Goal: Task Accomplishment & Management: Manage account settings

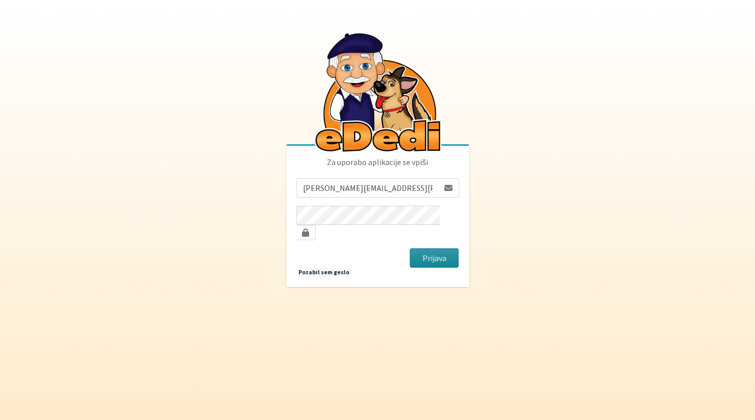
click at [425, 249] on button "Prijava" at bounding box center [434, 258] width 49 height 19
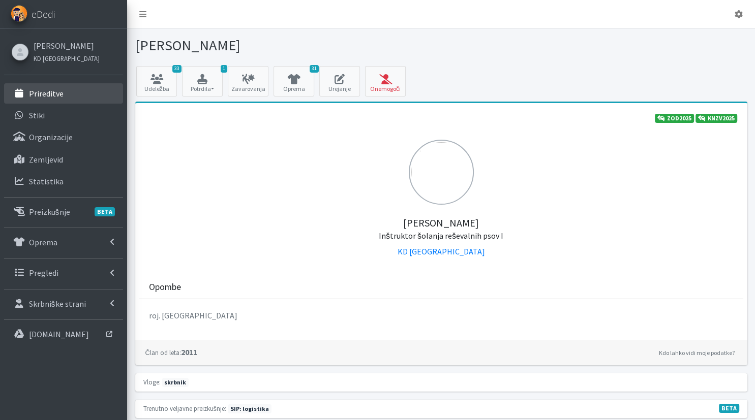
click at [42, 85] on link "Prireditve" at bounding box center [63, 93] width 119 height 20
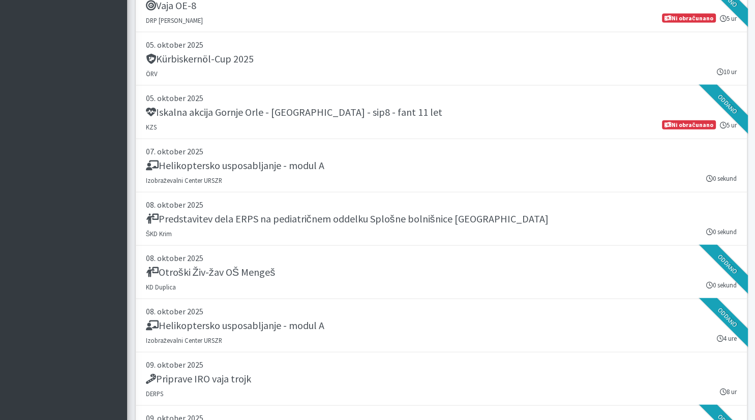
scroll to position [2514, 0]
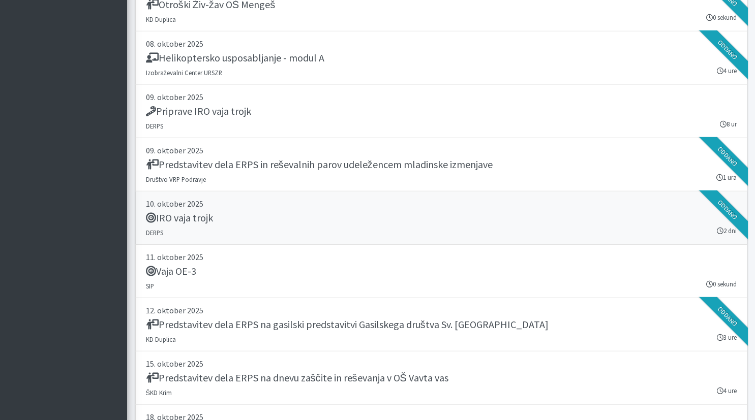
click at [252, 205] on link "10. oktober 2025 IRO vaja trojk DERPS 2 dni Oddano" at bounding box center [441, 218] width 612 height 53
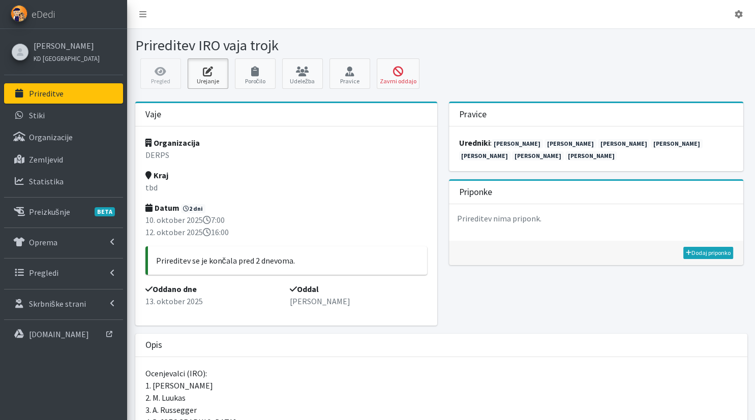
click at [203, 78] on link "Urejanje" at bounding box center [208, 73] width 41 height 30
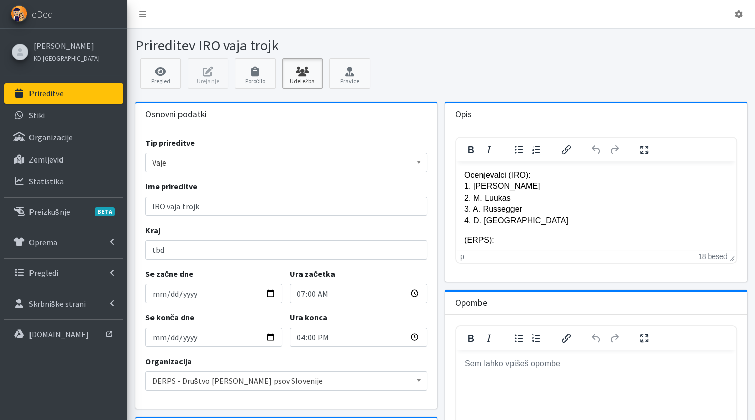
click at [306, 80] on link "Udeležba" at bounding box center [302, 73] width 41 height 30
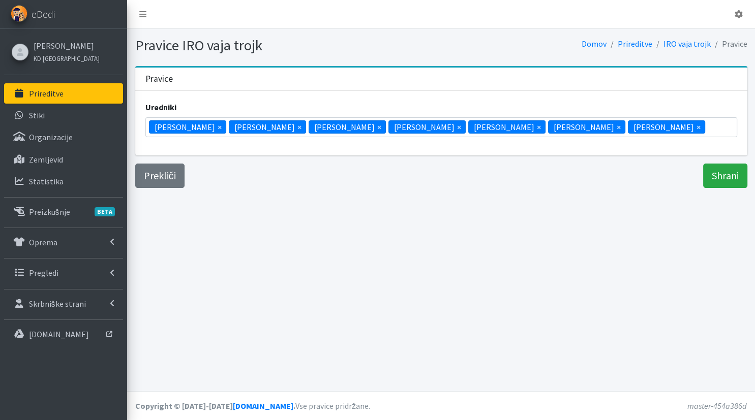
scroll to position [143, 0]
click at [664, 121] on ul "× [PERSON_NAME] × [PERSON_NAME] × [PERSON_NAME] × [PERSON_NAME] × [PERSON_NAME]…" at bounding box center [441, 127] width 591 height 19
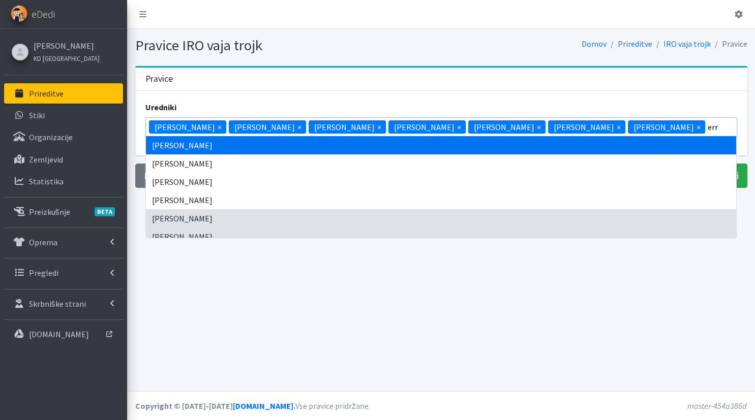
scroll to position [0, 0]
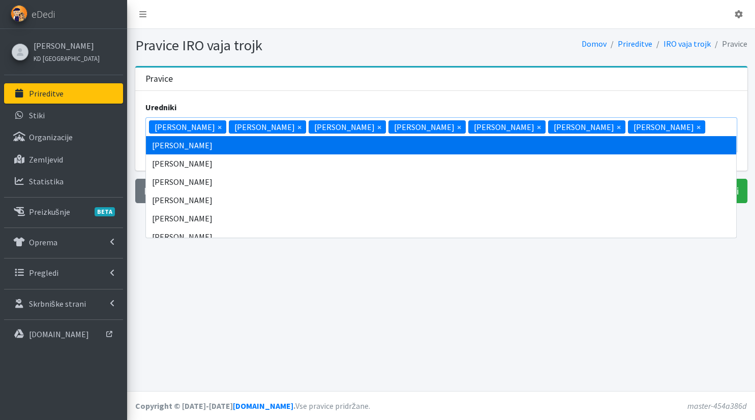
type input "erne"
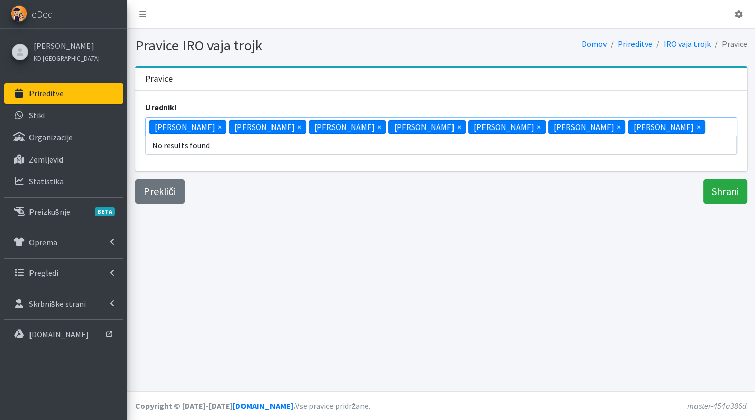
scroll to position [73, 0]
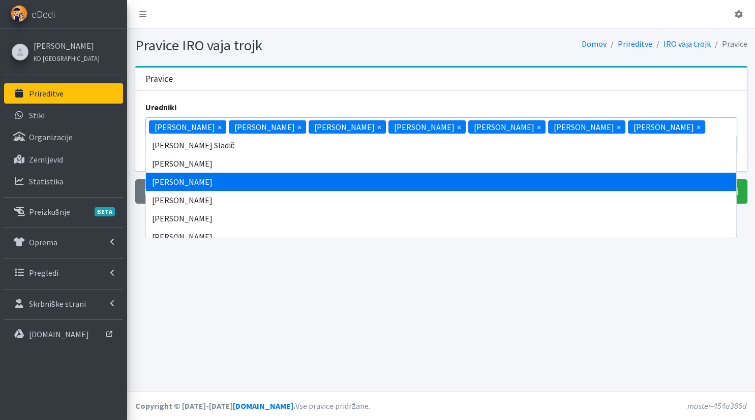
type input "[PERSON_NAME]"
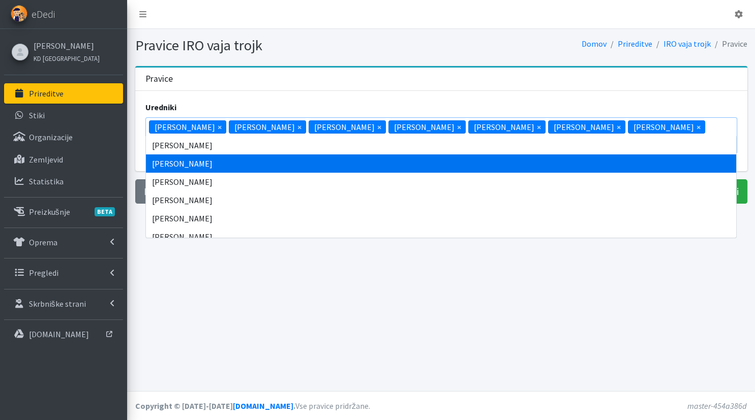
select select "1008"
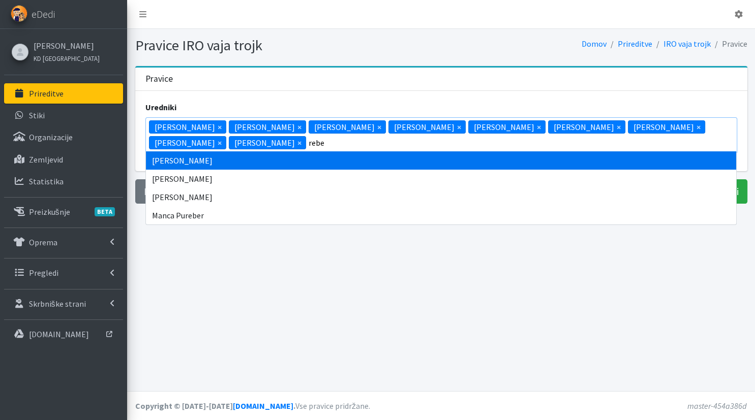
type input "rebe"
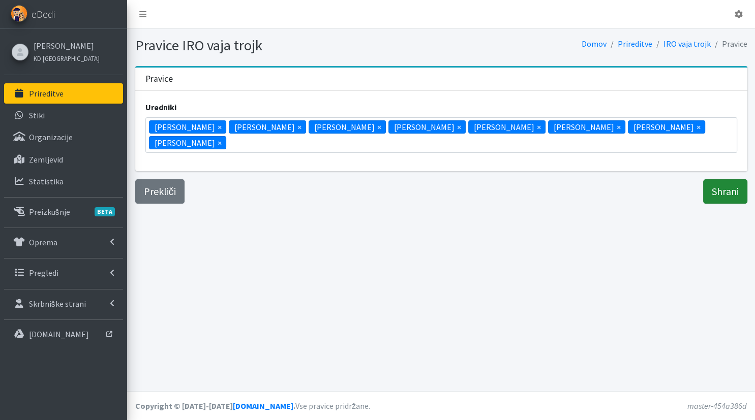
click at [714, 179] on input "Shrani" at bounding box center [725, 191] width 44 height 24
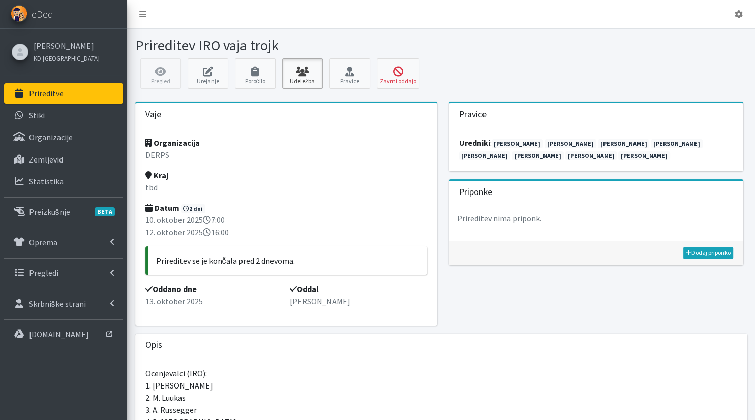
click at [298, 76] on icon at bounding box center [302, 72] width 35 height 10
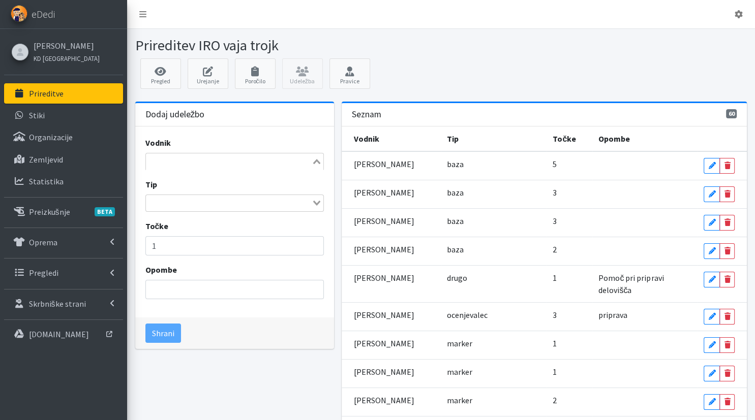
click at [244, 159] on input "Search for option" at bounding box center [229, 162] width 164 height 12
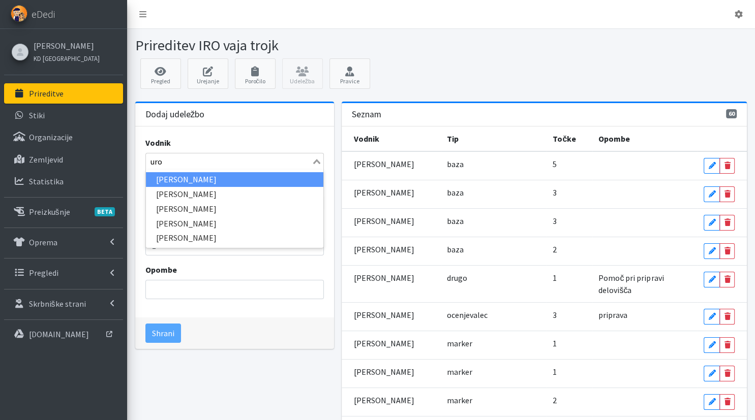
type input "uroš"
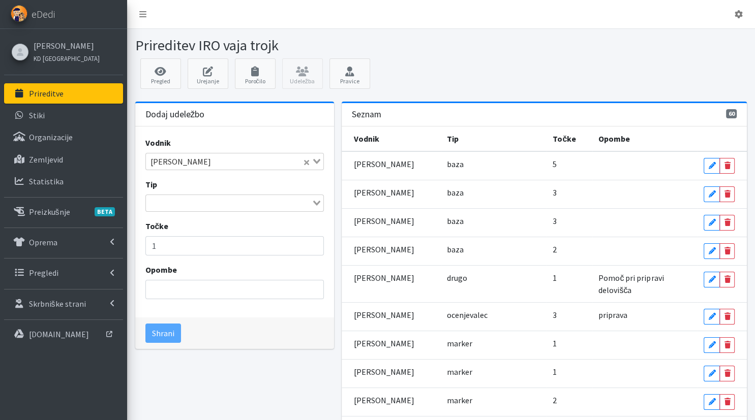
click at [192, 202] on input "Search for option" at bounding box center [229, 203] width 164 height 12
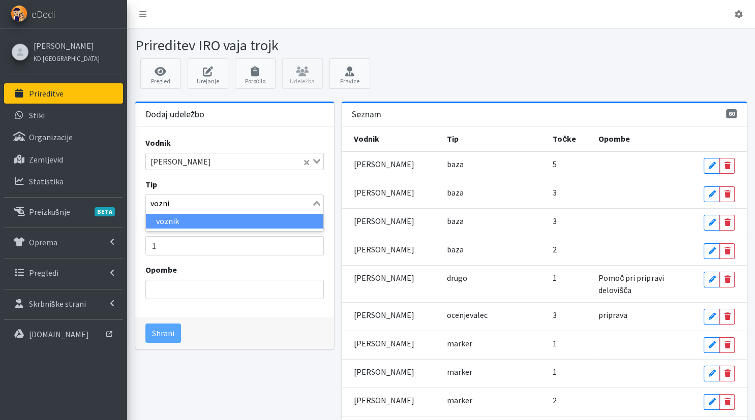
type input "voznik"
click at [182, 217] on li "voznik" at bounding box center [234, 221] width 177 height 15
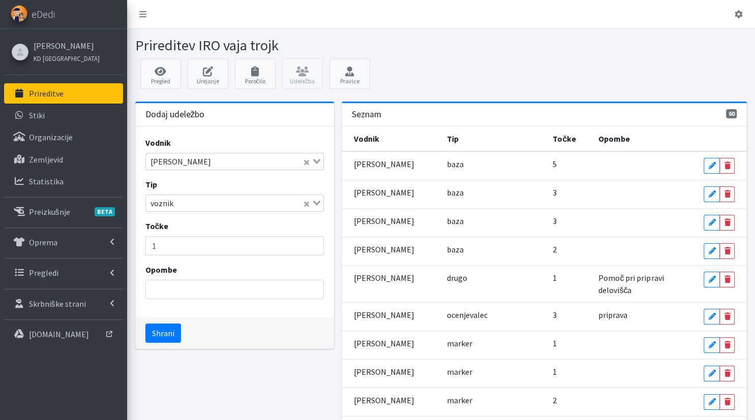
click at [171, 230] on div "Točke 1" at bounding box center [234, 238] width 178 height 36
click at [170, 243] on input "1" at bounding box center [234, 245] width 178 height 19
type input "3"
click at [170, 331] on button "Shrani" at bounding box center [163, 333] width 36 height 19
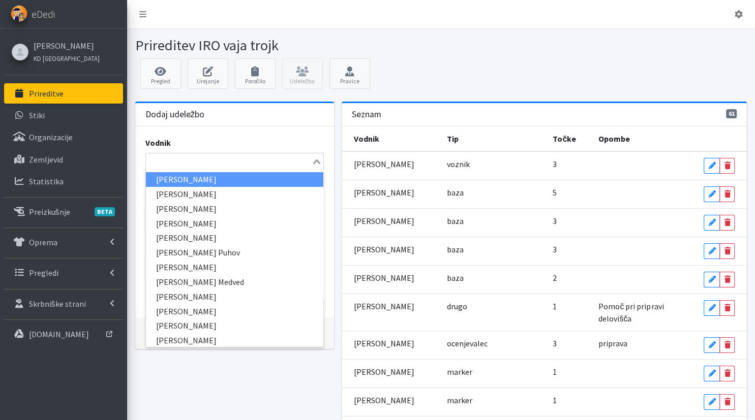
click at [196, 166] on input "Search for option" at bounding box center [229, 162] width 164 height 12
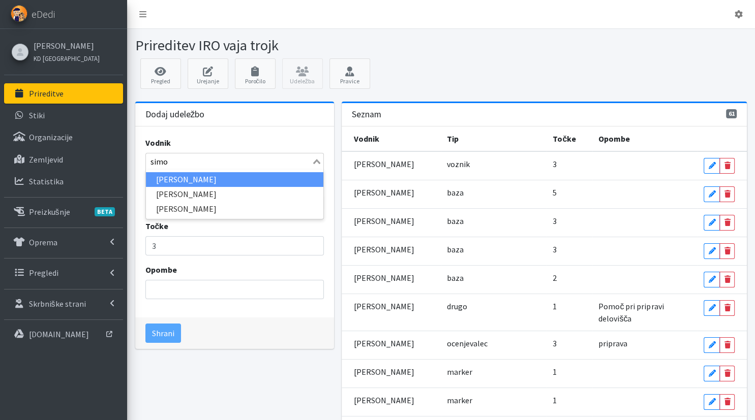
type input "simon"
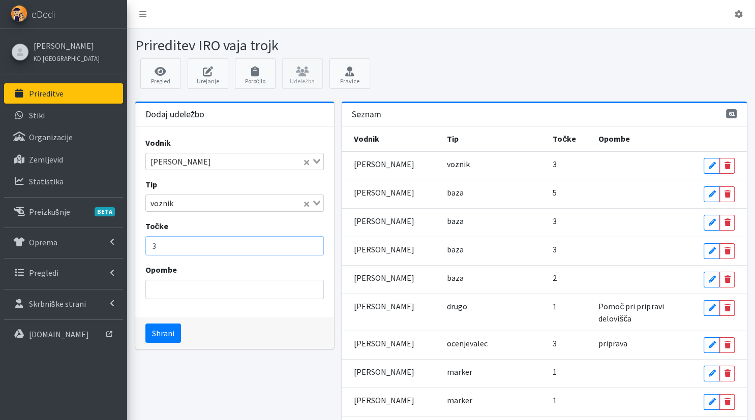
click at [169, 242] on input "3" at bounding box center [234, 245] width 178 height 19
type input "1"
click at [162, 331] on button "Shrani" at bounding box center [163, 333] width 36 height 19
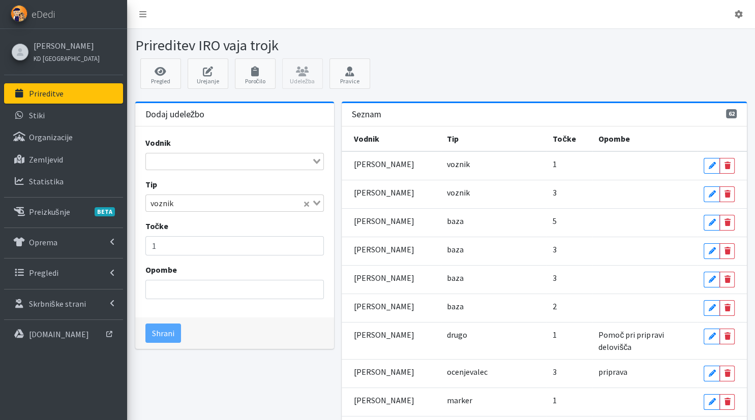
click at [192, 161] on input "Search for option" at bounding box center [229, 162] width 164 height 12
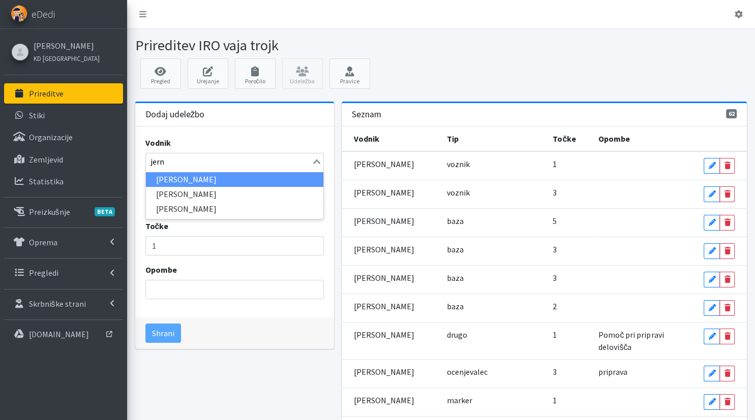
type input "jerne"
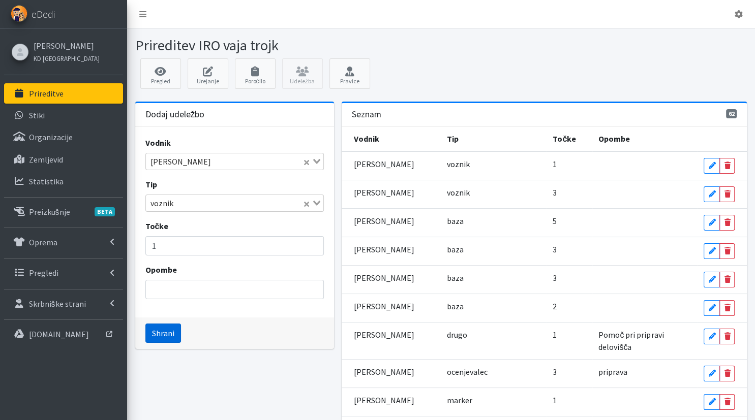
click at [170, 330] on button "Shrani" at bounding box center [163, 333] width 36 height 19
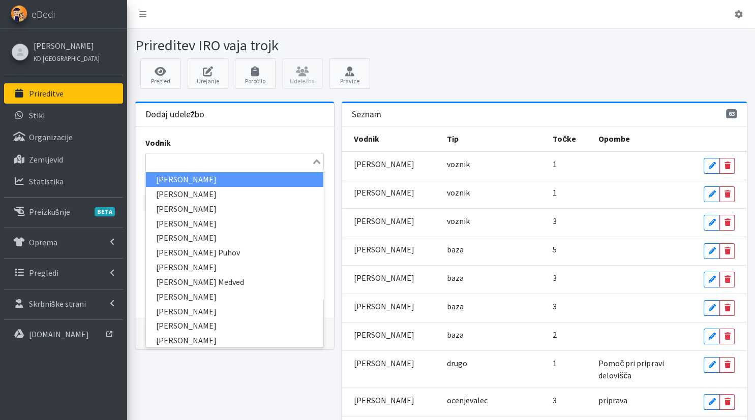
click at [259, 165] on input "Search for option" at bounding box center [229, 162] width 164 height 12
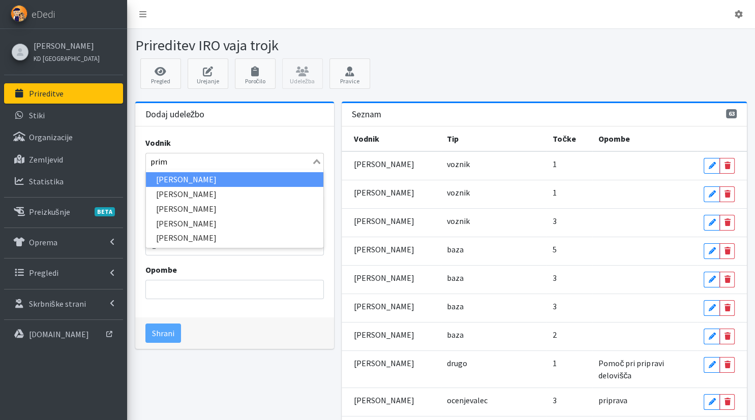
type input "primo"
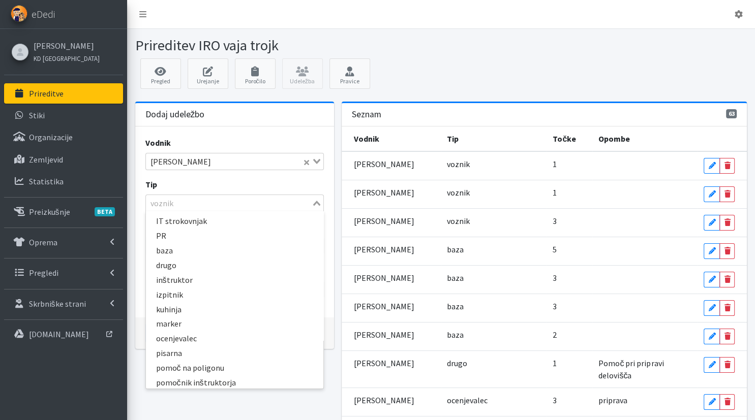
click at [237, 206] on input "Search for option" at bounding box center [229, 203] width 164 height 12
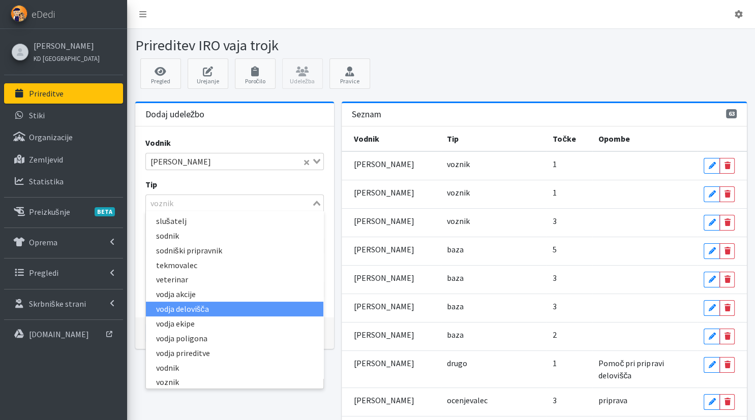
click at [222, 312] on li "vodja delovišča" at bounding box center [234, 309] width 177 height 15
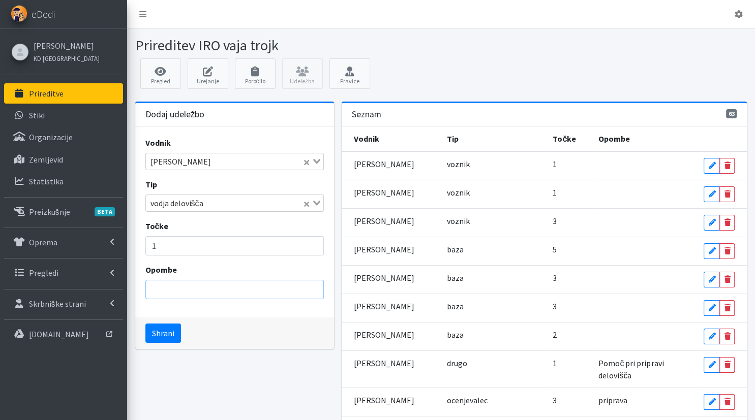
click at [212, 285] on input "Opombe" at bounding box center [234, 289] width 178 height 19
type input "gps"
click at [170, 334] on button "Shrani" at bounding box center [163, 333] width 36 height 19
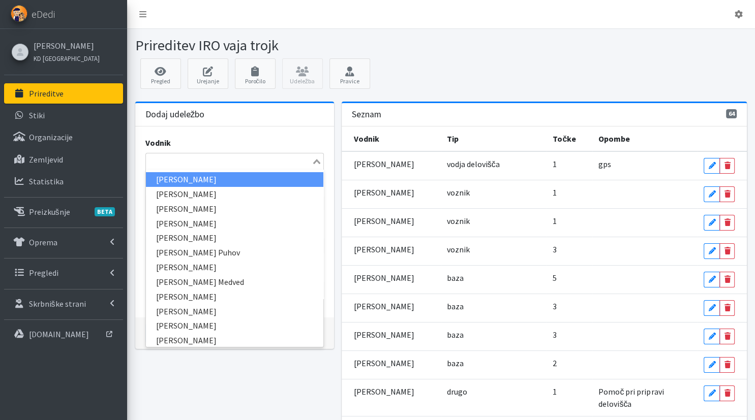
click at [208, 164] on input "Search for option" at bounding box center [229, 162] width 164 height 12
type input "ale"
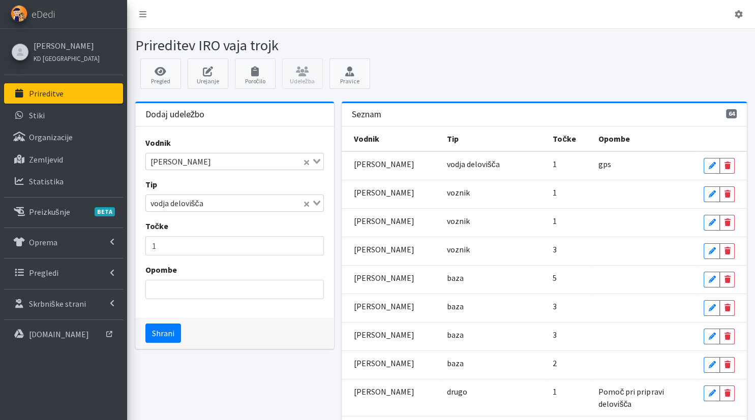
click at [200, 279] on div "Opombe" at bounding box center [234, 282] width 178 height 36
click at [316, 240] on input "1" at bounding box center [234, 245] width 178 height 19
click at [316, 241] on input "2" at bounding box center [234, 245] width 178 height 19
type input "3"
click at [316, 241] on input "3" at bounding box center [234, 245] width 178 height 19
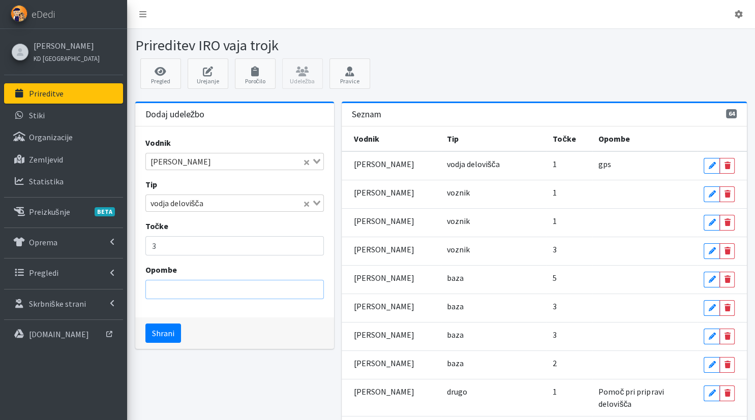
click at [272, 284] on input "Opombe" at bounding box center [234, 289] width 178 height 19
type input "gps"
click at [174, 249] on input "3" at bounding box center [234, 245] width 178 height 19
type input "4"
click at [145, 324] on button "Shrani" at bounding box center [163, 333] width 36 height 19
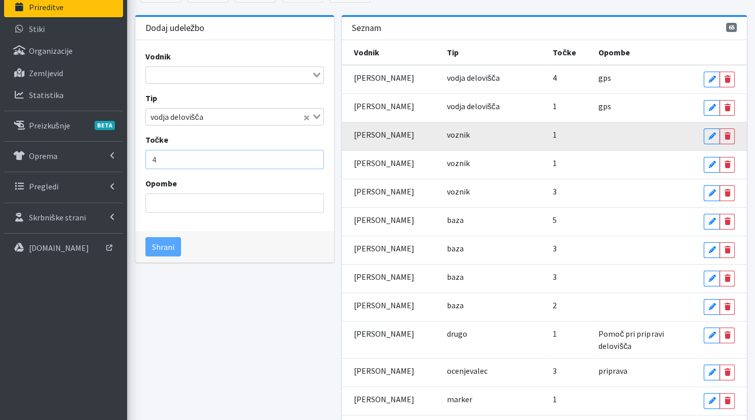
scroll to position [0, 0]
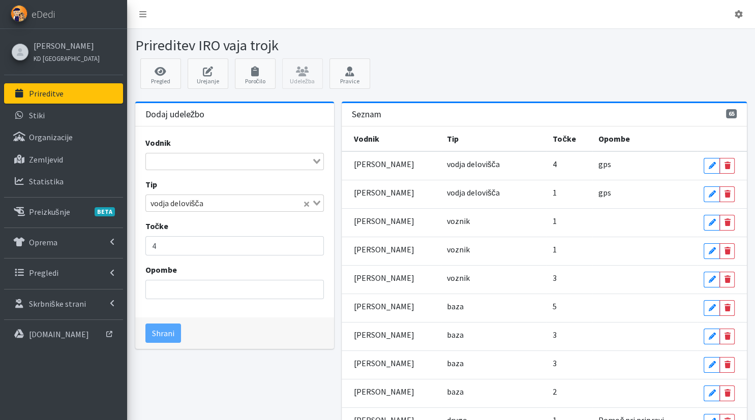
click at [67, 99] on link "Prireditve" at bounding box center [63, 93] width 119 height 20
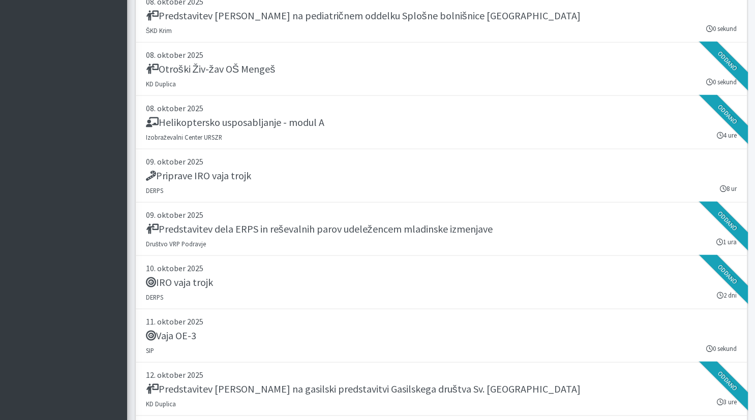
scroll to position [2561, 0]
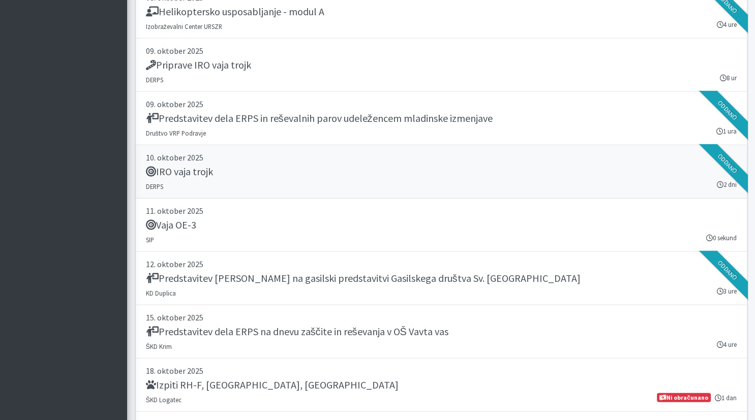
click at [330, 159] on link "10. oktober 2025 IRO vaja trojk DERPS 2 dni Oddano" at bounding box center [441, 171] width 612 height 53
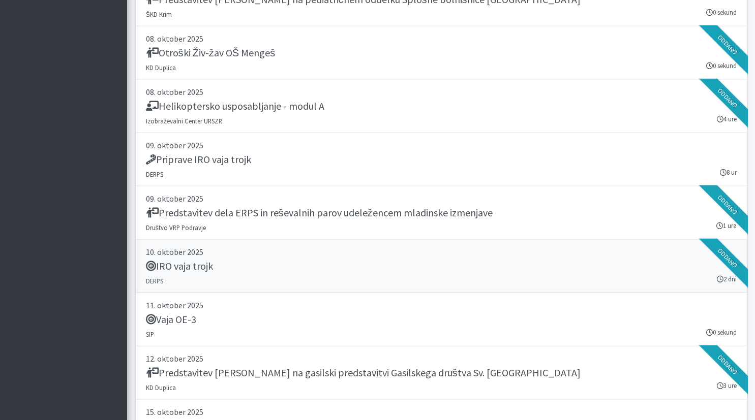
scroll to position [2467, 0]
click at [303, 157] on div "Priprave IRO vaja trojk" at bounding box center [441, 160] width 591 height 14
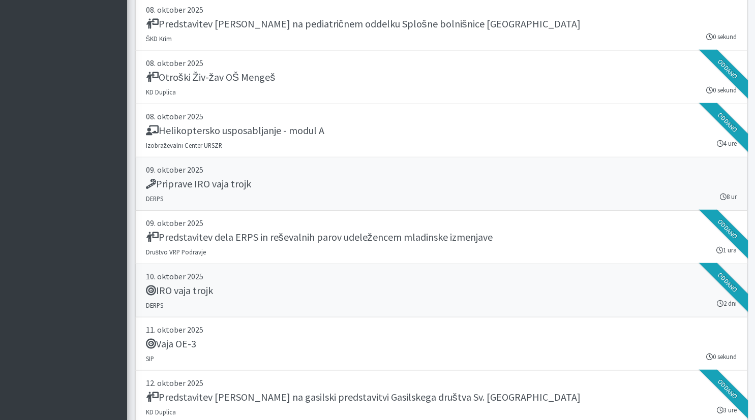
scroll to position [2434, 0]
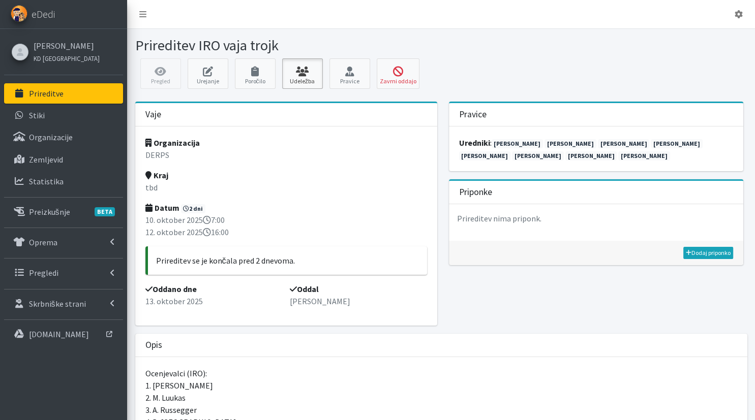
click at [304, 64] on link "Udeležba" at bounding box center [302, 73] width 41 height 30
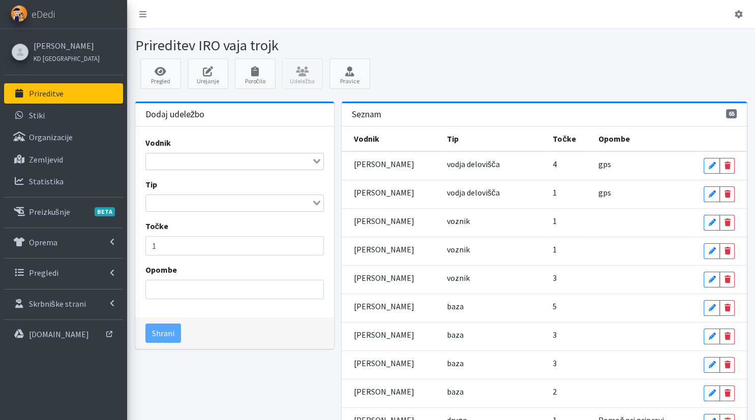
click at [266, 161] on input "Search for option" at bounding box center [229, 162] width 164 height 12
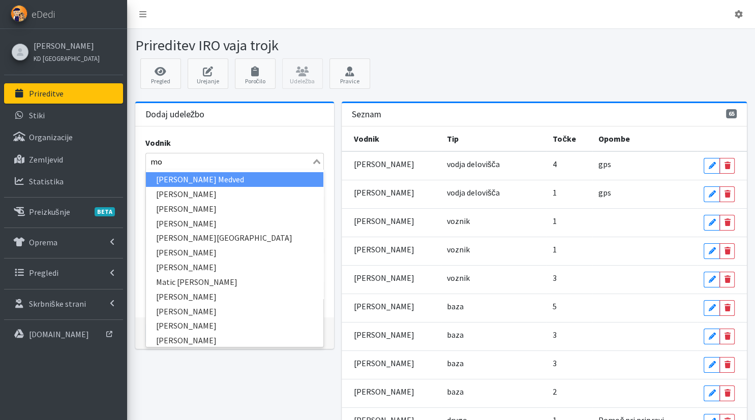
type input "moj"
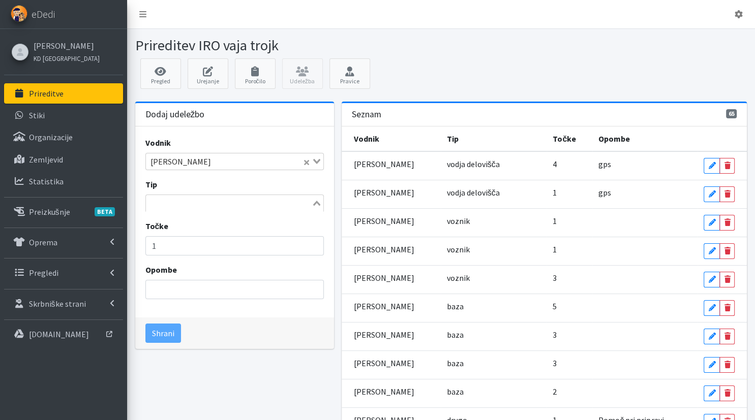
click at [247, 205] on input "Search for option" at bounding box center [229, 203] width 164 height 12
type input "vod"
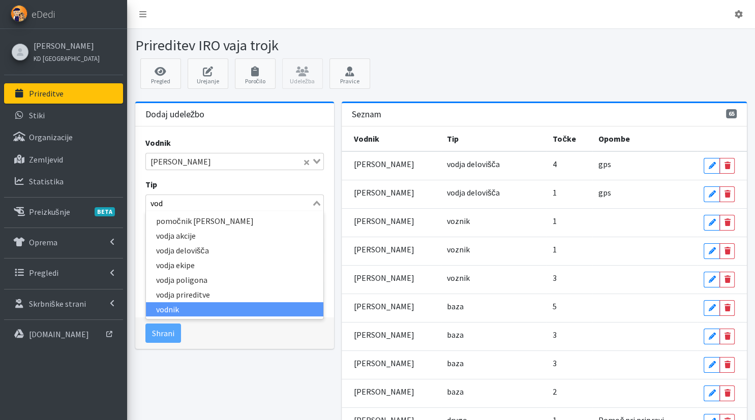
click at [195, 310] on li "vodnik" at bounding box center [234, 309] width 177 height 15
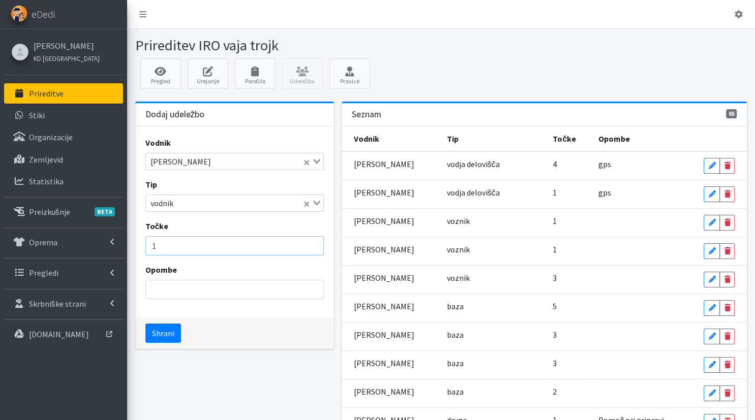
click at [219, 241] on input "1" at bounding box center [234, 245] width 178 height 19
type input "3"
click at [167, 292] on input "Opombe" at bounding box center [234, 289] width 178 height 19
click at [167, 292] on input "DERPS 2" at bounding box center [234, 289] width 178 height 19
click at [162, 289] on input "DEPS 3" at bounding box center [234, 289] width 178 height 19
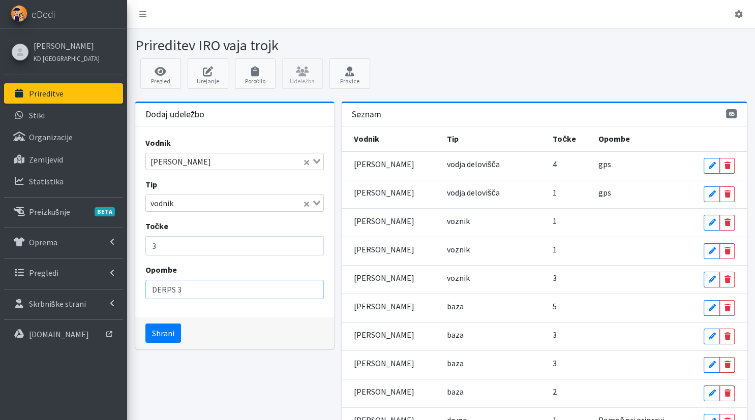
drag, startPoint x: 190, startPoint y: 291, endPoint x: 133, endPoint y: 290, distance: 56.9
click at [145, 290] on input "DERPS 3" at bounding box center [234, 289] width 178 height 19
type input "DERPS 3"
click at [163, 330] on button "Shrani" at bounding box center [163, 333] width 36 height 19
click at [192, 162] on input "Search for option" at bounding box center [229, 162] width 164 height 12
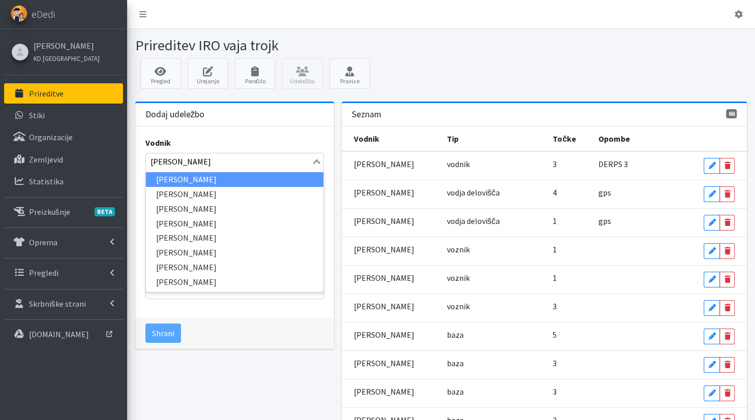
type input "andreja"
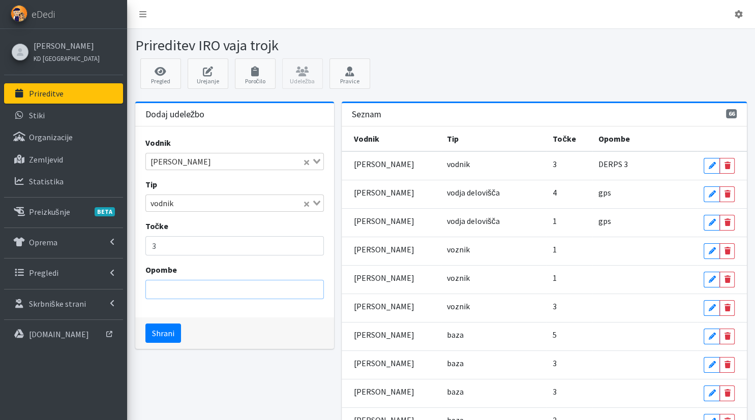
click at [181, 280] on input "Opombe" at bounding box center [234, 289] width 178 height 19
paste input "DERPS 3"
type input "DERPS 3"
click at [163, 334] on button "Shrani" at bounding box center [163, 333] width 36 height 19
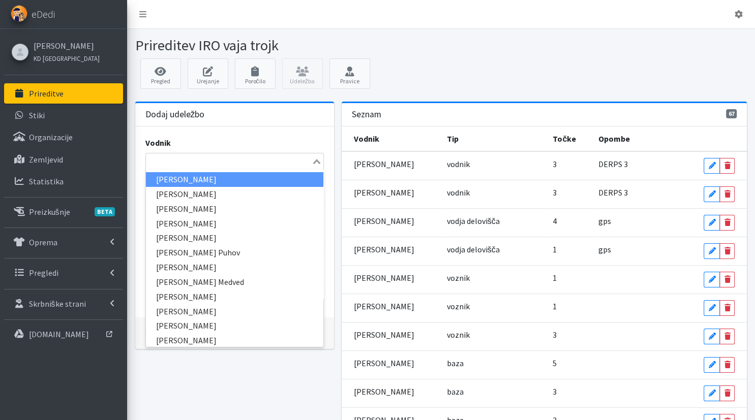
click at [191, 160] on input "Search for option" at bounding box center [229, 162] width 164 height 12
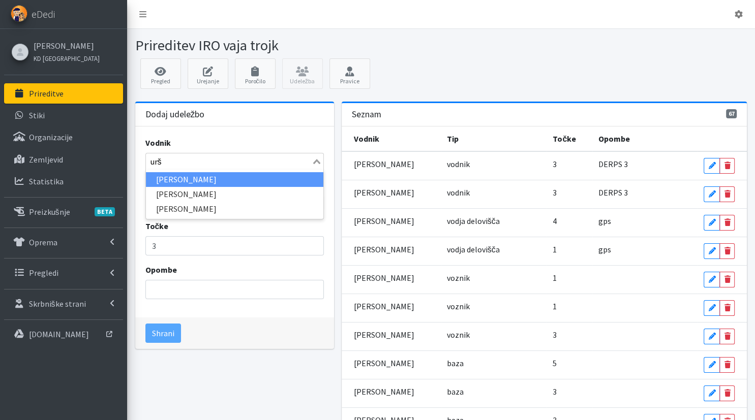
type input "urša"
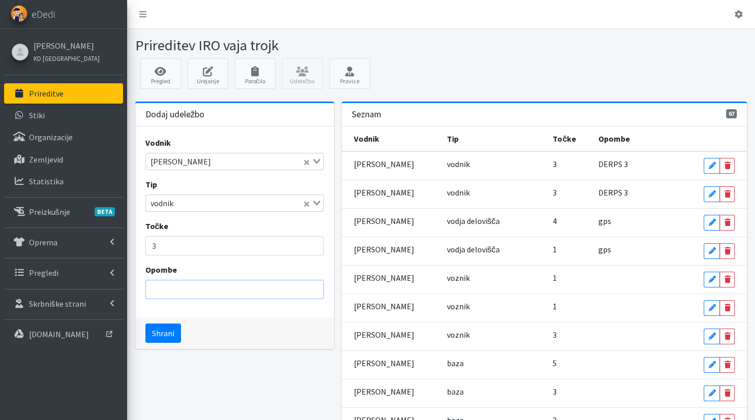
click at [173, 282] on input "Opombe" at bounding box center [234, 289] width 178 height 19
paste input "DERPS 3"
type input "DERPS 1"
click at [172, 338] on button "Shrani" at bounding box center [163, 333] width 36 height 19
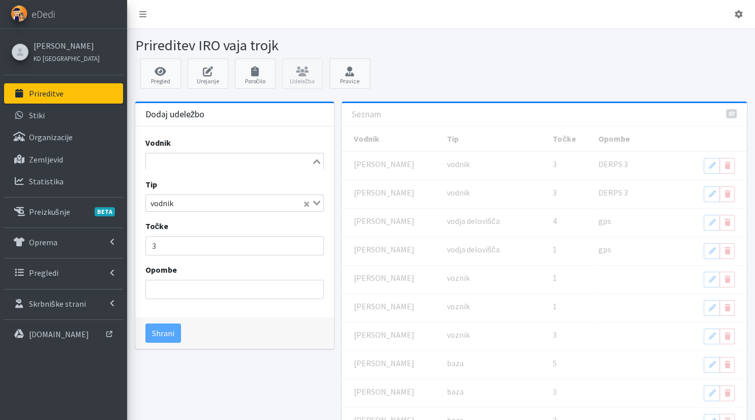
click at [188, 160] on input "Search for option" at bounding box center [229, 162] width 164 height 12
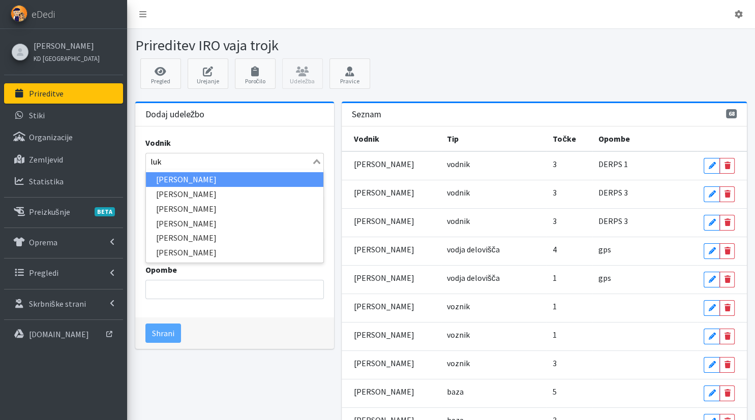
type input "luka"
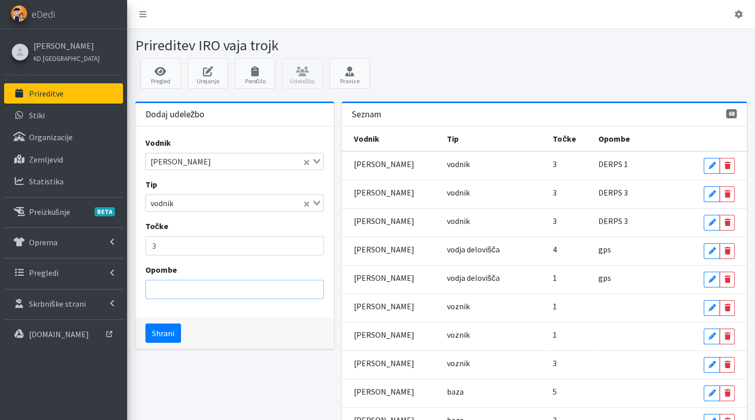
click at [171, 286] on input "Opombe" at bounding box center [234, 289] width 178 height 19
paste input "DERPS 3"
type input "DERPS 1"
click at [145, 324] on button "Shrani" at bounding box center [163, 333] width 36 height 19
click at [200, 158] on input "Search for option" at bounding box center [229, 162] width 164 height 12
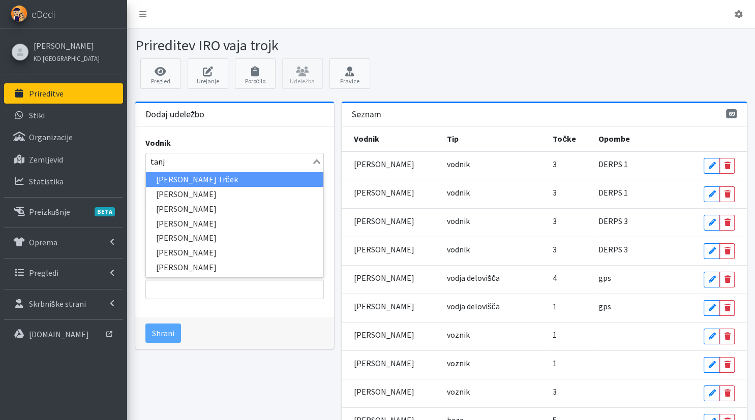
type input "tanja"
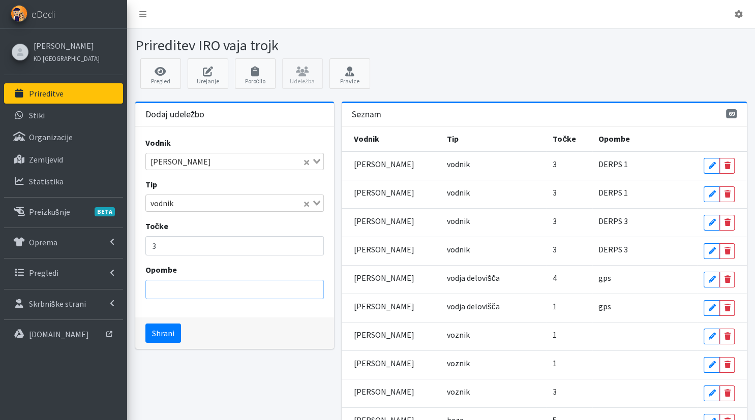
click at [180, 284] on input "Opombe" at bounding box center [234, 289] width 178 height 19
paste input "DERPS 3"
type input "DERPS 2"
click at [145, 324] on button "Shrani" at bounding box center [163, 333] width 36 height 19
click at [180, 158] on input "Search for option" at bounding box center [229, 162] width 164 height 12
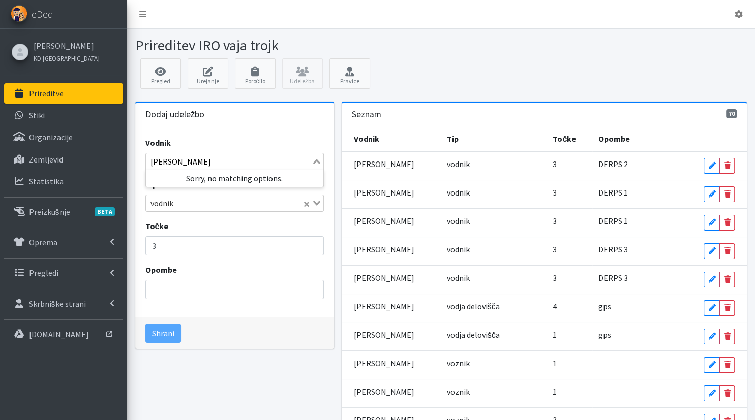
type input "ana ve"
click at [170, 286] on input "Opombe" at bounding box center [234, 289] width 178 height 19
paste input "DERPS 3"
type input "DERPS 2"
click at [145, 324] on button "Shrani" at bounding box center [163, 333] width 36 height 19
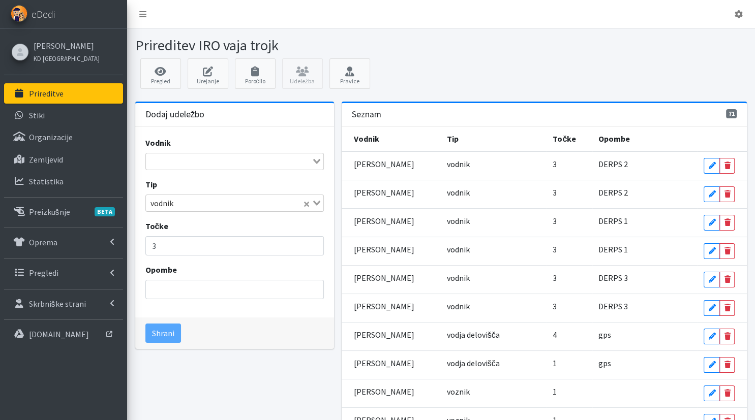
click at [218, 153] on div "Search for option" at bounding box center [229, 160] width 166 height 14
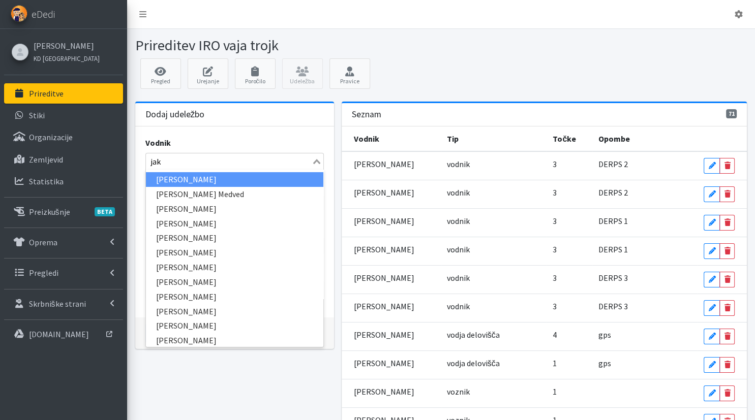
type input "jaka"
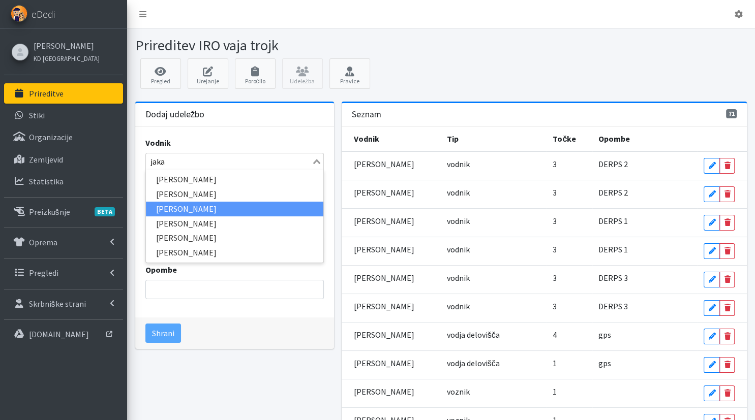
click at [190, 209] on li "Jaka Zamernik" at bounding box center [234, 209] width 177 height 15
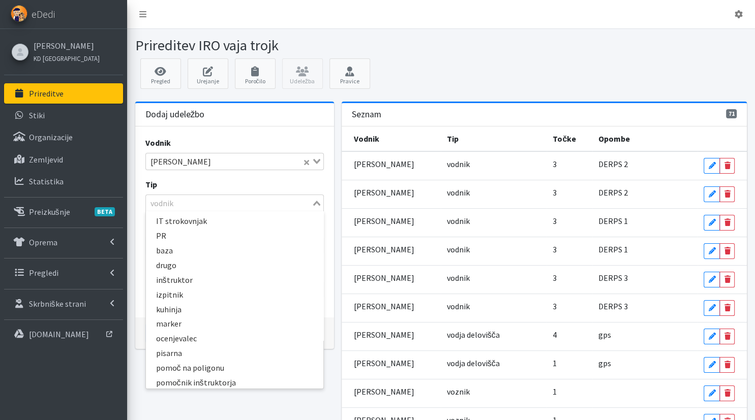
click at [226, 202] on input "Search for option" at bounding box center [229, 203] width 164 height 12
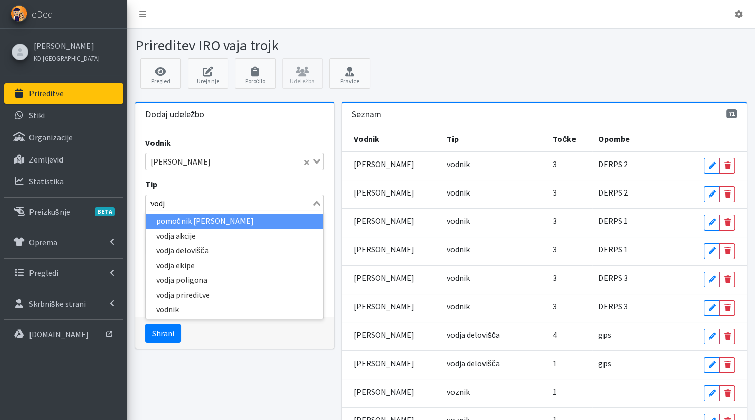
type input "vodja"
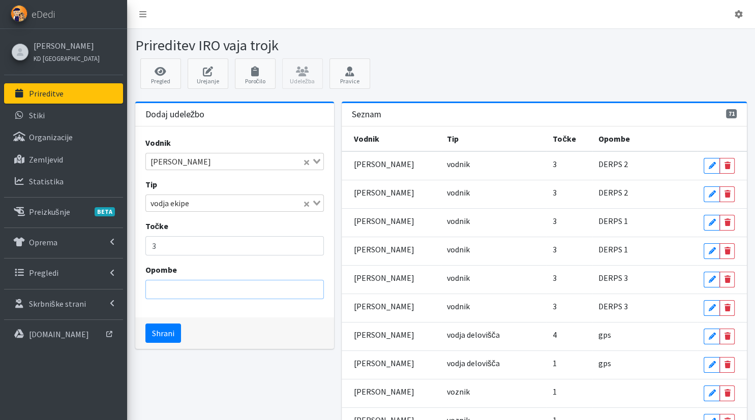
click at [206, 292] on input "Opombe" at bounding box center [234, 289] width 178 height 19
paste input "DERPS 3"
type input "DERPS 2"
click at [145, 324] on button "Shrani" at bounding box center [163, 333] width 36 height 19
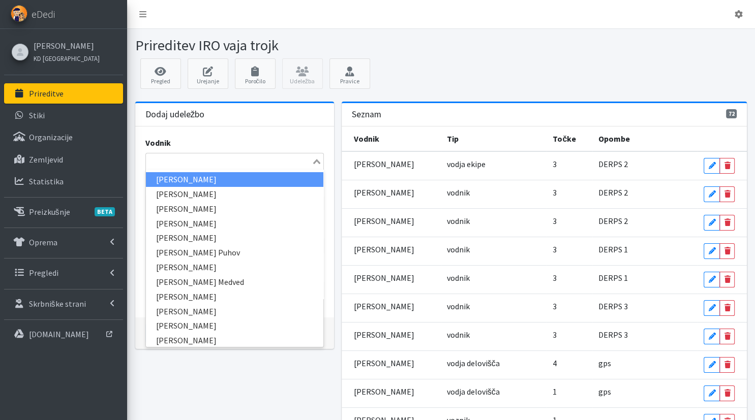
click at [181, 160] on input "Search for option" at bounding box center [229, 162] width 164 height 12
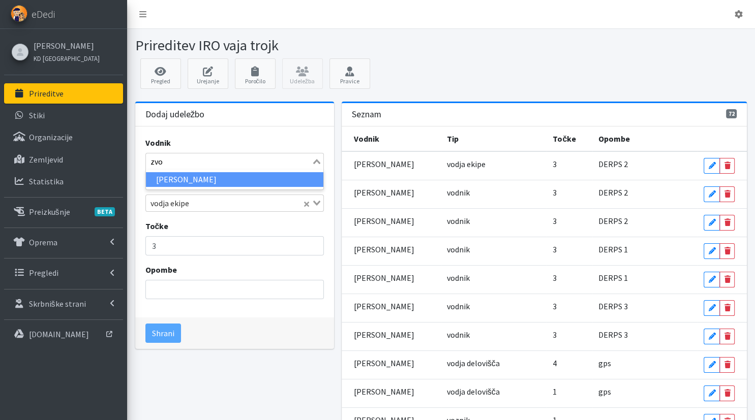
type input "zvon"
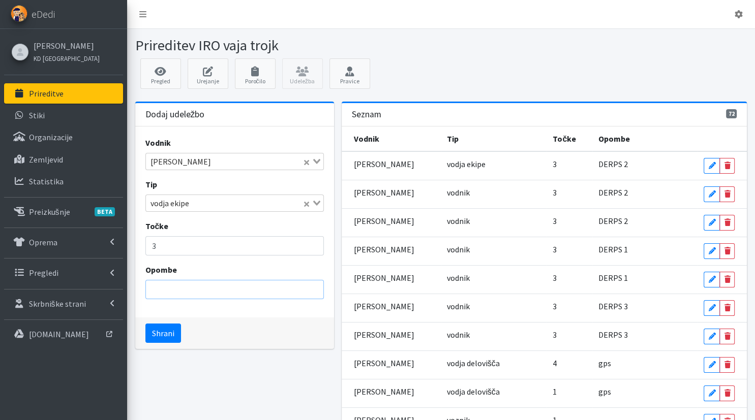
click at [158, 280] on input "Opombe" at bounding box center [234, 289] width 178 height 19
paste input "DERPS 3"
type input "DERPS 3"
click at [145, 324] on button "Shrani" at bounding box center [163, 333] width 36 height 19
click at [163, 167] on input "Search for option" at bounding box center [229, 162] width 164 height 12
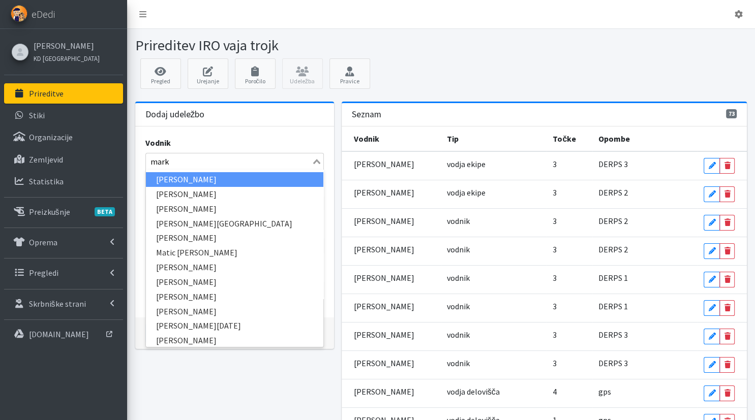
type input "marko"
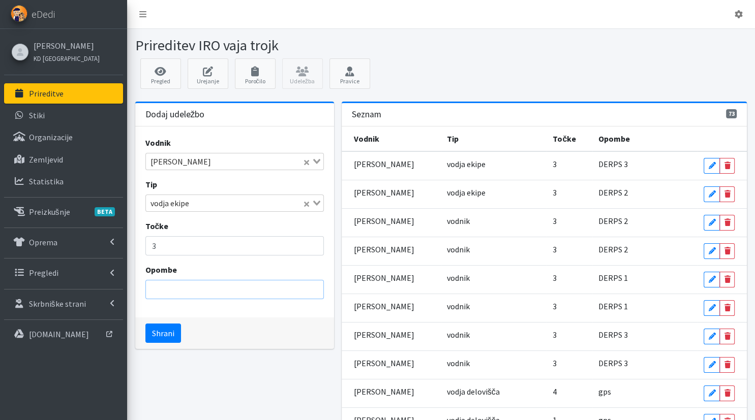
click at [166, 287] on input "Opombe" at bounding box center [234, 289] width 178 height 19
paste input "DERPS 3"
type input "DERPS 1"
click at [145, 324] on button "Shrani" at bounding box center [163, 333] width 36 height 19
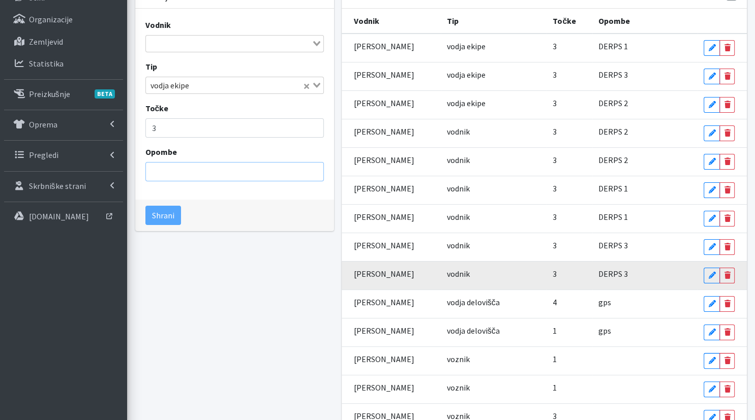
scroll to position [118, 0]
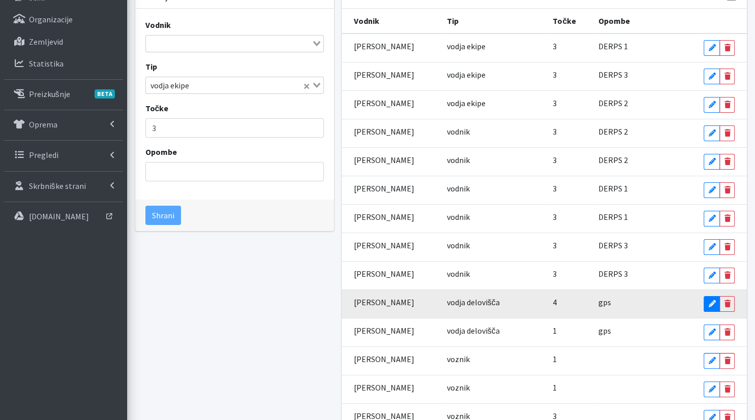
click at [710, 300] on icon at bounding box center [711, 303] width 7 height 7
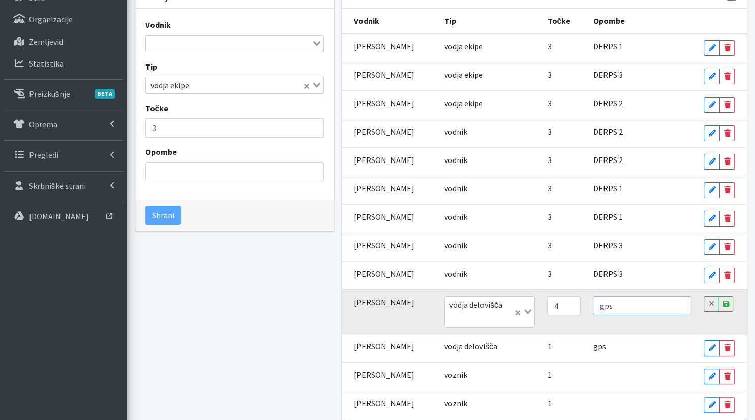
click at [606, 306] on input "gps" at bounding box center [642, 305] width 99 height 19
type input "g"
type input "GPS"
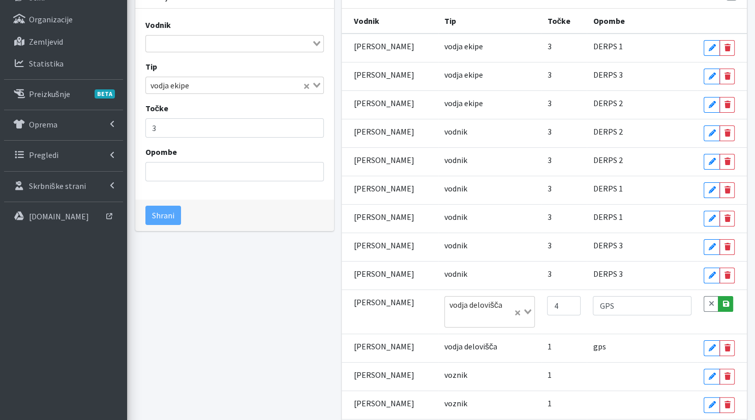
click at [725, 302] on icon at bounding box center [725, 303] width 6 height 7
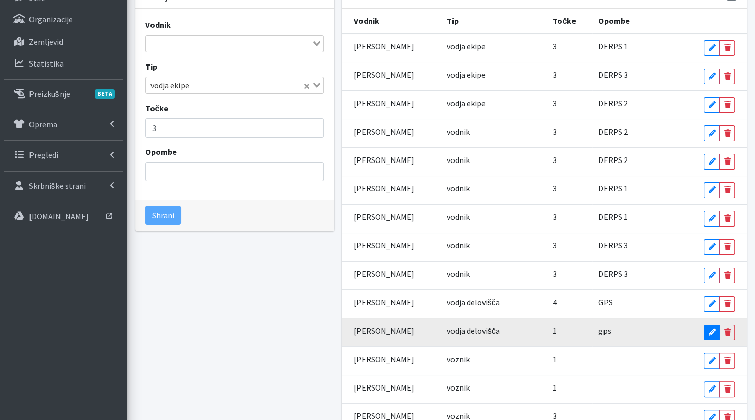
click at [706, 330] on link "Edit" at bounding box center [711, 333] width 16 height 16
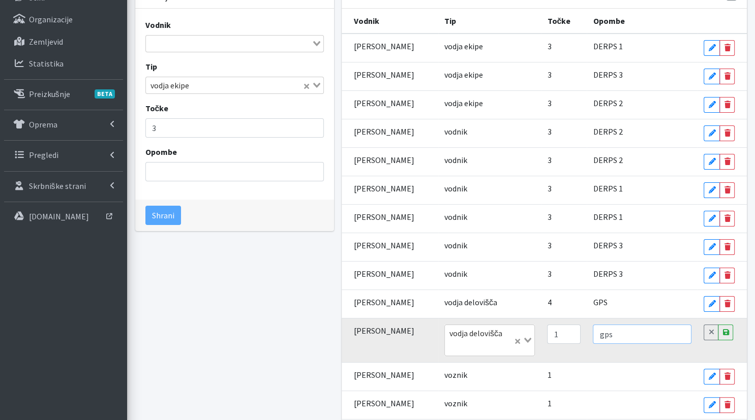
drag, startPoint x: 637, startPoint y: 330, endPoint x: 564, endPoint y: 341, distance: 74.5
click at [593, 341] on input "gps" at bounding box center [642, 334] width 99 height 19
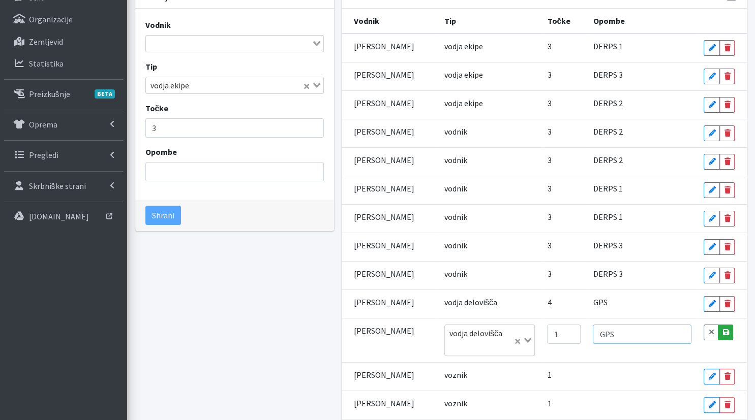
type input "GPS"
click at [729, 331] on link "Save" at bounding box center [725, 333] width 15 height 16
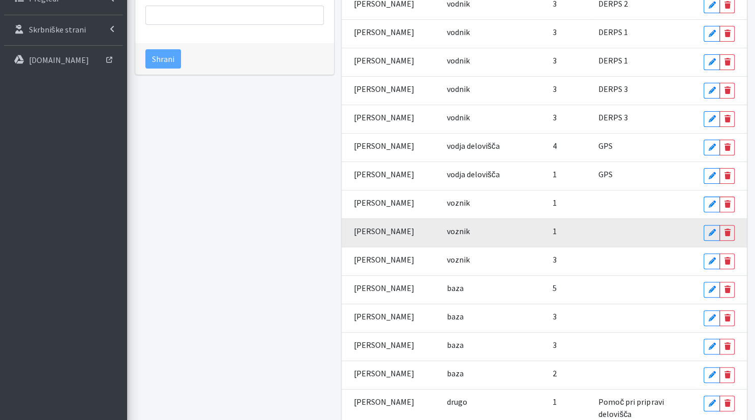
scroll to position [0, 0]
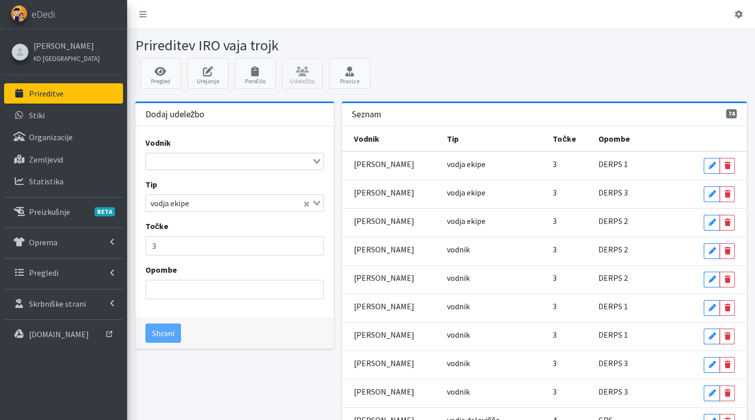
click at [208, 163] on input "Search for option" at bounding box center [229, 162] width 164 height 12
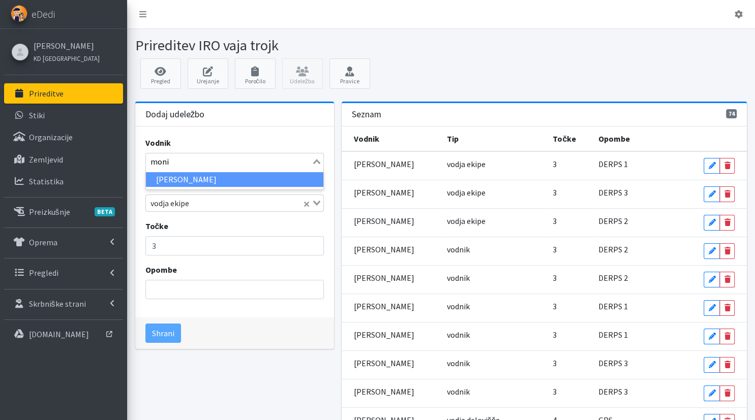
type input "monik"
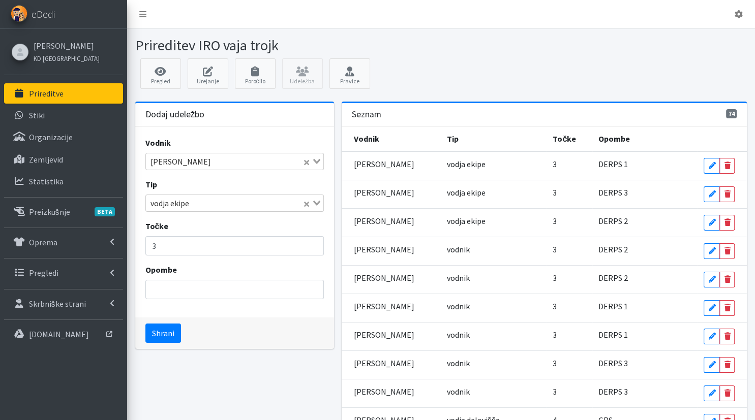
click at [208, 203] on input "Search for option" at bounding box center [247, 203] width 109 height 12
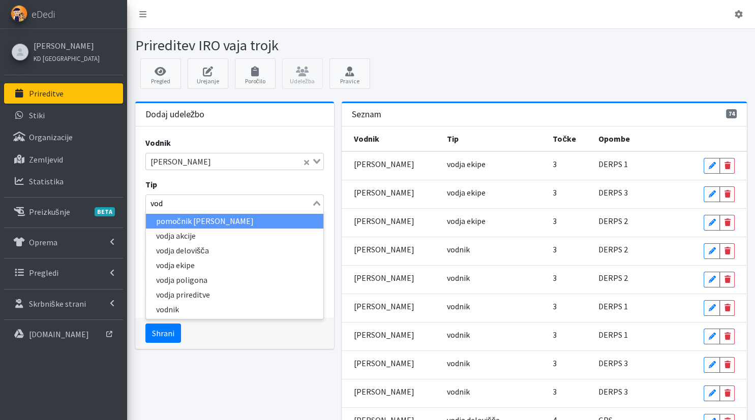
type input "vodj"
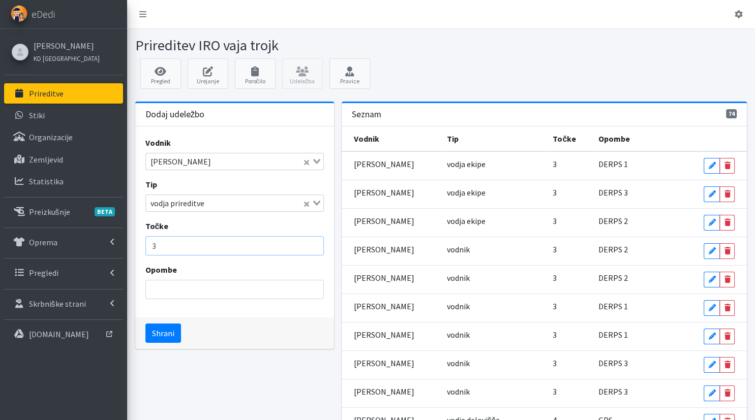
click at [167, 244] on input "3" at bounding box center [234, 245] width 178 height 19
type input "5"
click at [166, 328] on button "Shrani" at bounding box center [163, 333] width 36 height 19
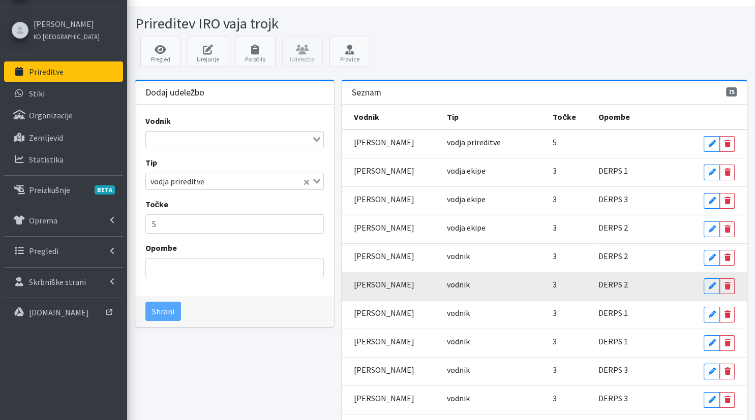
scroll to position [25, 0]
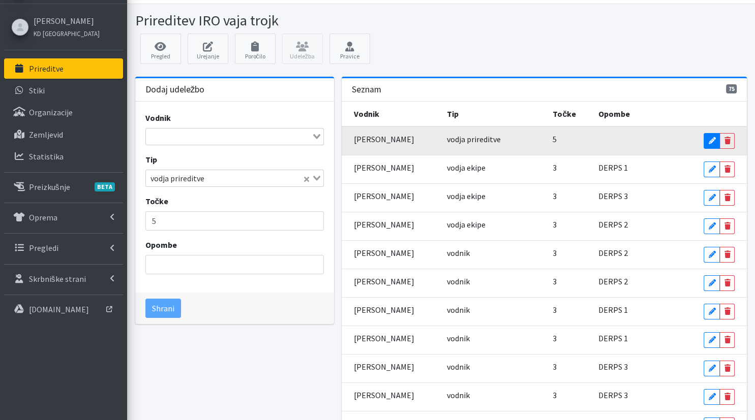
click at [712, 137] on icon at bounding box center [711, 140] width 7 height 7
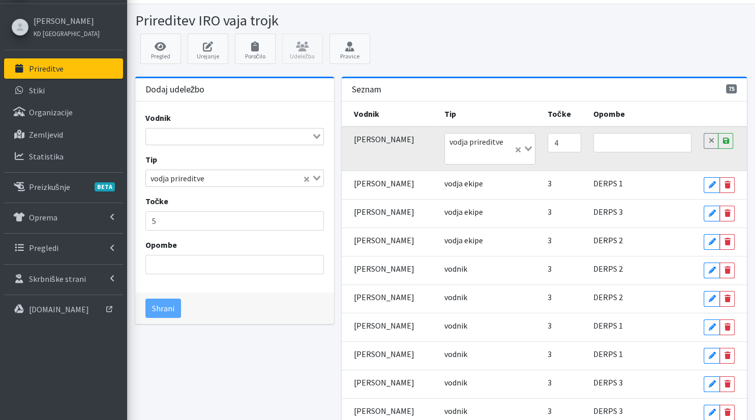
type input "4"
click at [568, 144] on input "4" at bounding box center [564, 142] width 34 height 19
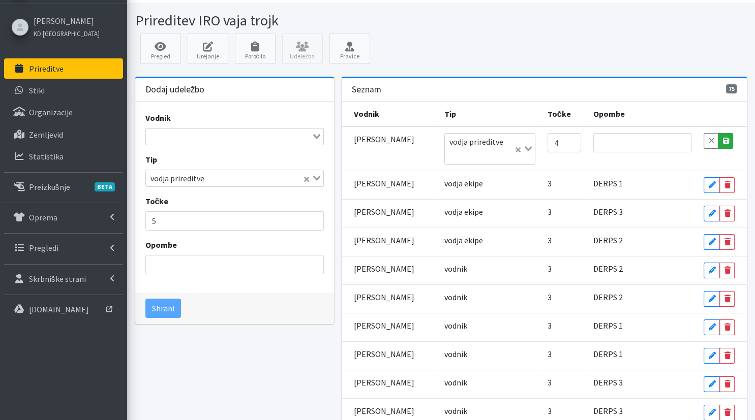
click at [727, 142] on icon at bounding box center [725, 140] width 6 height 7
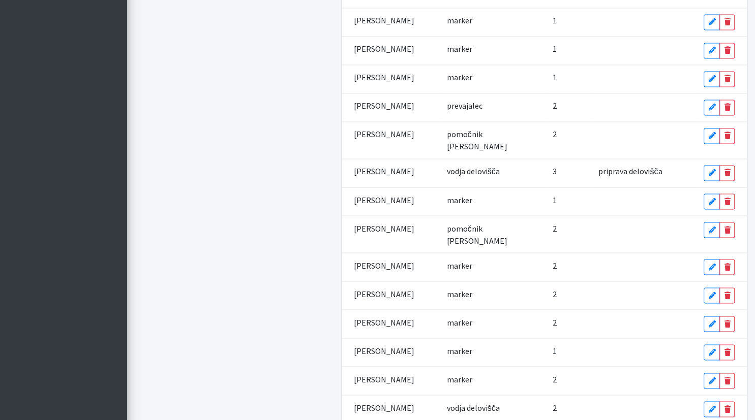
scroll to position [1878, 0]
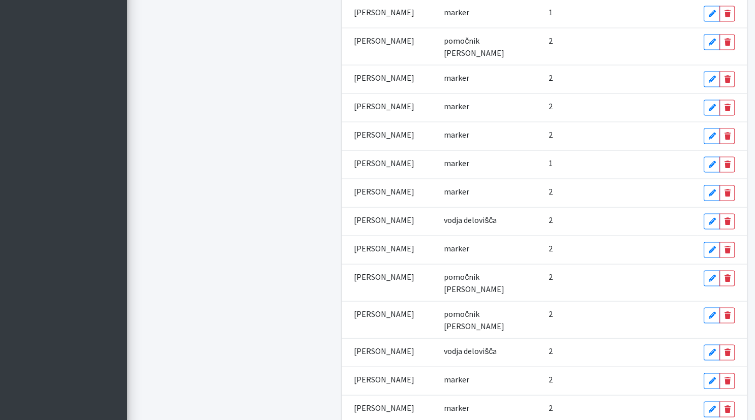
type input "4"
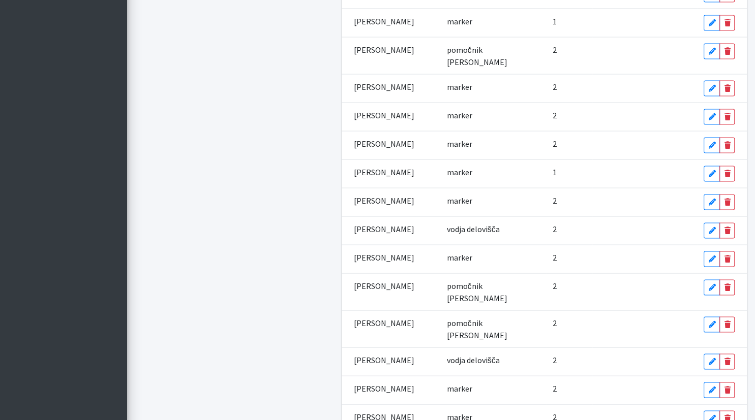
scroll to position [1878, 0]
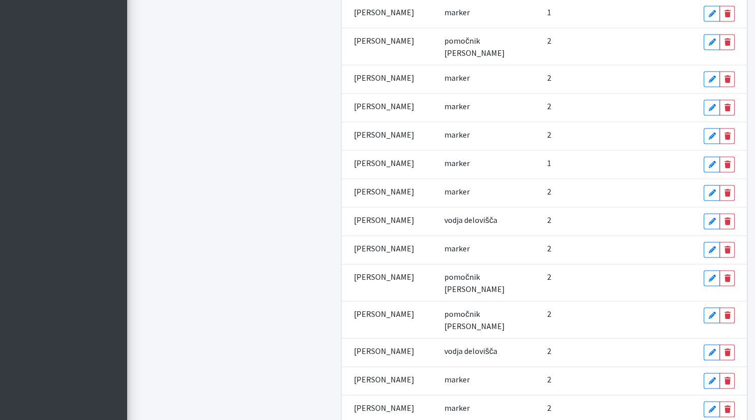
type input "3"
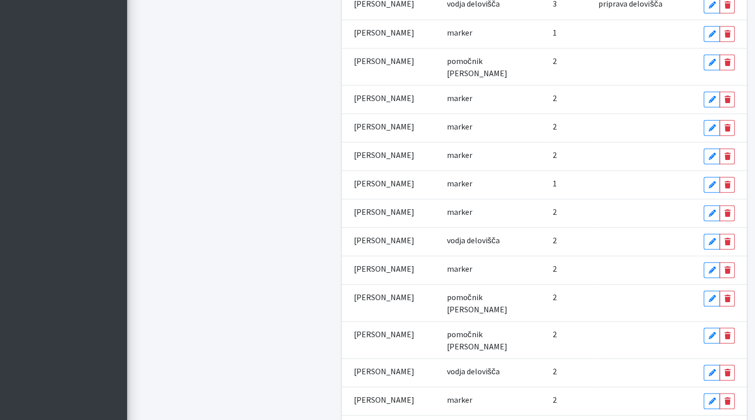
scroll to position [1878, 0]
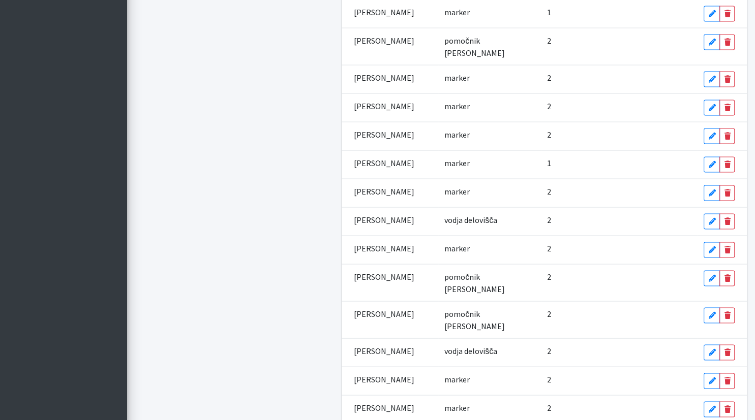
type input "P"
type input "PR"
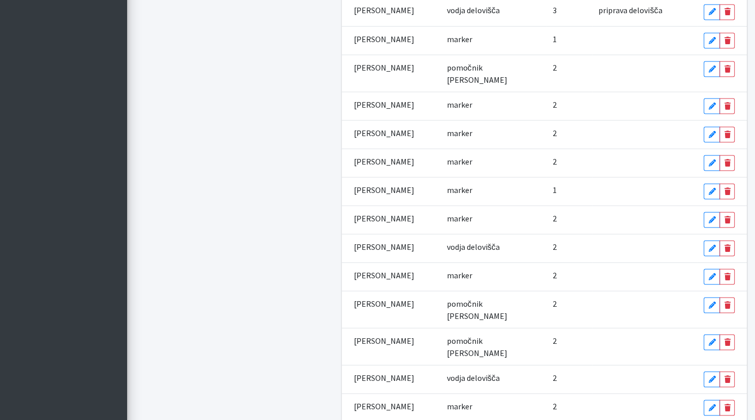
scroll to position [1860, 0]
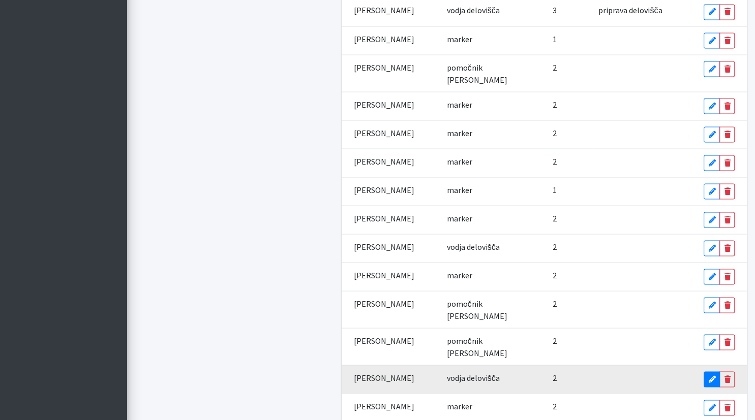
click at [703, 372] on link "Edit" at bounding box center [711, 380] width 16 height 16
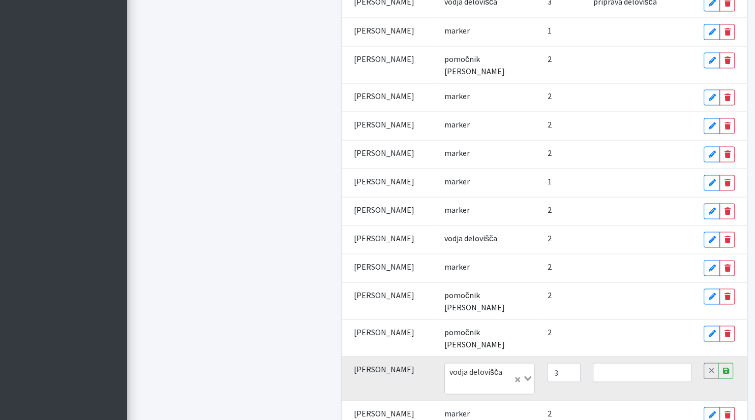
click at [565, 363] on input "3" at bounding box center [564, 372] width 34 height 19
type input "4"
click at [565, 363] on input "4" at bounding box center [564, 372] width 34 height 19
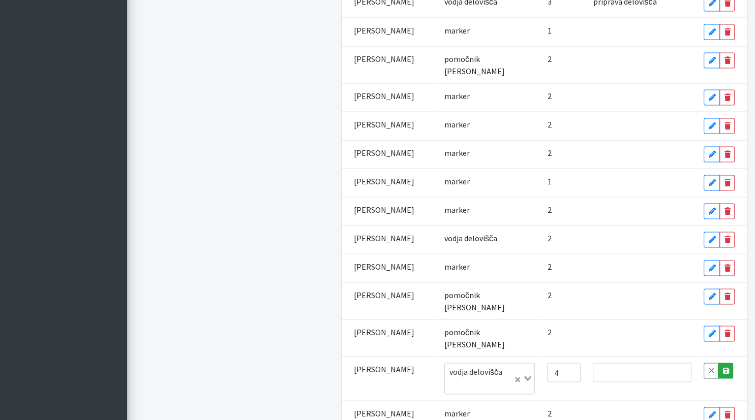
click at [723, 367] on icon at bounding box center [725, 370] width 6 height 7
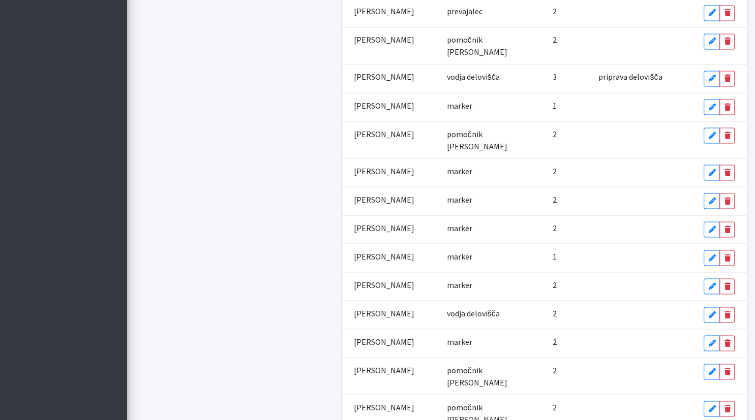
scroll to position [1781, 0]
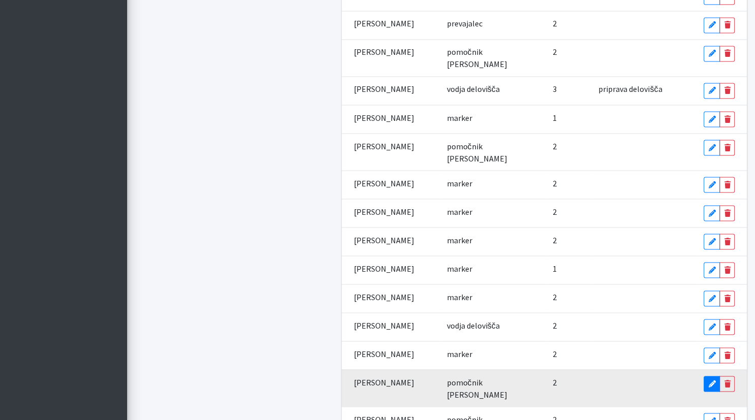
click at [713, 381] on icon at bounding box center [711, 384] width 7 height 7
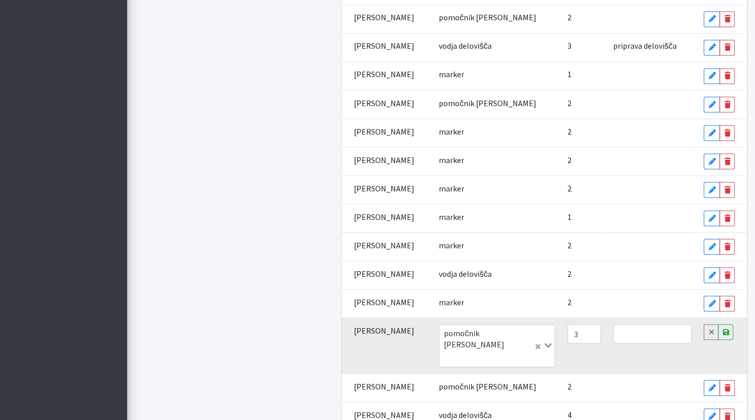
type input "3"
click at [577, 330] on input "3" at bounding box center [584, 334] width 34 height 19
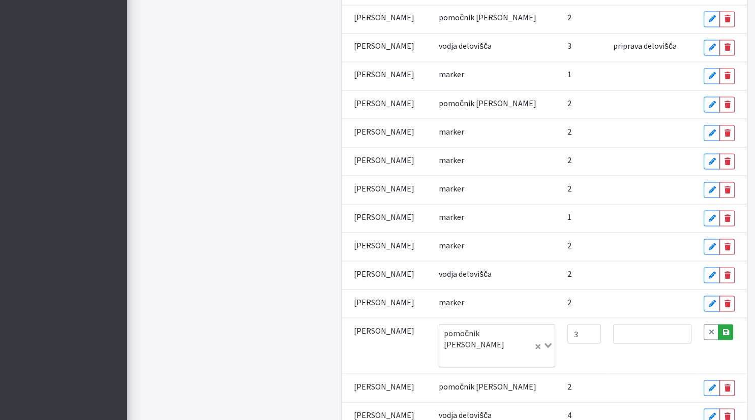
click at [727, 335] on link "Save" at bounding box center [725, 333] width 15 height 16
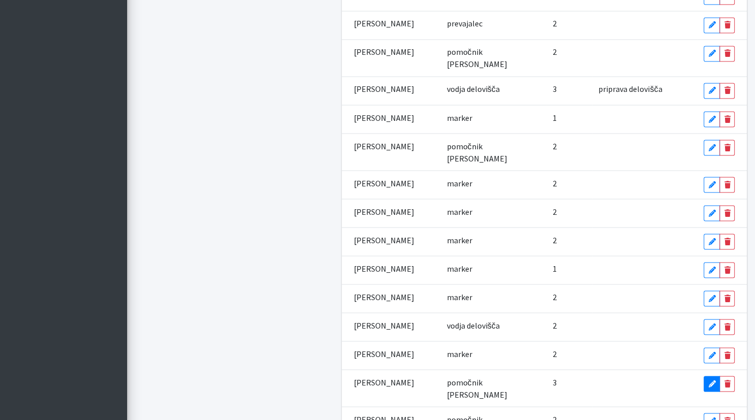
click at [712, 381] on icon at bounding box center [711, 384] width 7 height 7
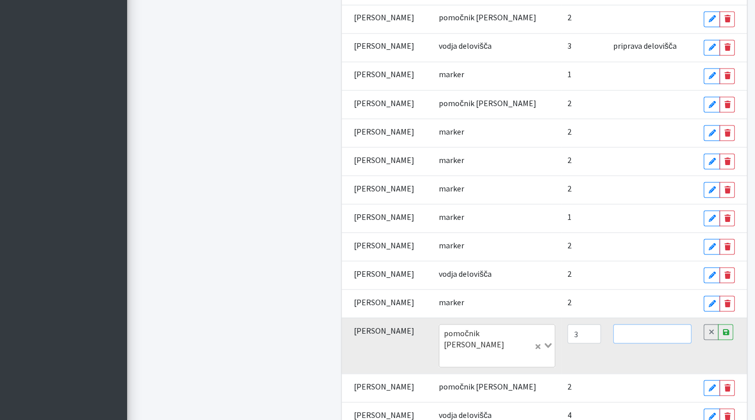
click at [631, 335] on input "text" at bounding box center [652, 334] width 79 height 19
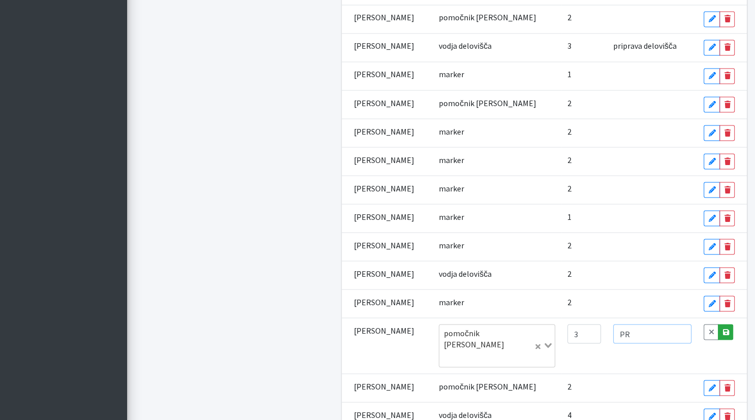
type input "PR"
click at [728, 334] on icon at bounding box center [725, 332] width 6 height 7
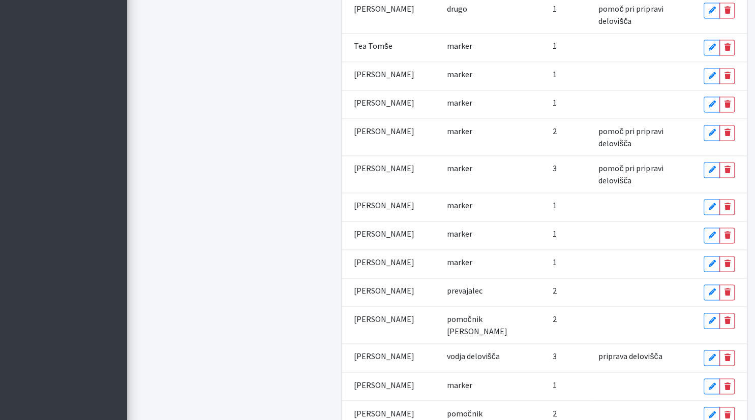
scroll to position [1514, 0]
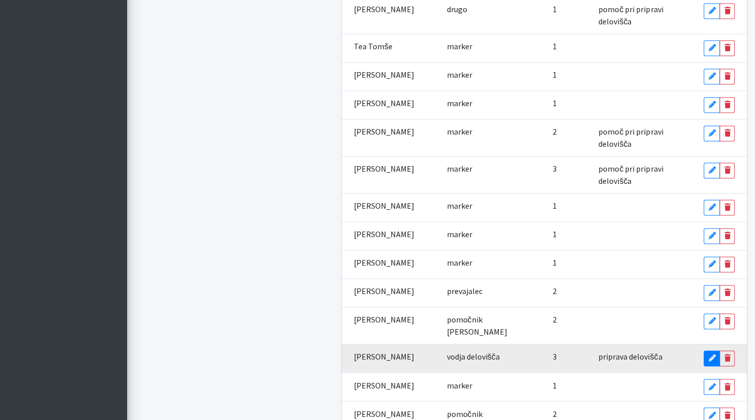
click at [712, 355] on icon at bounding box center [711, 358] width 7 height 7
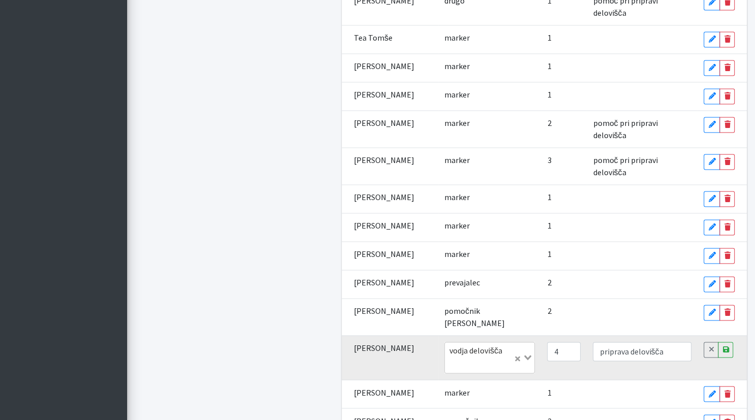
type input "4"
click at [564, 342] on input "4" at bounding box center [564, 351] width 34 height 19
drag, startPoint x: 687, startPoint y: 228, endPoint x: 560, endPoint y: 222, distance: 127.7
click at [560, 335] on tr "Sara Smerdel vodja delovišča Loading... 4 priprava delovišča Cancel Save" at bounding box center [545, 357] width 406 height 45
type input "p"
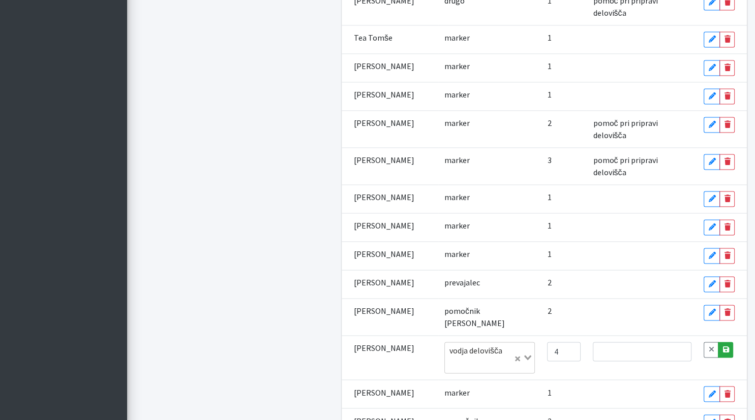
click at [723, 346] on icon at bounding box center [725, 349] width 6 height 7
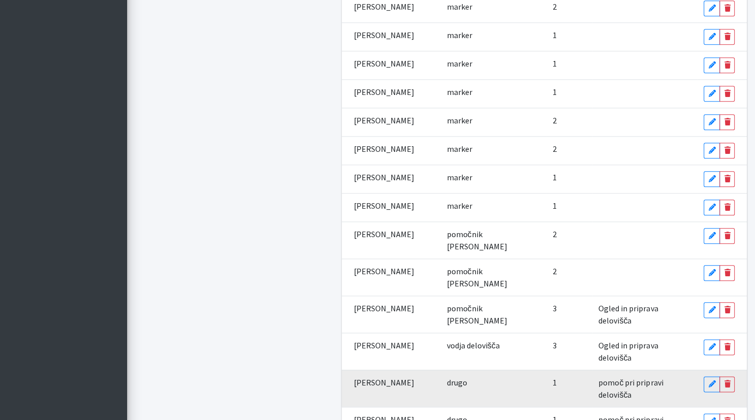
scroll to position [1097, 0]
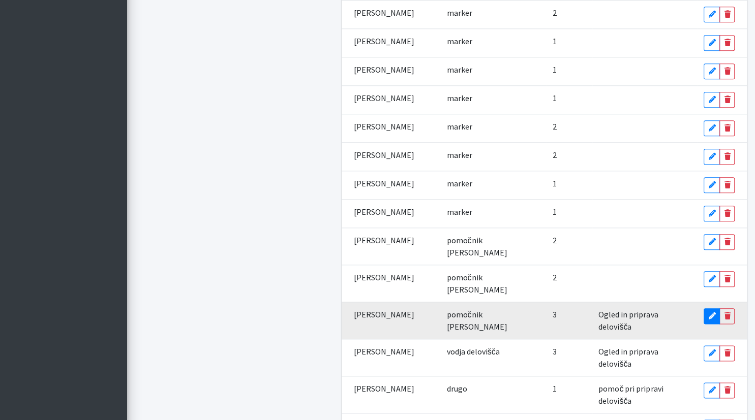
click at [712, 313] on icon at bounding box center [711, 316] width 7 height 7
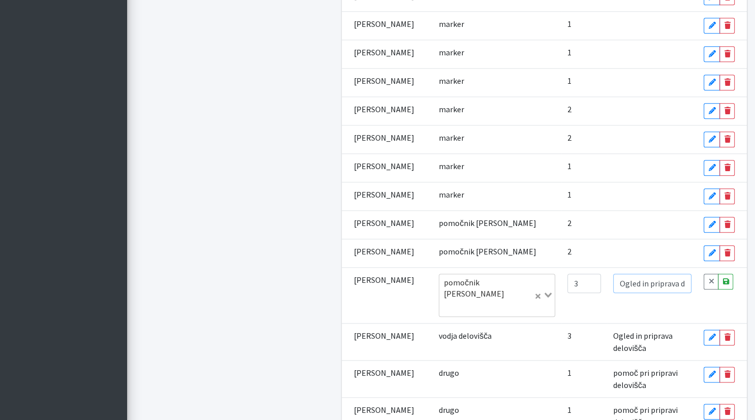
drag, startPoint x: 608, startPoint y: 270, endPoint x: 754, endPoint y: 286, distance: 146.8
click at [747, 286] on div "Vodnik Tip Točke Opombe Monika Velikonja vodja prireditve 4 Edit Delete Marko G…" at bounding box center [545, 153] width 406 height 2247
click at [727, 278] on icon at bounding box center [725, 281] width 6 height 7
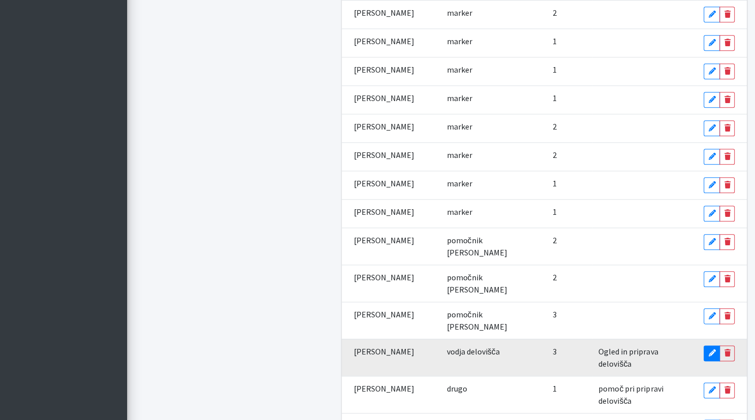
click at [711, 350] on icon at bounding box center [711, 353] width 7 height 7
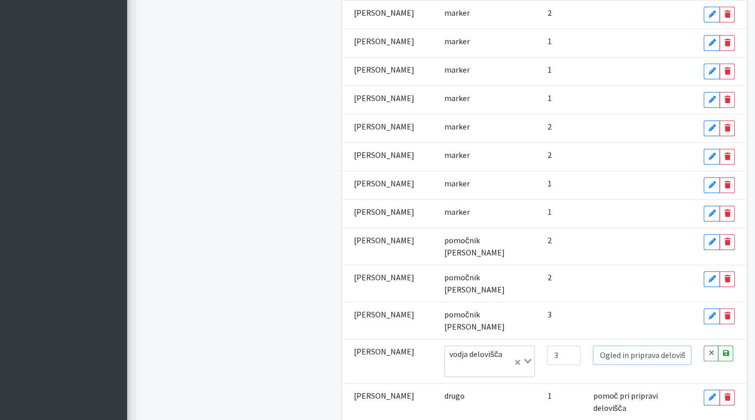
drag, startPoint x: 591, startPoint y: 278, endPoint x: 753, endPoint y: 281, distance: 162.2
click at [747, 281] on div "Vodnik Tip Točke Opombe Monika Velikonja vodja prireditve 4 Edit Delete Marko G…" at bounding box center [545, 182] width 406 height 2305
type input "a"
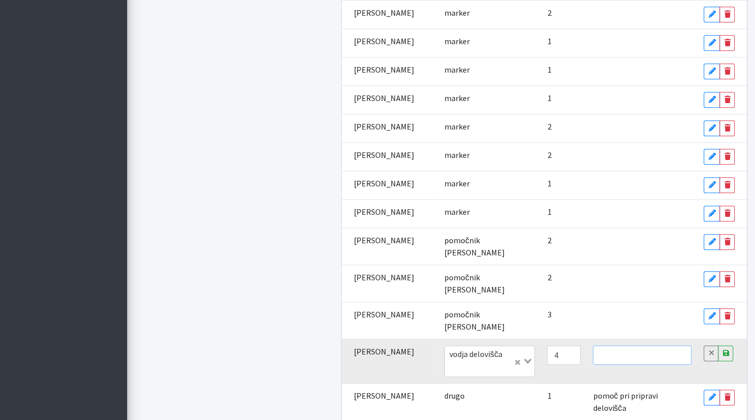
type input "4"
click at [565, 346] on input "4" at bounding box center [564, 355] width 34 height 19
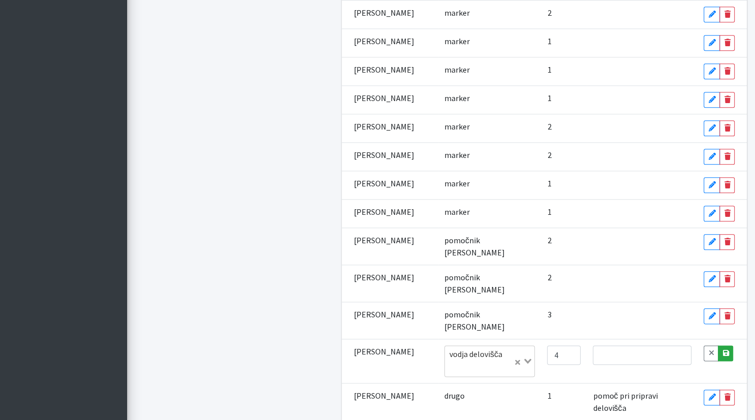
click at [722, 346] on link "Save" at bounding box center [725, 354] width 15 height 16
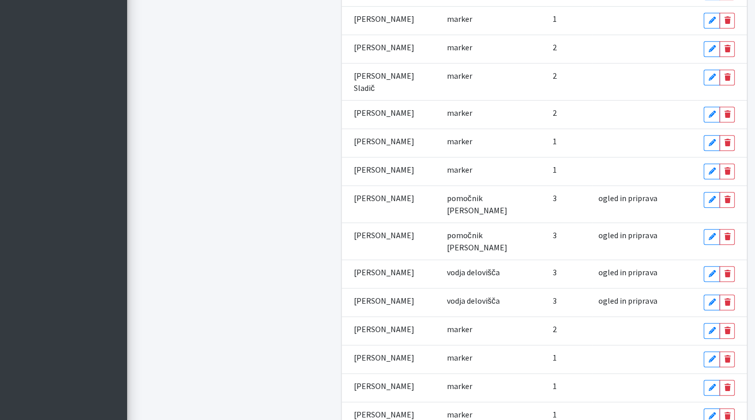
scroll to position [780, 0]
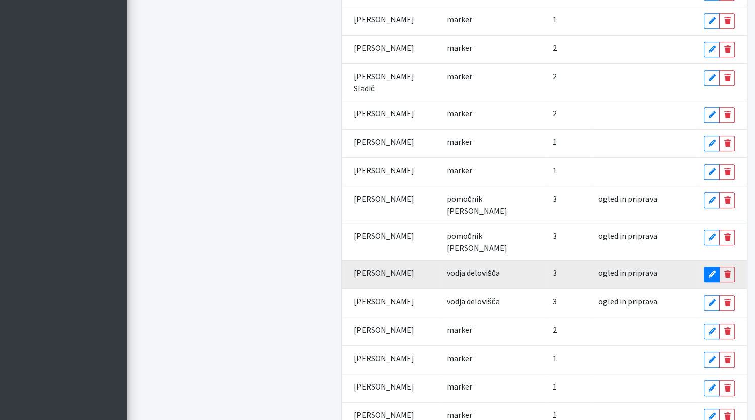
click at [713, 271] on icon at bounding box center [711, 274] width 7 height 7
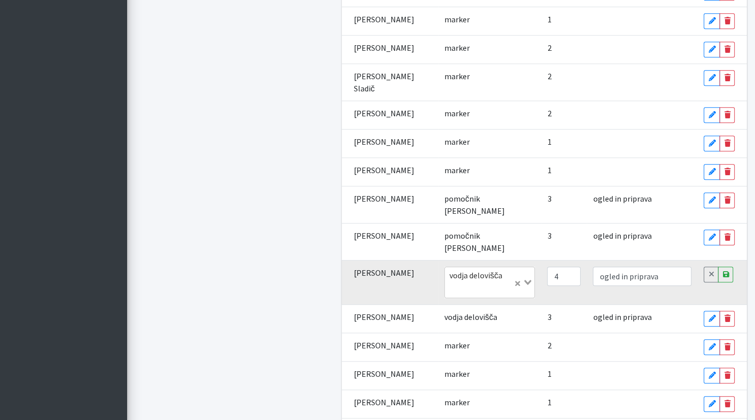
type input "4"
click at [563, 267] on input "4" at bounding box center [564, 276] width 34 height 19
drag, startPoint x: 656, startPoint y: 230, endPoint x: 552, endPoint y: 229, distance: 104.2
click at [593, 267] on input "ogled in priprava" at bounding box center [642, 276] width 99 height 19
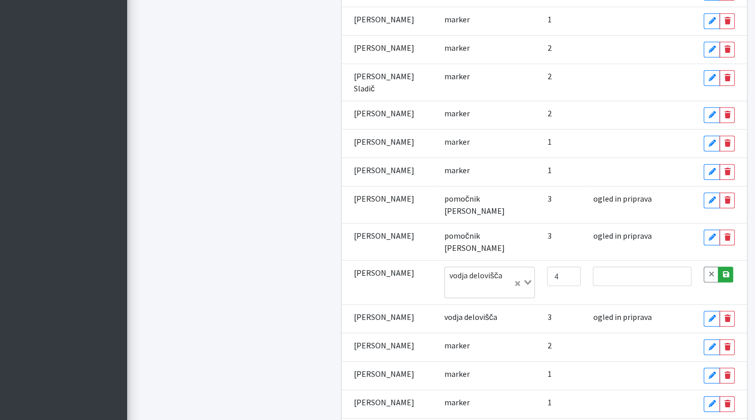
click at [728, 271] on icon at bounding box center [725, 274] width 6 height 7
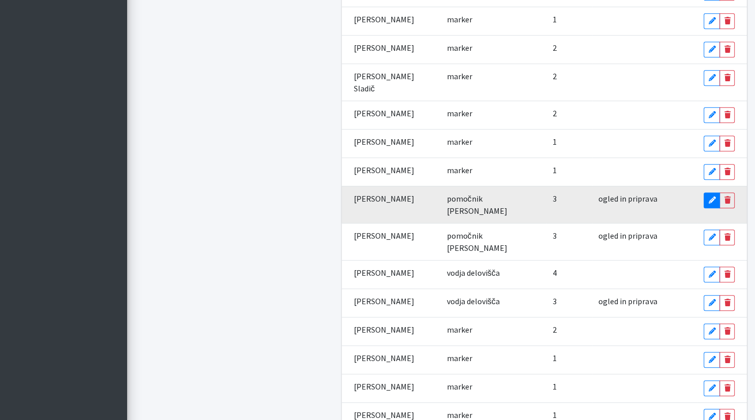
click at [710, 197] on icon at bounding box center [711, 200] width 7 height 7
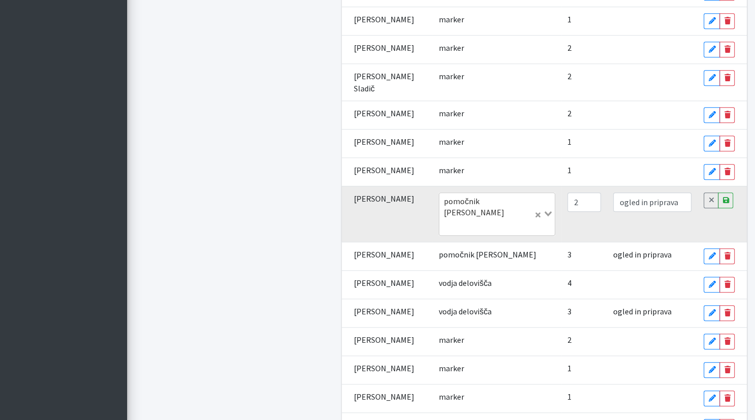
type input "2"
click at [580, 196] on input "2" at bounding box center [584, 202] width 34 height 19
drag, startPoint x: 671, startPoint y: 195, endPoint x: 573, endPoint y: 191, distance: 98.7
click at [613, 193] on input "ogled in priprava" at bounding box center [652, 202] width 79 height 19
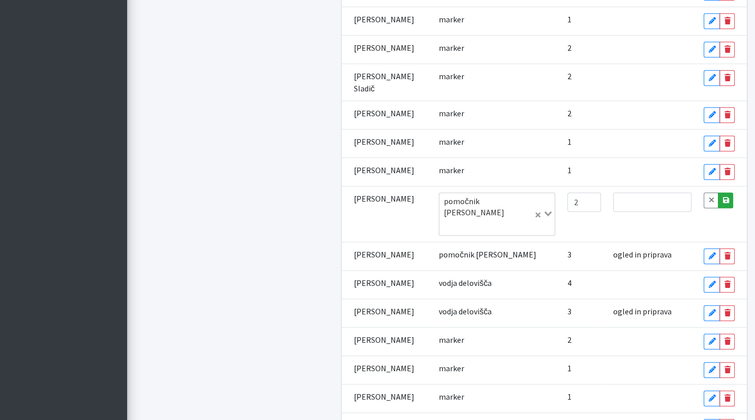
click at [724, 197] on icon at bounding box center [725, 200] width 6 height 7
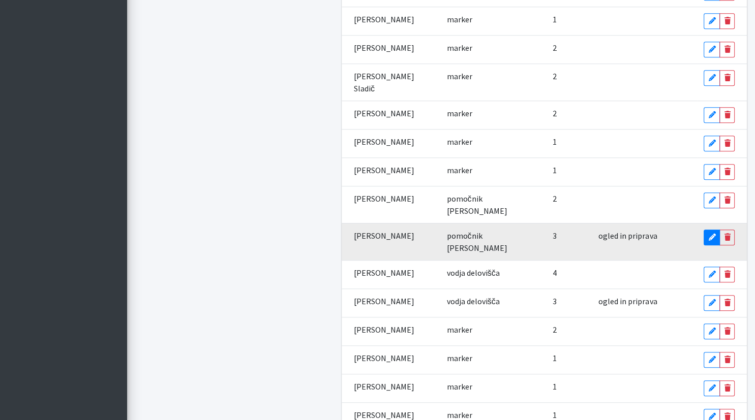
click at [706, 230] on link "Edit" at bounding box center [711, 238] width 16 height 16
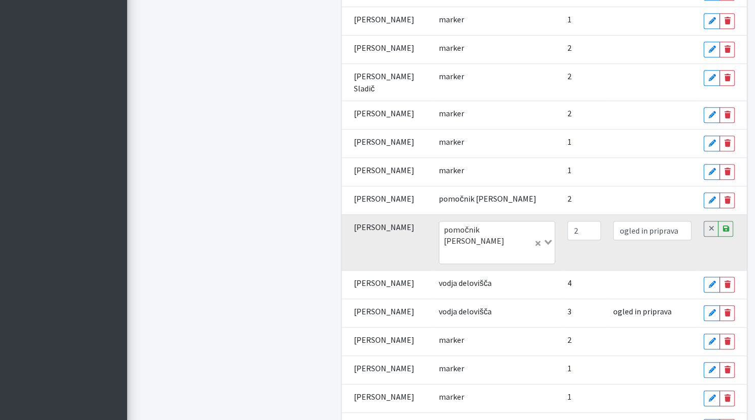
type input "2"
click at [581, 224] on input "2" at bounding box center [584, 230] width 34 height 19
drag, startPoint x: 669, startPoint y: 223, endPoint x: 562, endPoint y: 221, distance: 107.3
click at [613, 221] on input "ogled in priprava" at bounding box center [652, 230] width 79 height 19
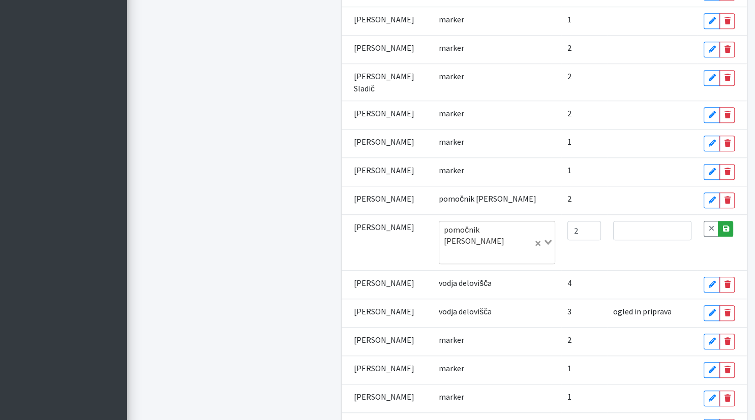
click at [723, 225] on icon at bounding box center [725, 228] width 6 height 7
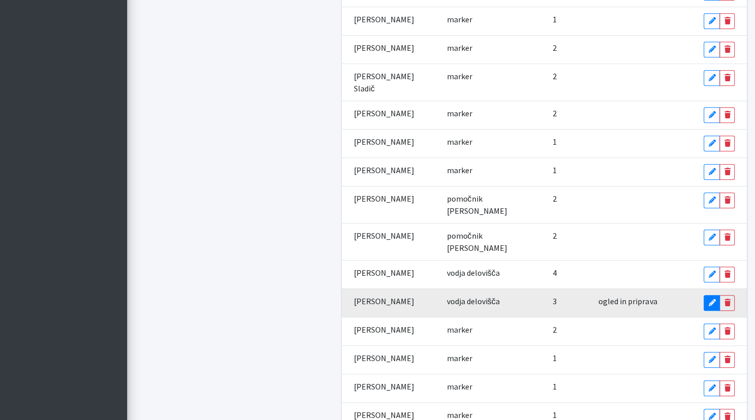
click at [703, 295] on link "Edit" at bounding box center [711, 303] width 16 height 16
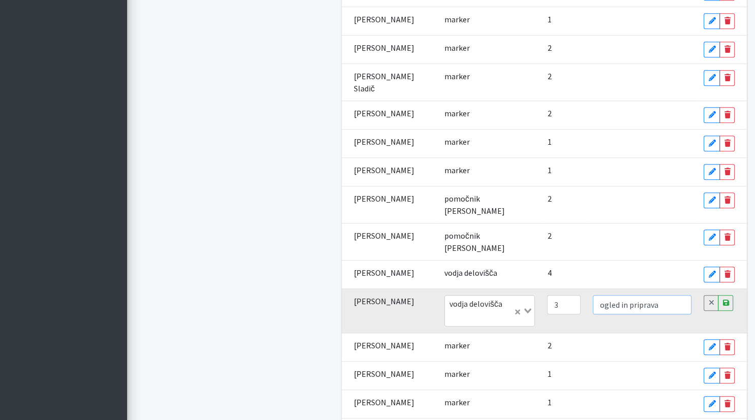
drag, startPoint x: 665, startPoint y: 260, endPoint x: 568, endPoint y: 266, distance: 97.8
click at [593, 295] on input "ogled in priprava" at bounding box center [642, 304] width 99 height 19
type input "2"
click at [563, 295] on input "2" at bounding box center [564, 304] width 34 height 19
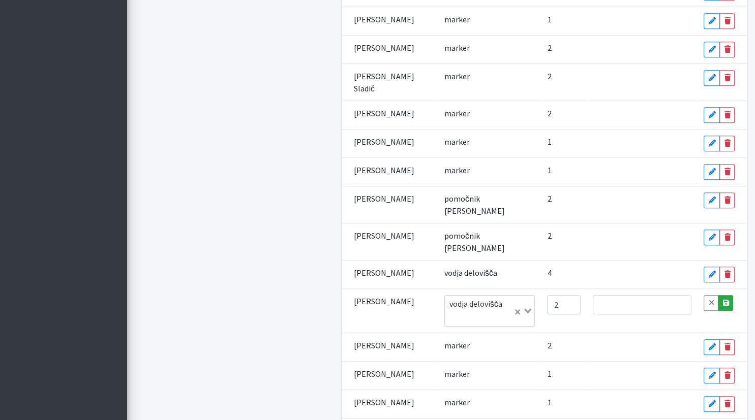
click at [726, 299] on icon at bounding box center [725, 302] width 6 height 7
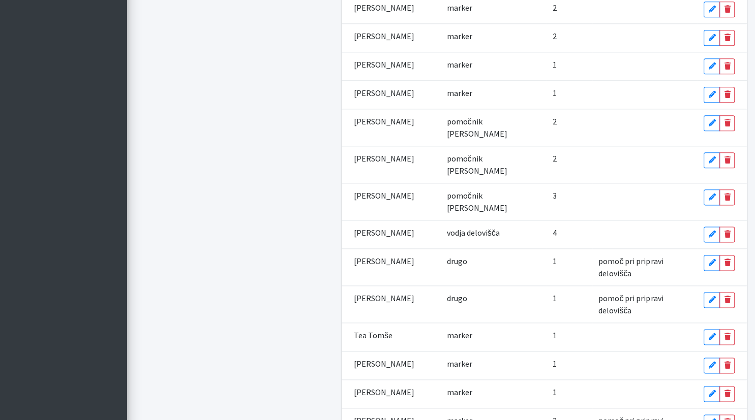
scroll to position [1216, 0]
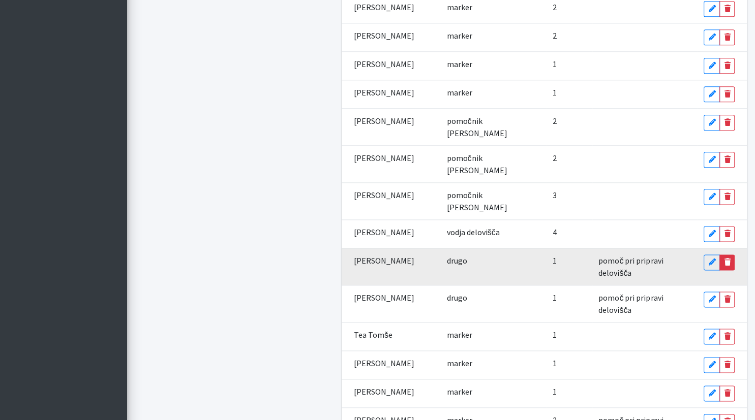
click at [728, 255] on link "Delete" at bounding box center [726, 263] width 15 height 16
click at [708, 259] on icon at bounding box center [711, 262] width 6 height 7
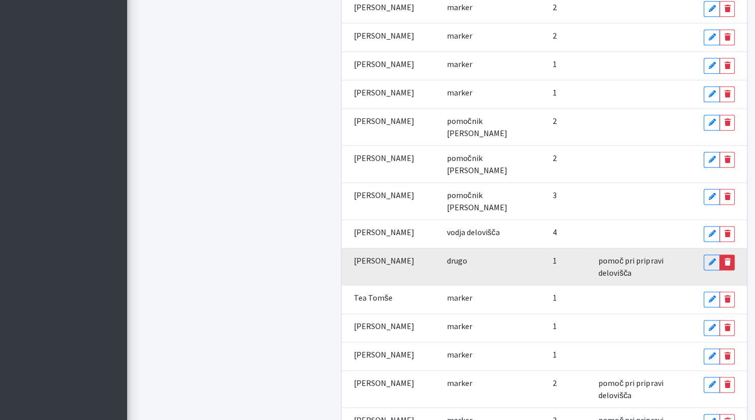
click at [726, 259] on icon at bounding box center [727, 262] width 6 height 7
click at [708, 259] on icon at bounding box center [711, 262] width 6 height 7
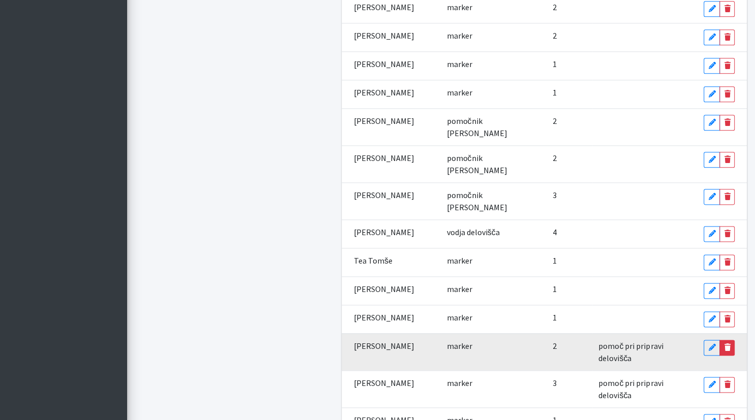
click at [725, 344] on icon at bounding box center [727, 347] width 6 height 7
click at [711, 344] on icon at bounding box center [711, 347] width 6 height 7
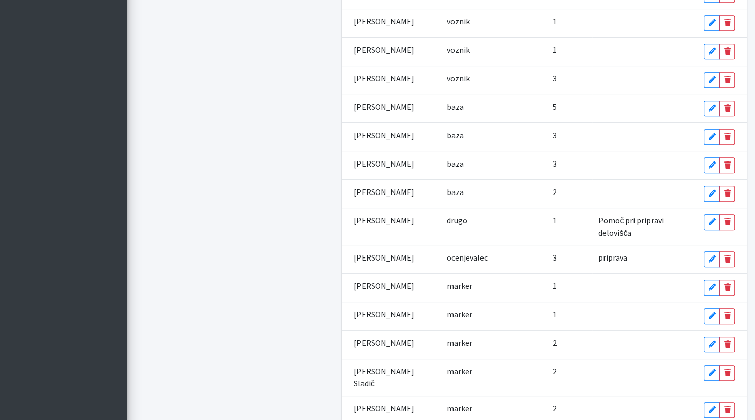
scroll to position [0, 0]
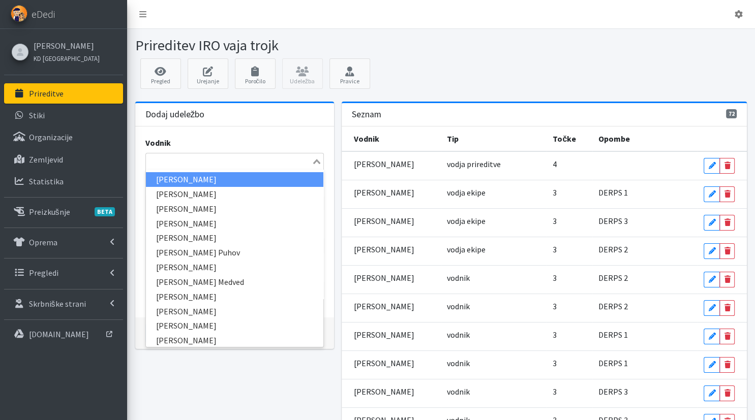
click at [176, 162] on input "Search for option" at bounding box center [229, 162] width 164 height 12
type input "m"
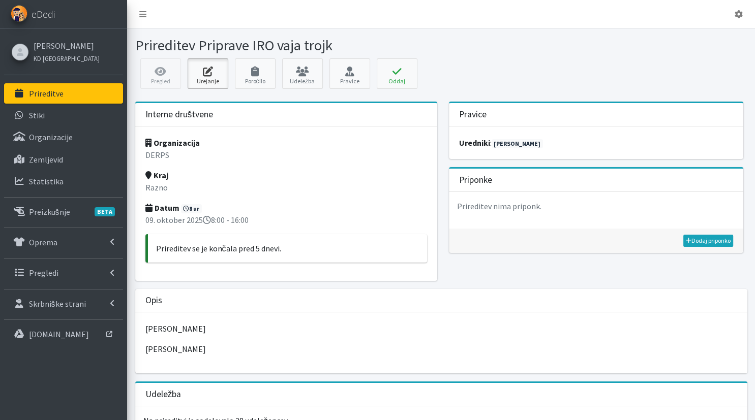
click at [209, 70] on icon at bounding box center [208, 72] width 35 height 10
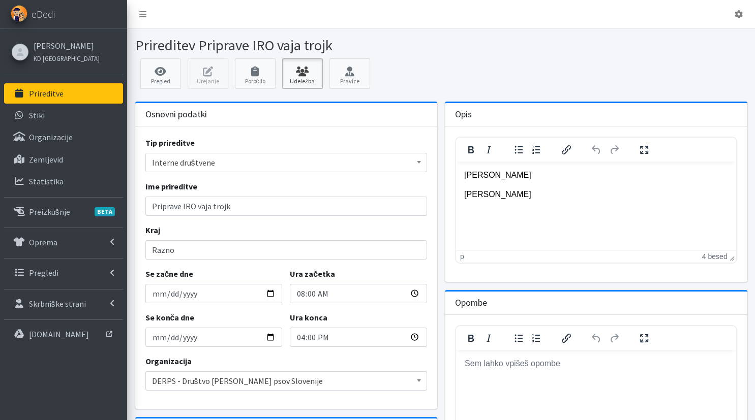
click at [309, 78] on link "Udeležba" at bounding box center [302, 73] width 41 height 30
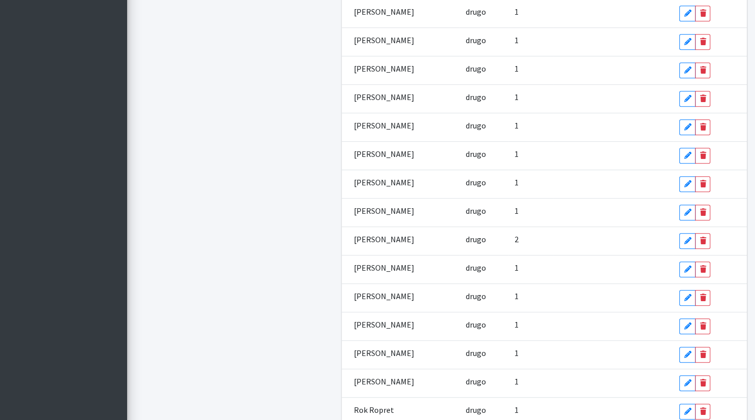
scroll to position [556, 0]
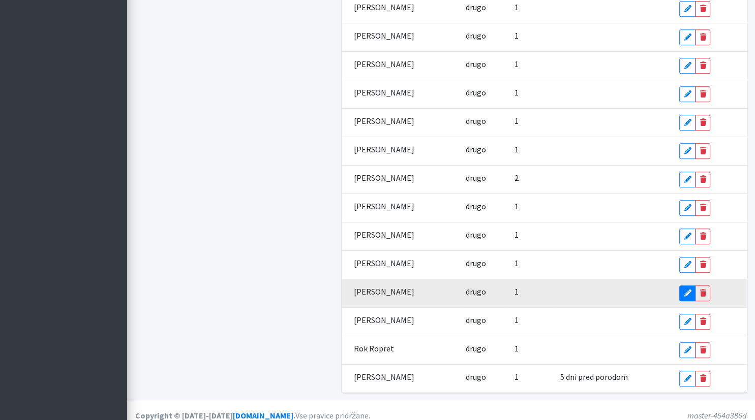
click at [690, 286] on link "Edit" at bounding box center [687, 294] width 16 height 16
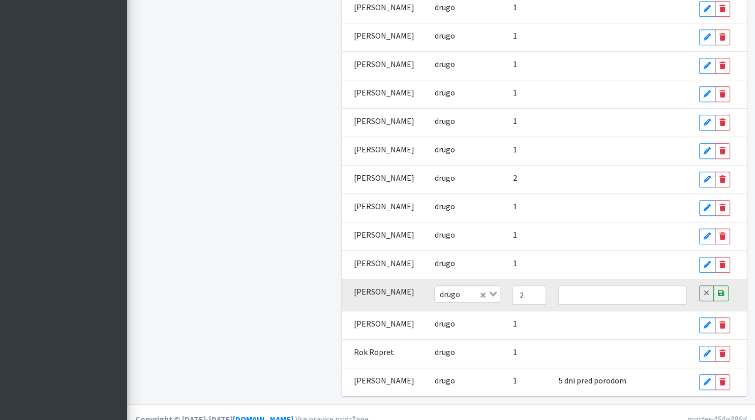
click at [543, 286] on input "2" at bounding box center [529, 295] width 34 height 19
type input "3"
click at [543, 286] on input "3" at bounding box center [529, 295] width 34 height 19
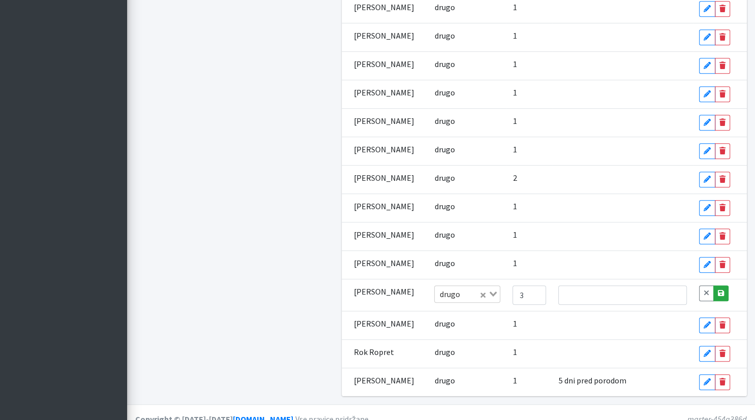
click at [722, 290] on icon at bounding box center [721, 293] width 6 height 7
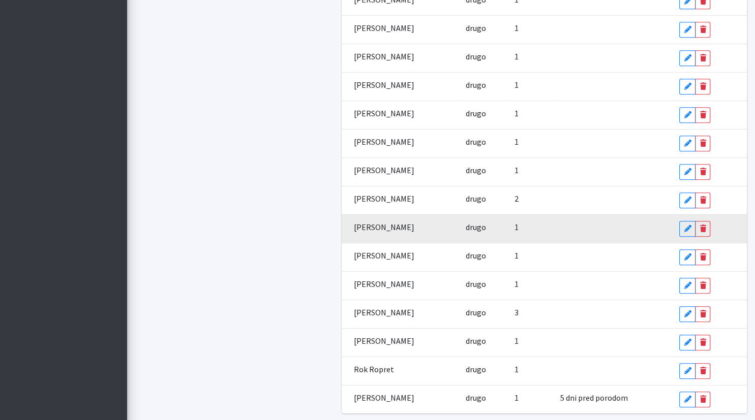
scroll to position [535, 0]
click at [684, 221] on link "Edit" at bounding box center [687, 229] width 16 height 16
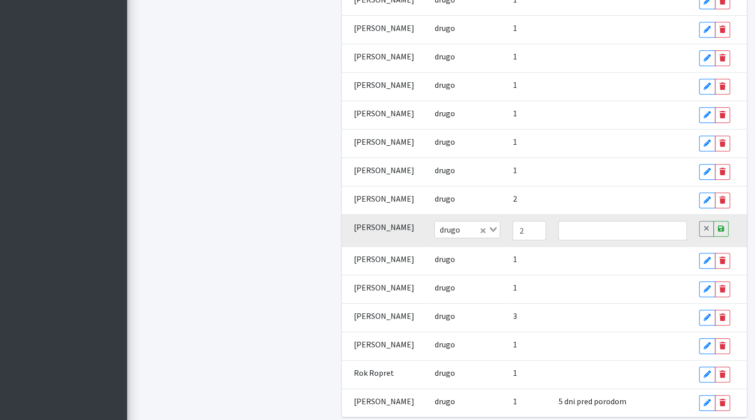
type input "2"
click at [538, 221] on input "2" at bounding box center [529, 230] width 34 height 19
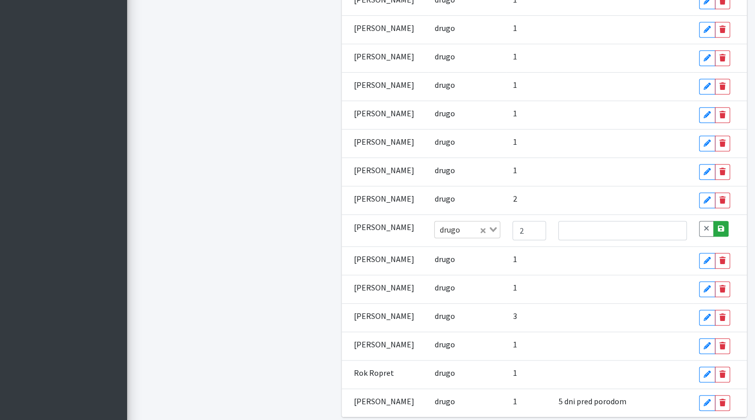
click at [723, 221] on link "Save" at bounding box center [720, 229] width 15 height 16
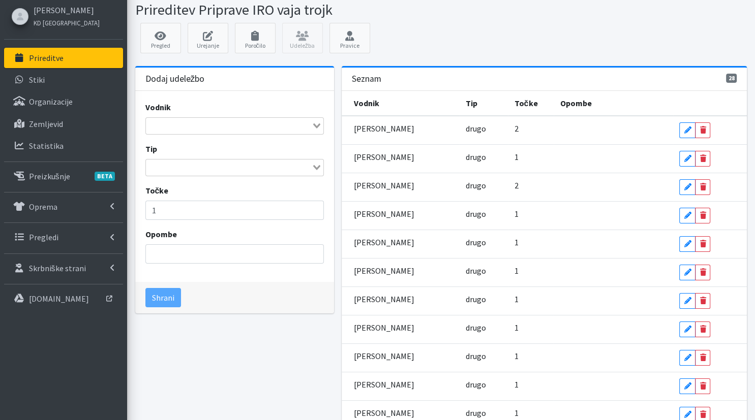
scroll to position [35, 0]
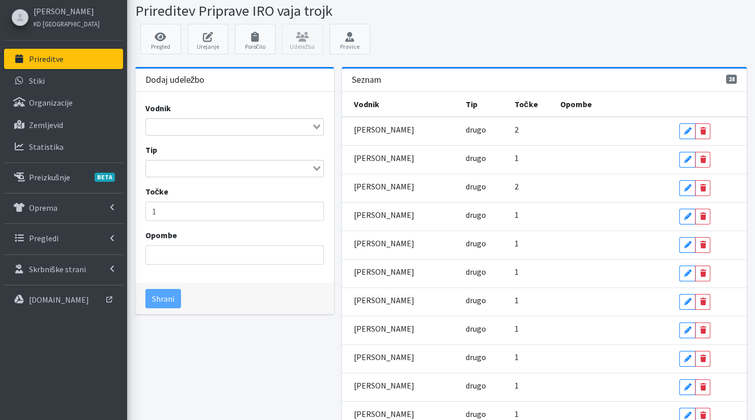
click at [221, 131] on input "Search for option" at bounding box center [229, 127] width 164 height 12
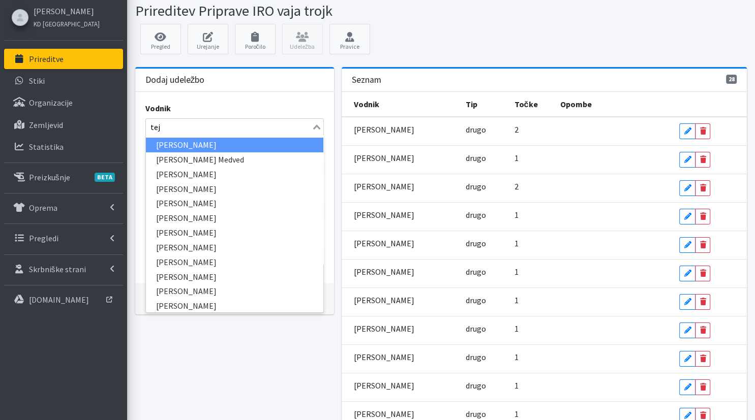
type input "teja"
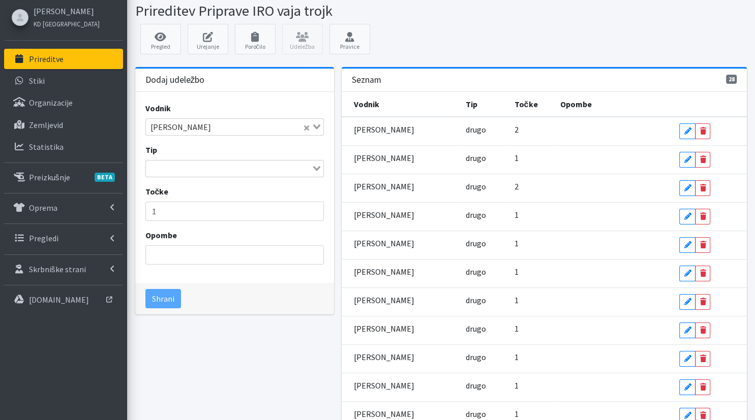
click at [225, 177] on div "Vodnik [PERSON_NAME] Loading... Tip Loading... Točke 1 Opombe" at bounding box center [234, 188] width 199 height 192
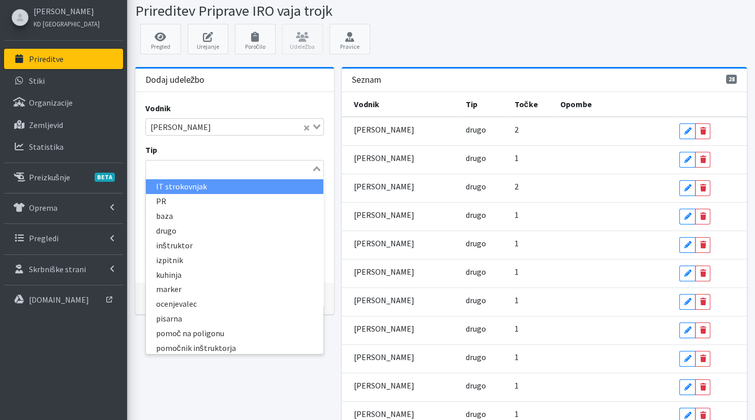
click at [225, 174] on div "Loading..." at bounding box center [234, 168] width 178 height 17
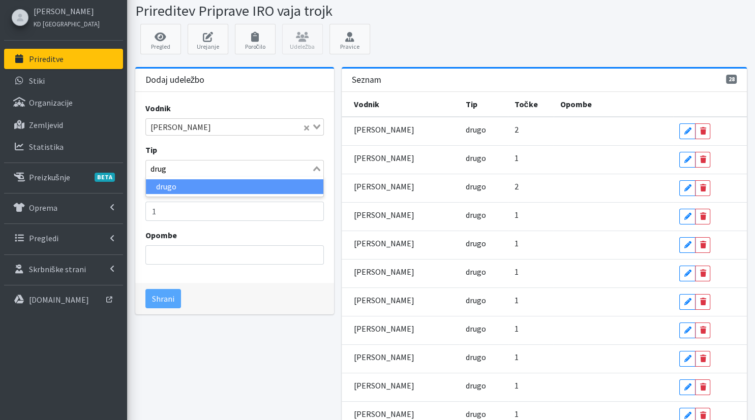
type input "drugo"
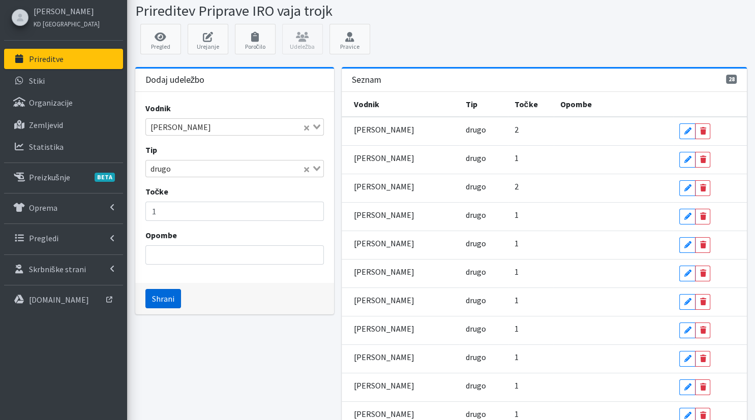
click at [157, 299] on button "Shrani" at bounding box center [163, 298] width 36 height 19
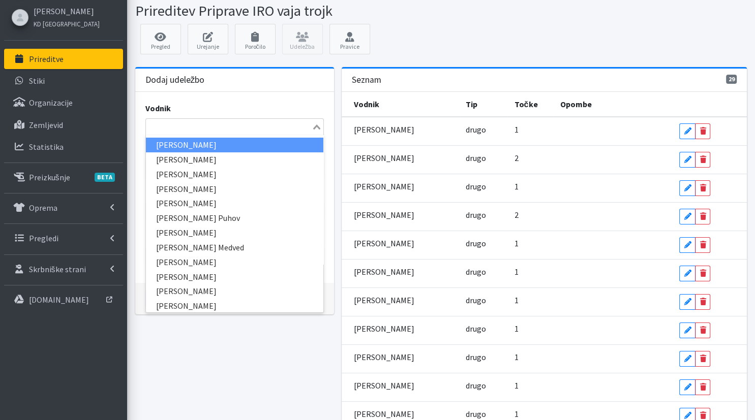
click at [202, 129] on input "Search for option" at bounding box center [229, 127] width 164 height 12
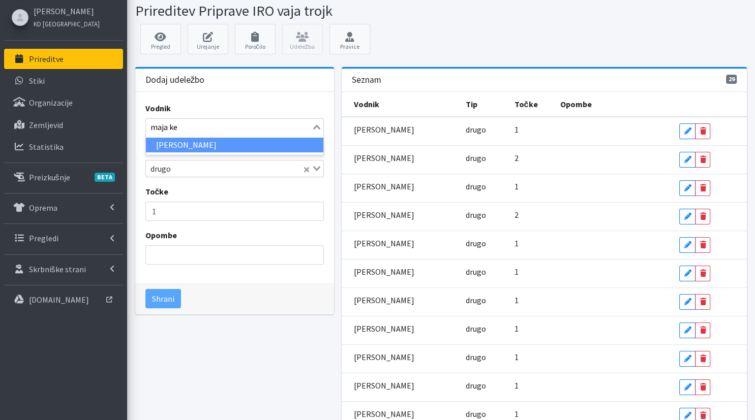
type input "maja ken"
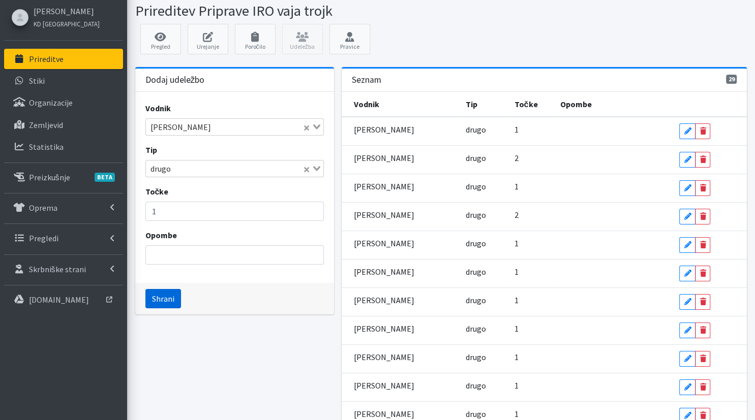
click at [160, 299] on button "Shrani" at bounding box center [163, 298] width 36 height 19
click at [194, 130] on input "Search for option" at bounding box center [229, 127] width 164 height 12
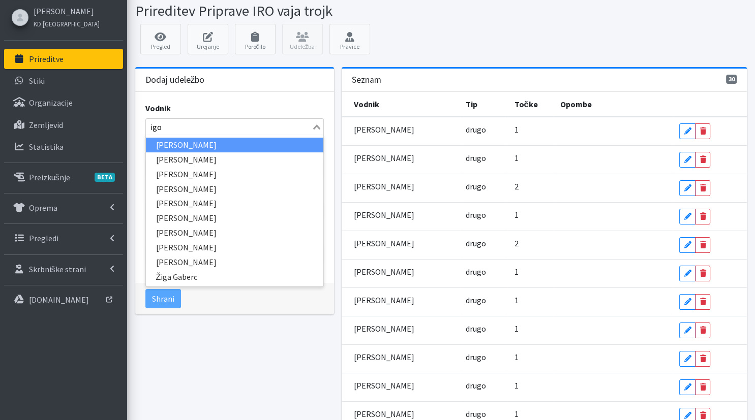
type input "igor"
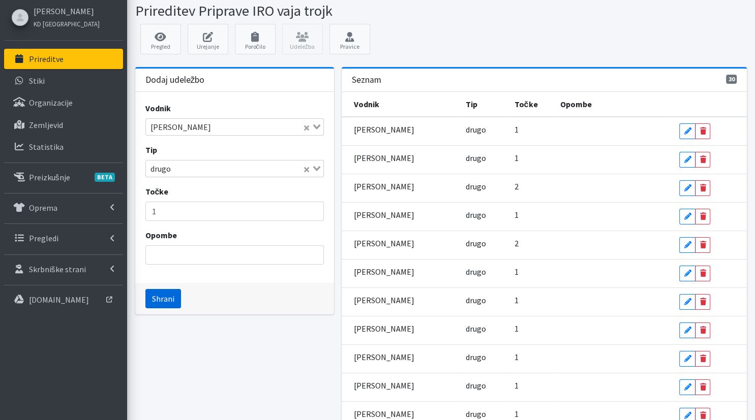
click at [165, 295] on button "Shrani" at bounding box center [163, 298] width 36 height 19
click at [288, 128] on input "Search for option" at bounding box center [229, 127] width 164 height 12
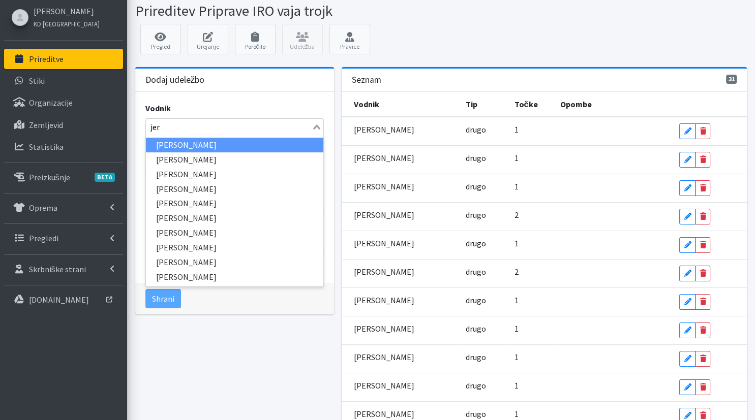
type input "jern"
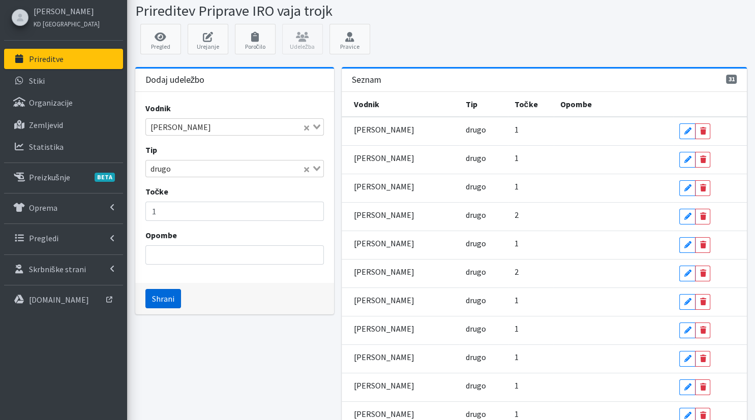
click at [166, 292] on button "Shrani" at bounding box center [163, 298] width 36 height 19
click at [202, 122] on input "Search for option" at bounding box center [229, 127] width 164 height 12
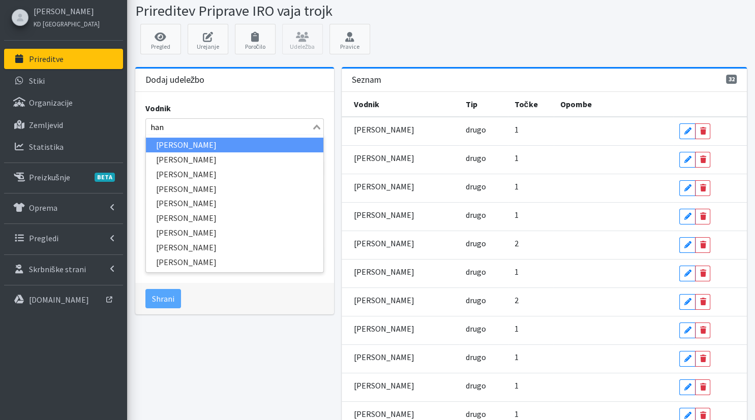
type input "hana"
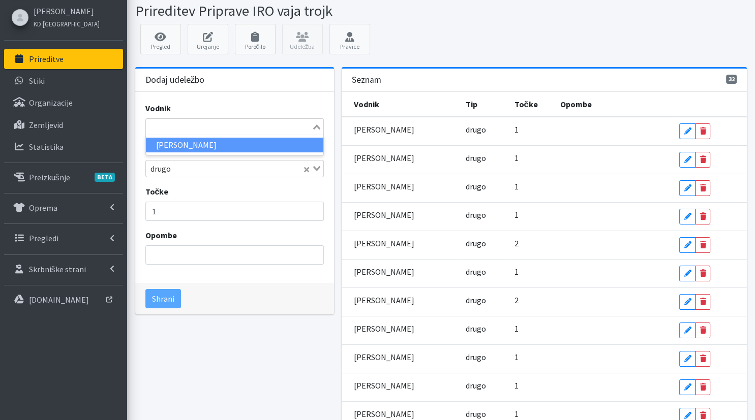
type input "ž"
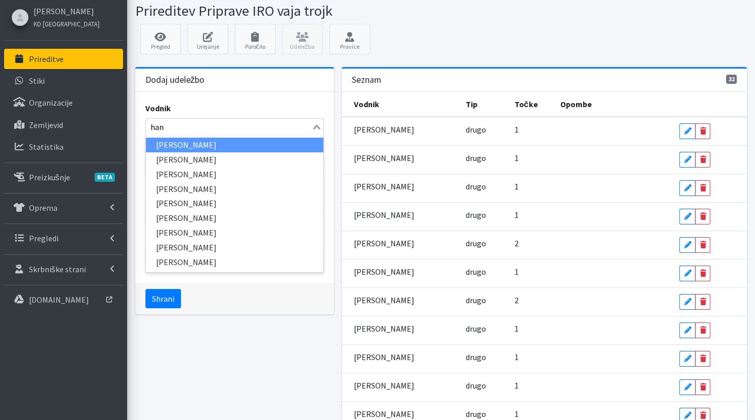
type input "hana"
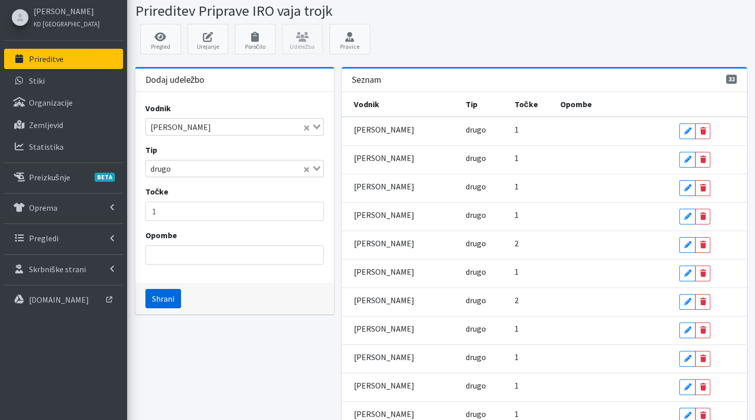
click at [162, 295] on button "Shrani" at bounding box center [163, 298] width 36 height 19
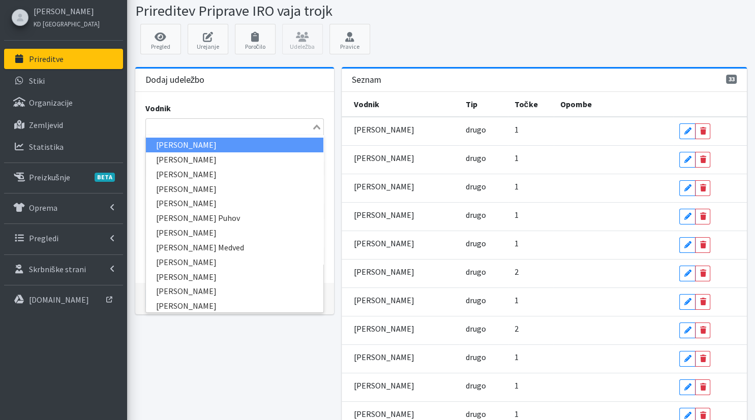
click at [237, 125] on input "Search for option" at bounding box center [229, 127] width 164 height 12
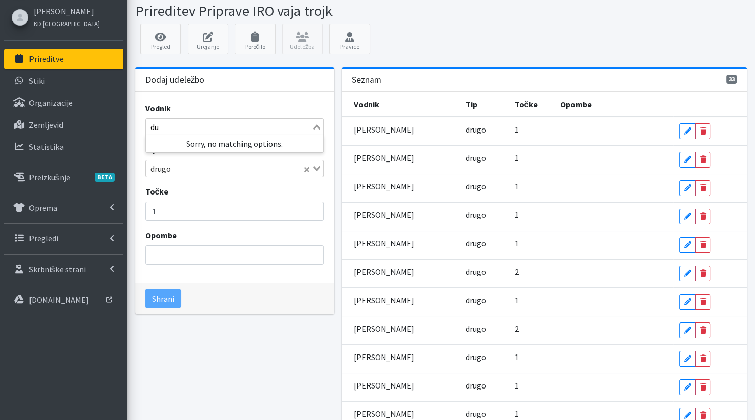
type input "d"
type input "m"
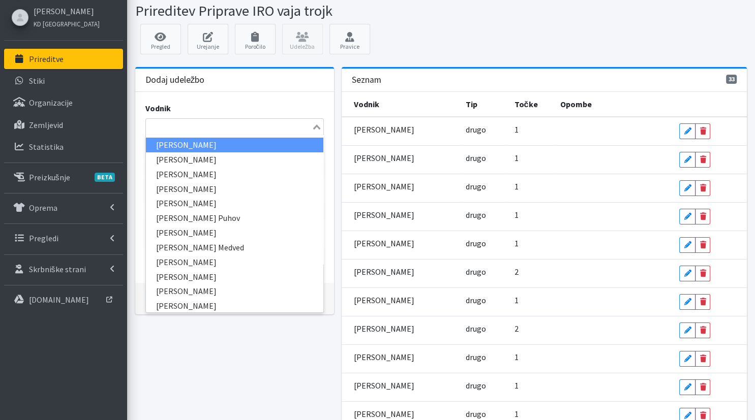
click at [409, 38] on div "Pregled Urejanje Poročilo Udeležba Pravice" at bounding box center [441, 42] width 620 height 36
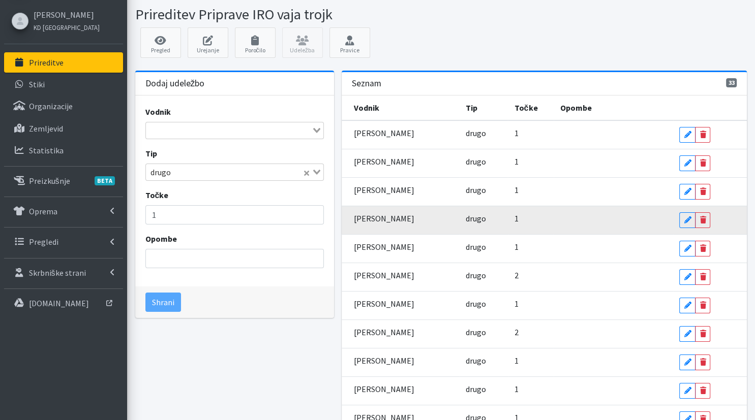
scroll to position [0, 0]
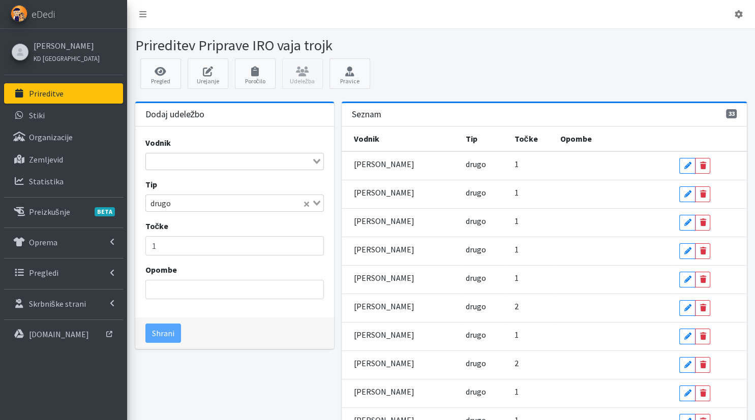
click at [249, 157] on input "Search for option" at bounding box center [229, 162] width 164 height 12
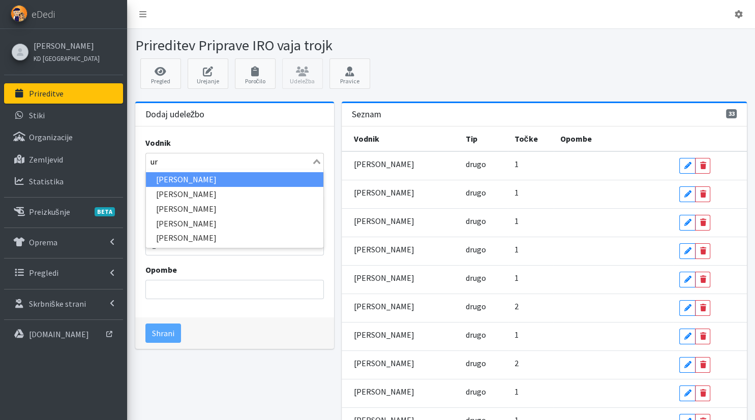
type input "u"
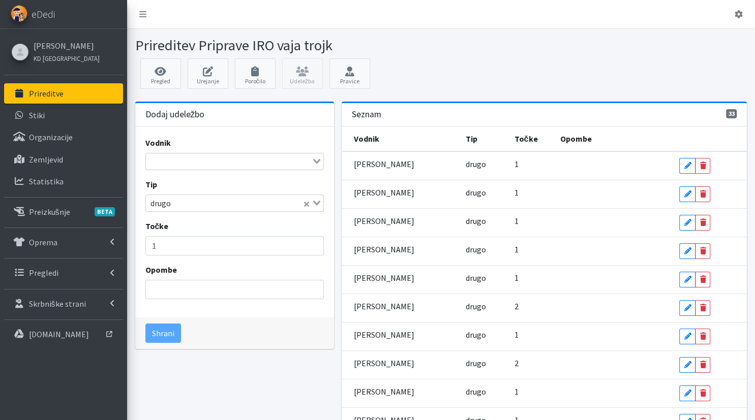
click at [435, 88] on div "Pregled Urejanje Poročilo Udeležba Pravice" at bounding box center [441, 76] width 620 height 36
click at [361, 67] on icon at bounding box center [349, 72] width 35 height 10
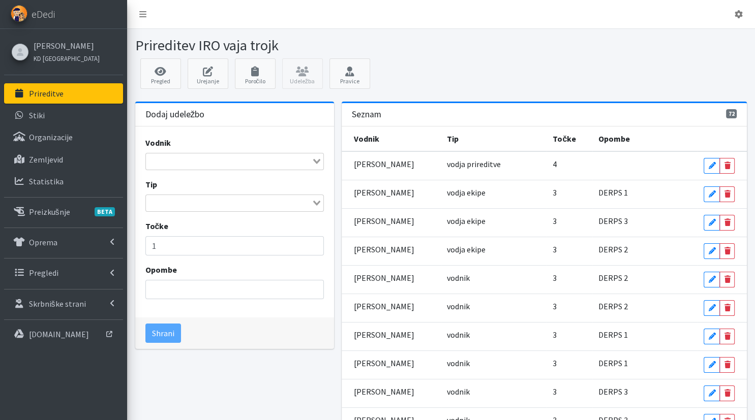
click at [251, 159] on input "Search for option" at bounding box center [229, 162] width 164 height 12
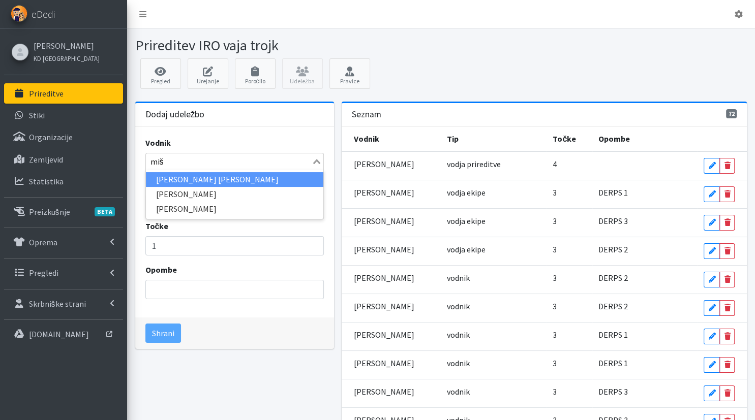
type input "miša"
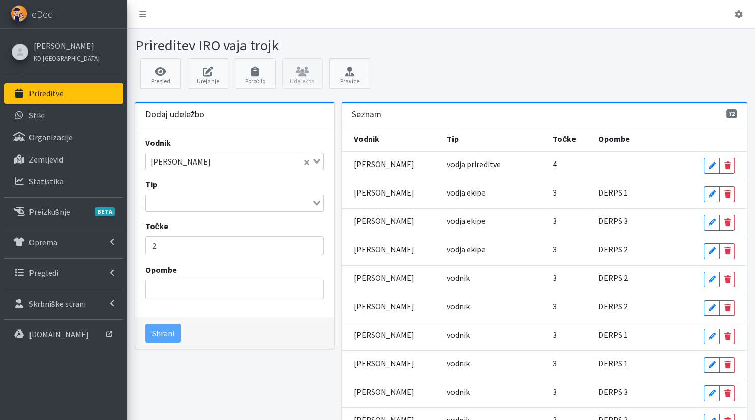
type input "2"
click at [313, 242] on input "2" at bounding box center [234, 245] width 178 height 19
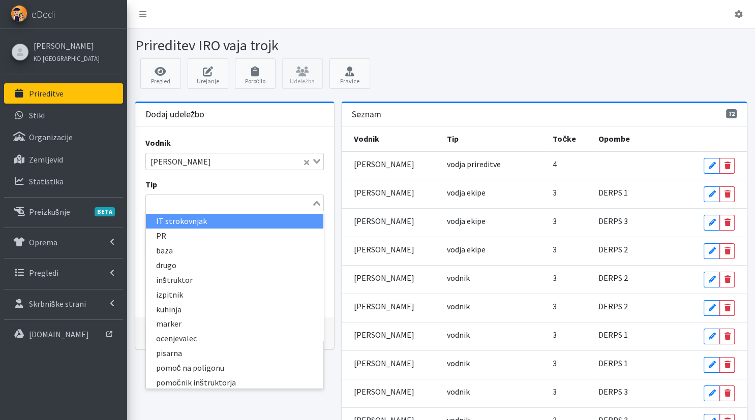
click at [271, 204] on input "Search for option" at bounding box center [229, 203] width 164 height 12
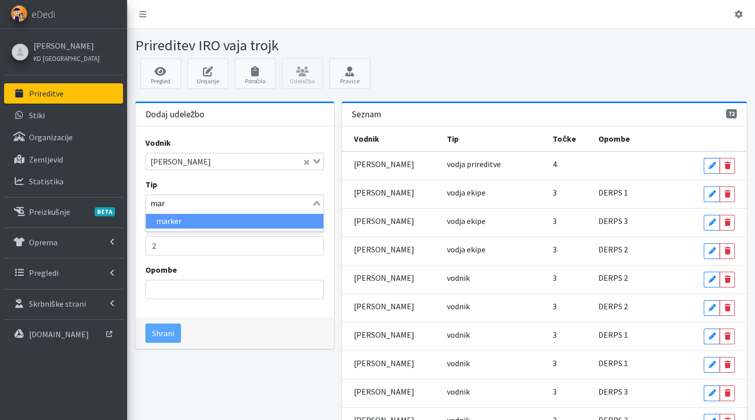
type input "mark"
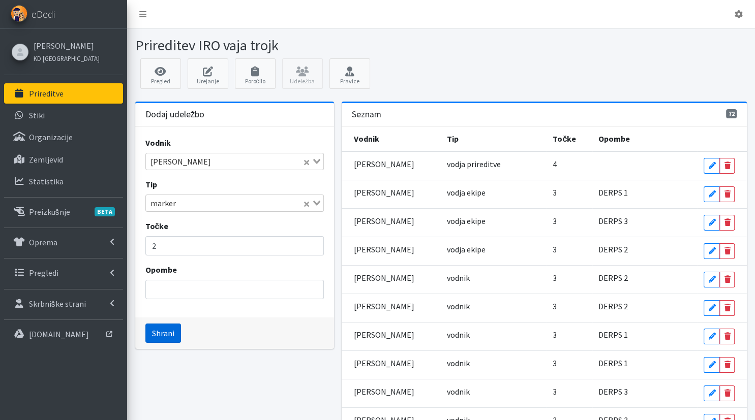
click at [156, 334] on button "Shrani" at bounding box center [163, 333] width 36 height 19
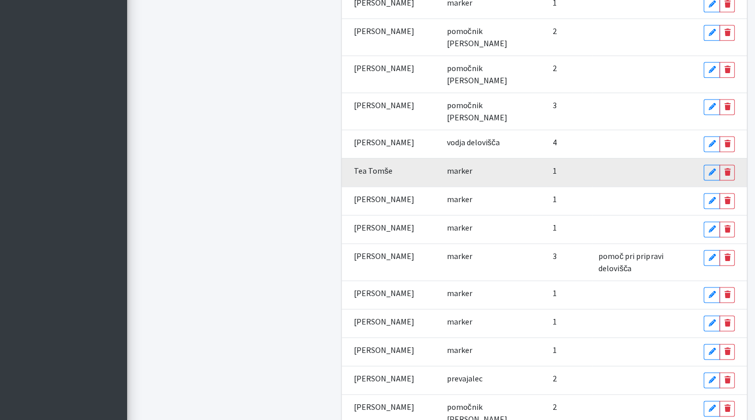
scroll to position [1337, 0]
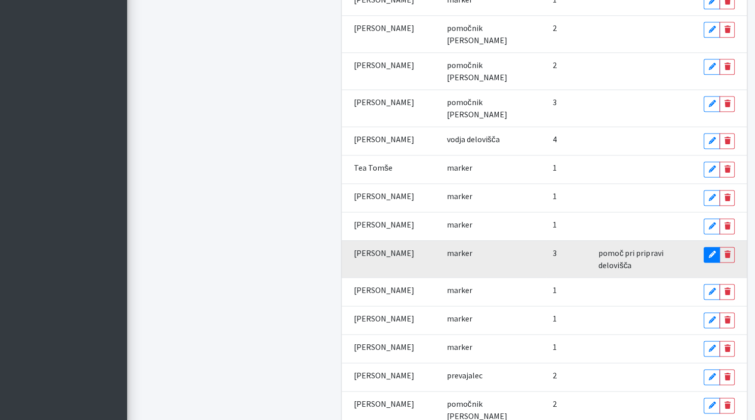
click at [708, 252] on icon at bounding box center [711, 255] width 7 height 7
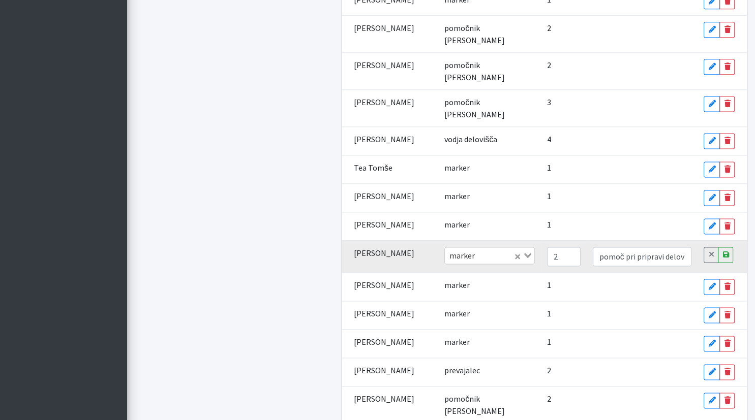
click at [562, 248] on input "2" at bounding box center [564, 257] width 34 height 19
type input "1"
click at [562, 248] on input "1" at bounding box center [564, 257] width 34 height 19
drag, startPoint x: 591, startPoint y: 181, endPoint x: 693, endPoint y: 179, distance: 102.2
click at [693, 241] on td "pomoč pri pripravi delovišča" at bounding box center [642, 257] width 111 height 32
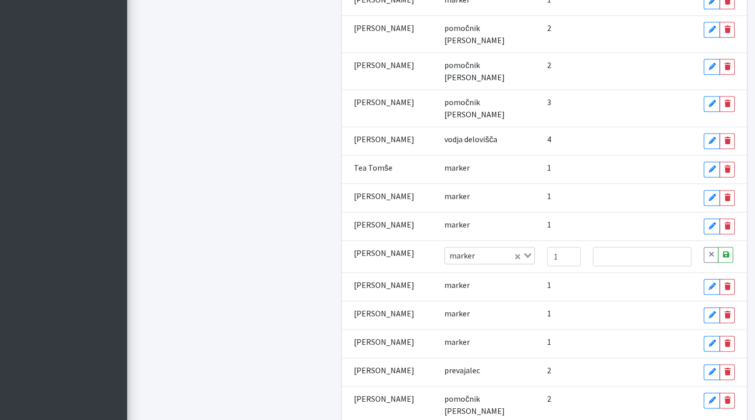
click at [733, 248] on div "Cancel Save" at bounding box center [718, 256] width 31 height 16
click at [729, 248] on link "Save" at bounding box center [725, 256] width 15 height 16
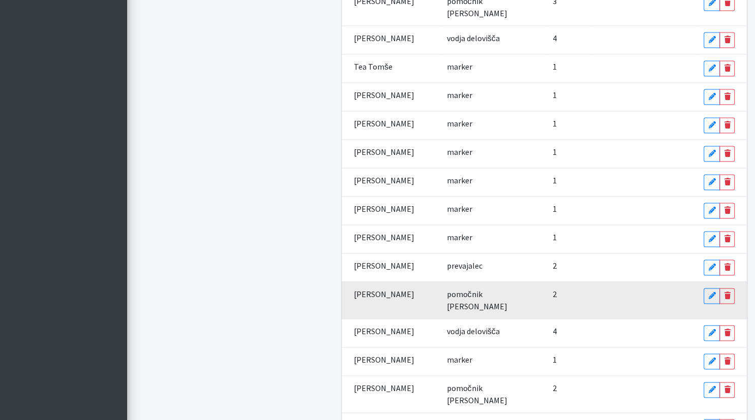
scroll to position [1439, 0]
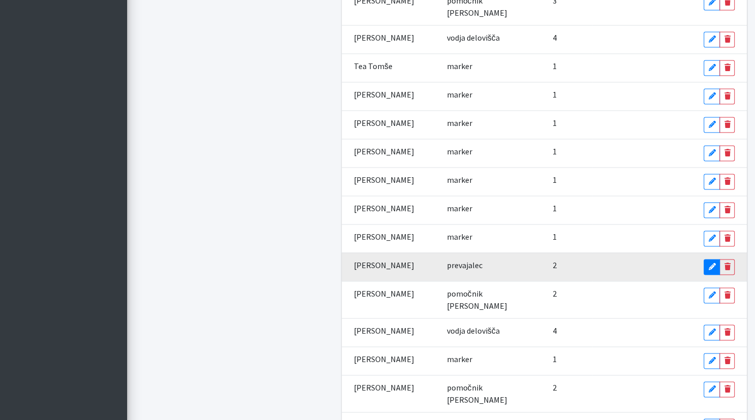
click at [713, 263] on icon at bounding box center [711, 266] width 7 height 7
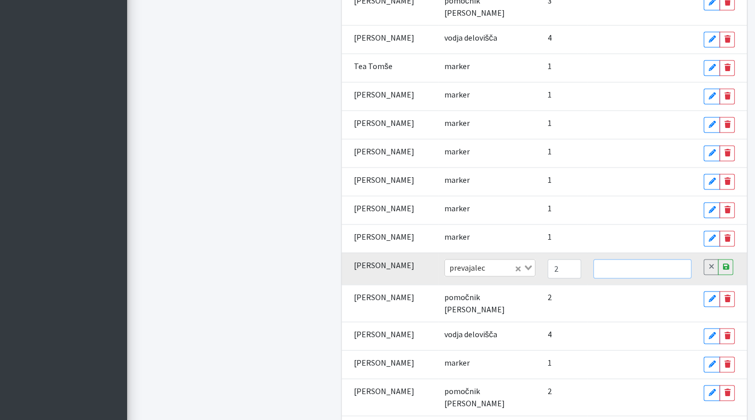
click at [653, 259] on input "text" at bounding box center [642, 268] width 98 height 19
type input "p"
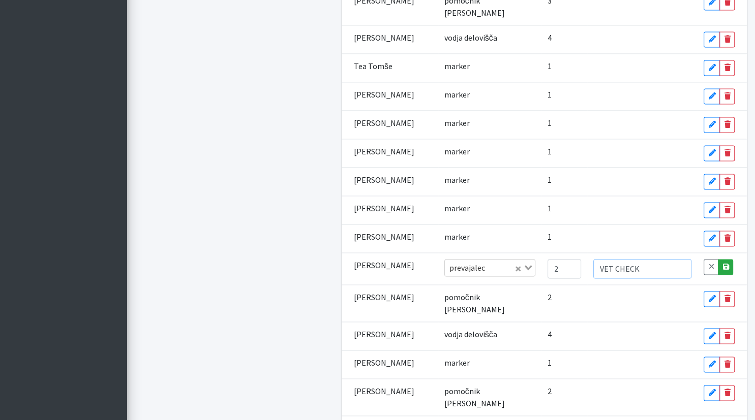
type input "VET CHECK"
click at [721, 259] on link "Save" at bounding box center [725, 267] width 15 height 16
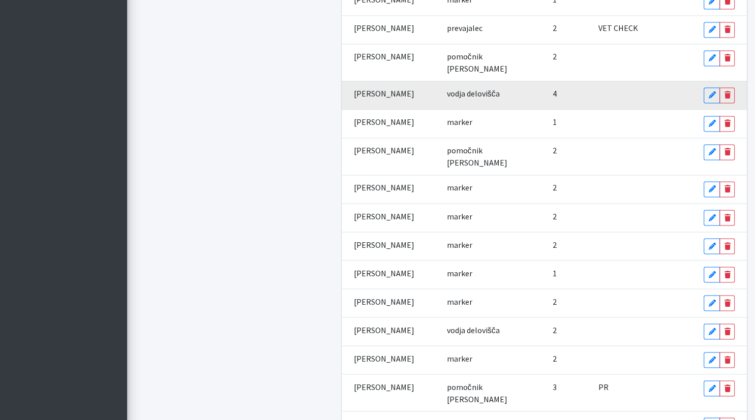
scroll to position [1675, 0]
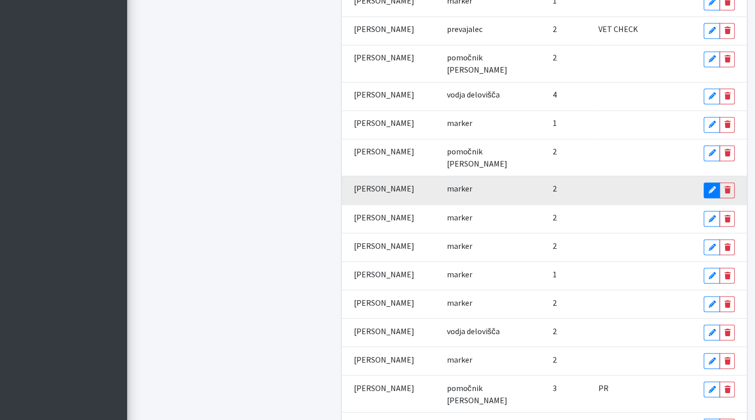
click at [711, 187] on icon at bounding box center [711, 190] width 7 height 7
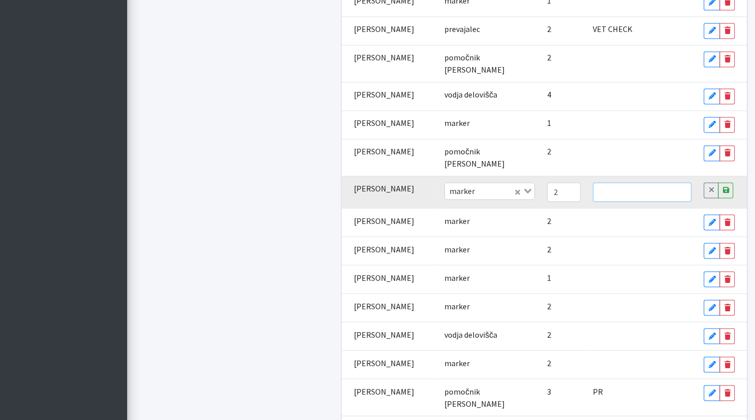
click at [630, 183] on input "text" at bounding box center [642, 192] width 99 height 19
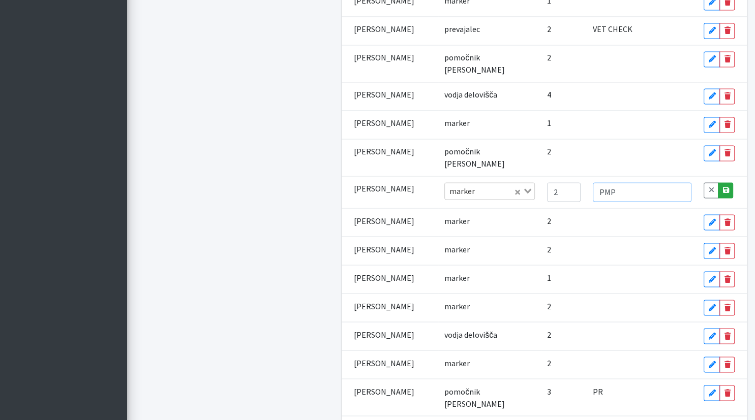
type input "PMP"
click at [728, 183] on link "Save" at bounding box center [725, 191] width 15 height 16
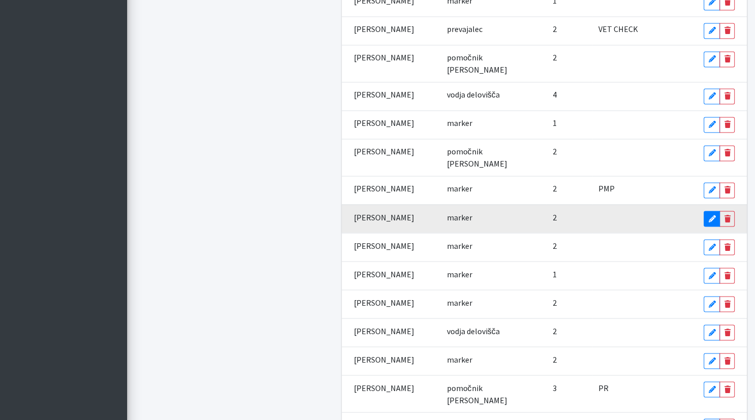
click at [708, 215] on icon at bounding box center [711, 218] width 7 height 7
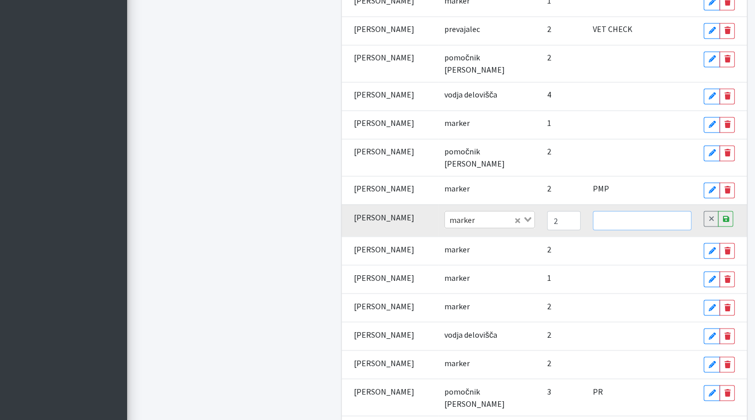
click at [662, 211] on input "text" at bounding box center [642, 220] width 99 height 19
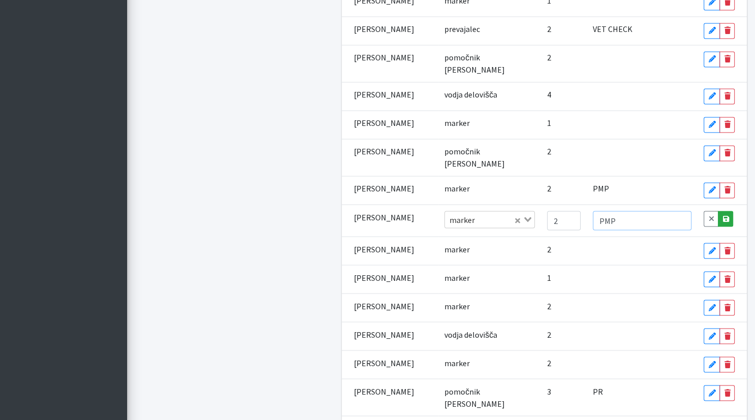
type input "PMP"
click at [731, 211] on link "Save" at bounding box center [725, 219] width 15 height 16
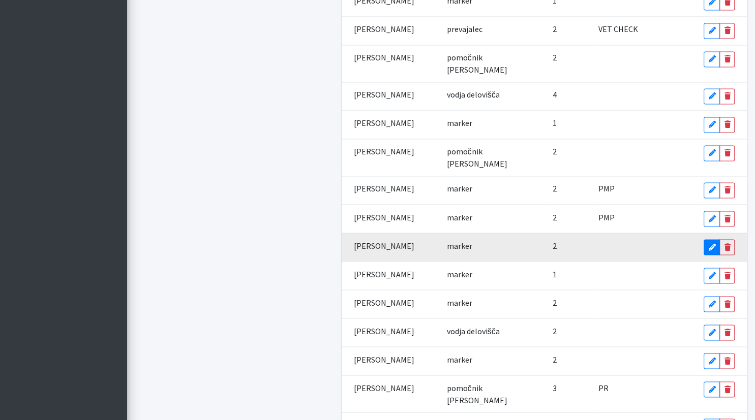
click at [708, 244] on icon at bounding box center [711, 247] width 7 height 7
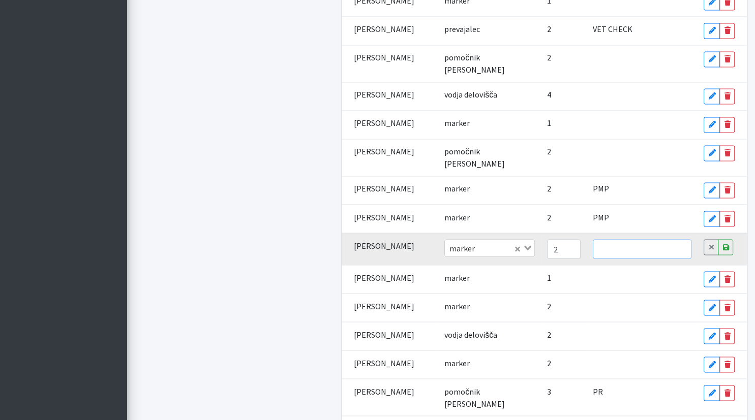
click at [658, 240] on input "text" at bounding box center [642, 249] width 99 height 19
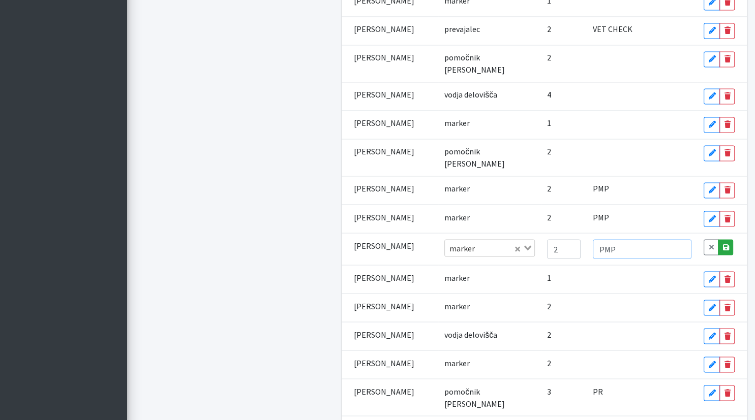
type input "PMP"
click at [722, 244] on icon at bounding box center [725, 247] width 6 height 7
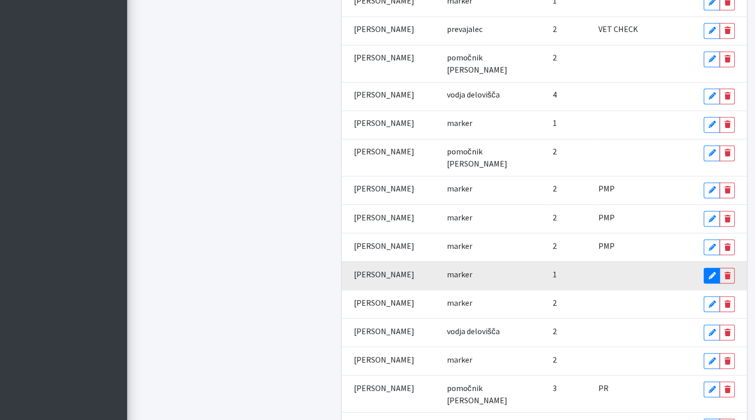
click at [713, 272] on icon at bounding box center [711, 275] width 7 height 7
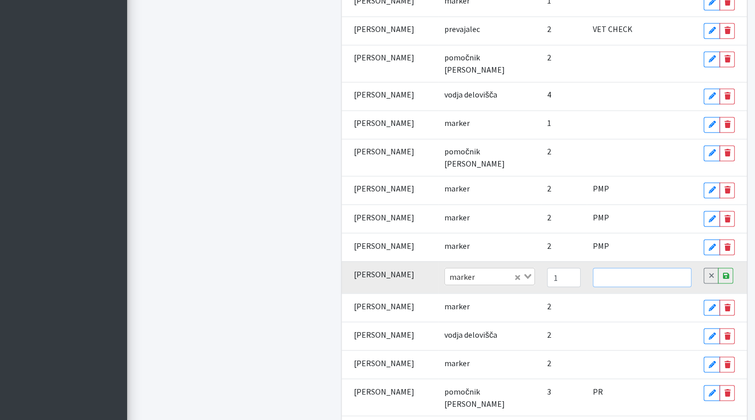
click at [660, 268] on input "text" at bounding box center [642, 277] width 99 height 19
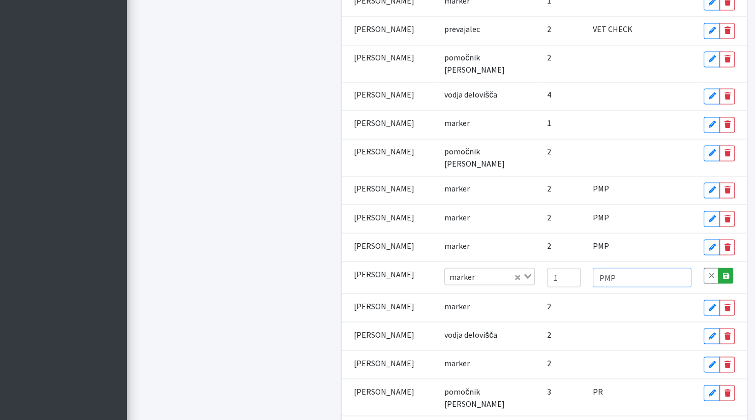
type input "PMP"
click at [727, 272] on icon at bounding box center [725, 275] width 6 height 7
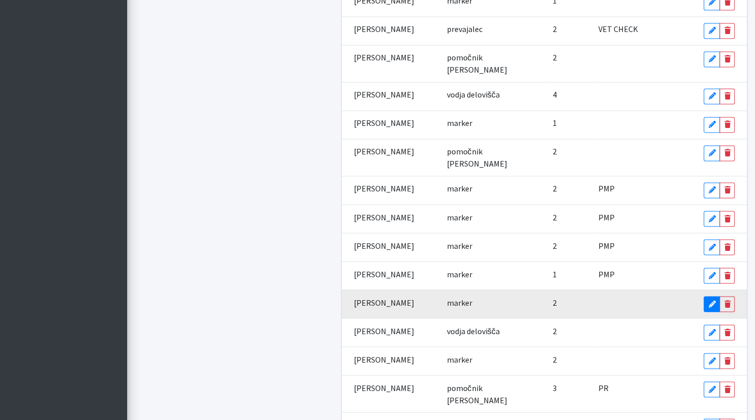
click at [704, 297] on link "Edit" at bounding box center [711, 305] width 16 height 16
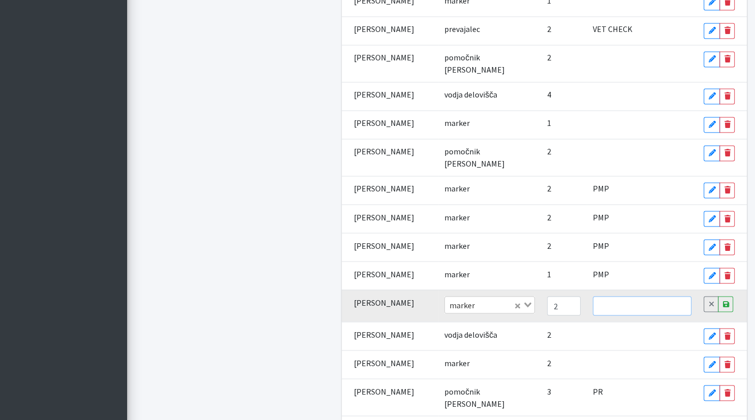
click at [662, 297] on input "text" at bounding box center [642, 306] width 99 height 19
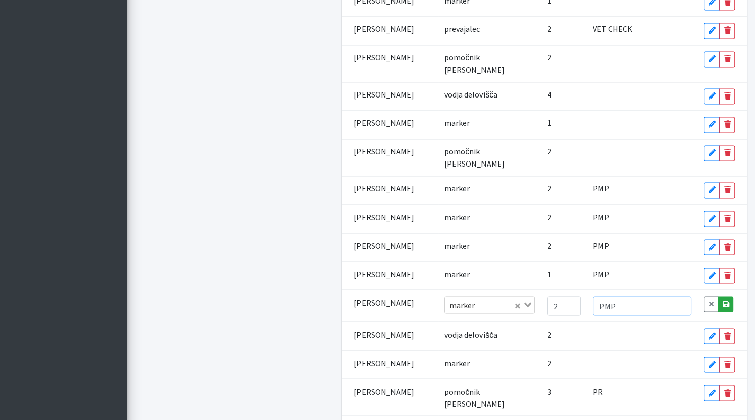
type input "PMP"
click at [725, 301] on icon at bounding box center [725, 304] width 6 height 7
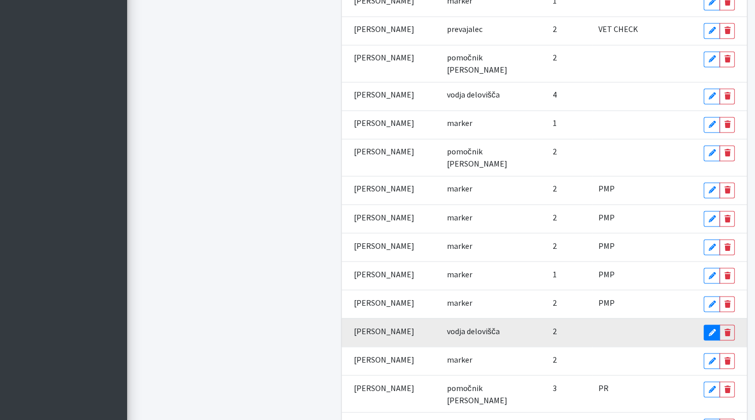
click at [713, 329] on icon at bounding box center [711, 332] width 7 height 7
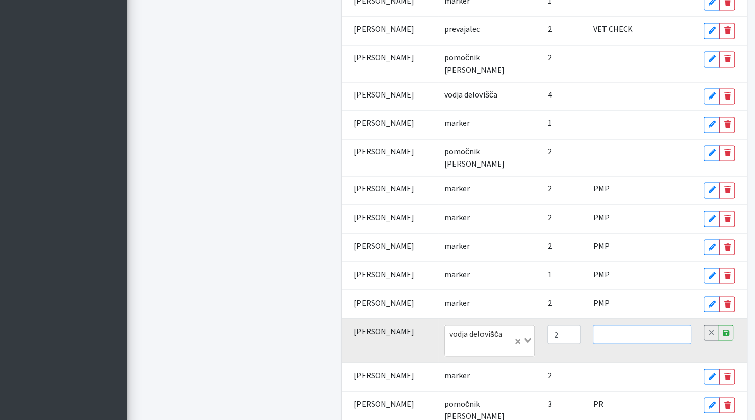
click at [643, 325] on input "text" at bounding box center [642, 334] width 99 height 19
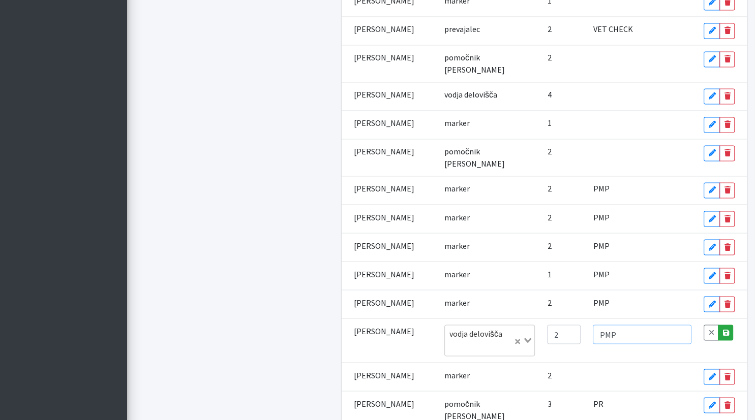
type input "PMP"
click at [727, 329] on icon at bounding box center [725, 332] width 6 height 7
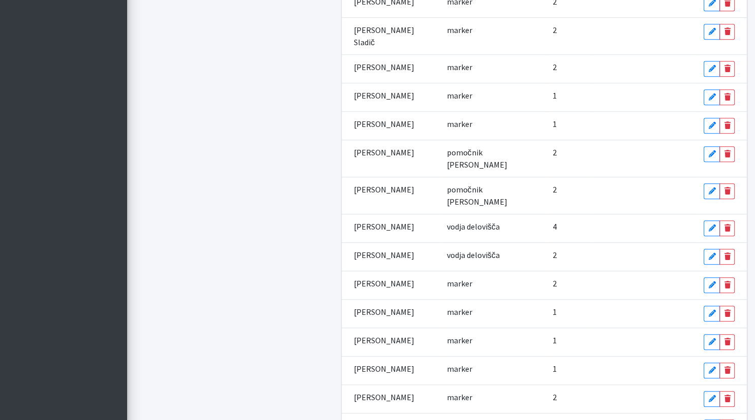
scroll to position [853, 0]
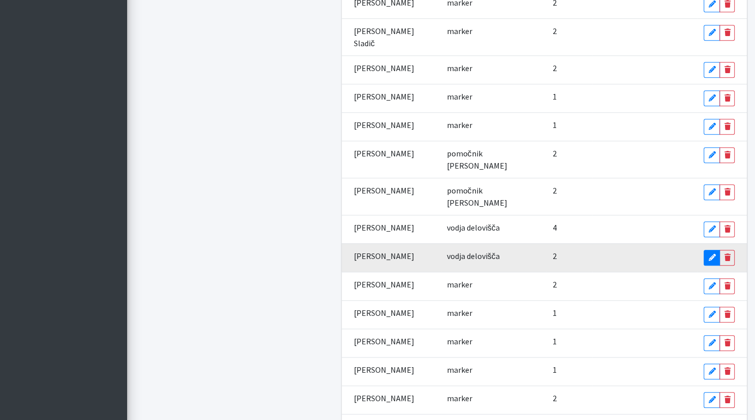
click at [708, 250] on link "Edit" at bounding box center [711, 258] width 16 height 16
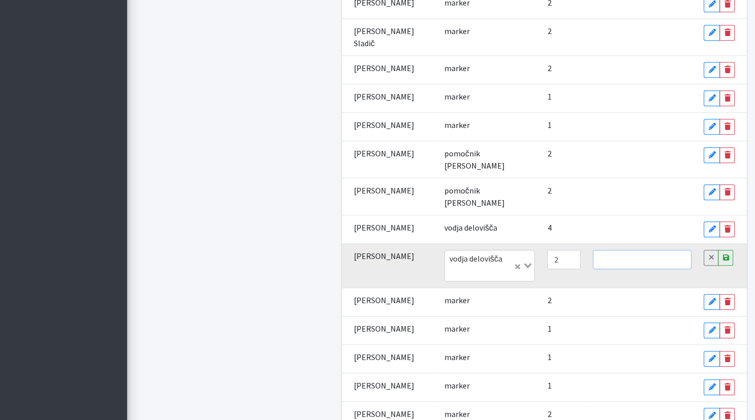
click at [651, 250] on input "text" at bounding box center [642, 259] width 99 height 19
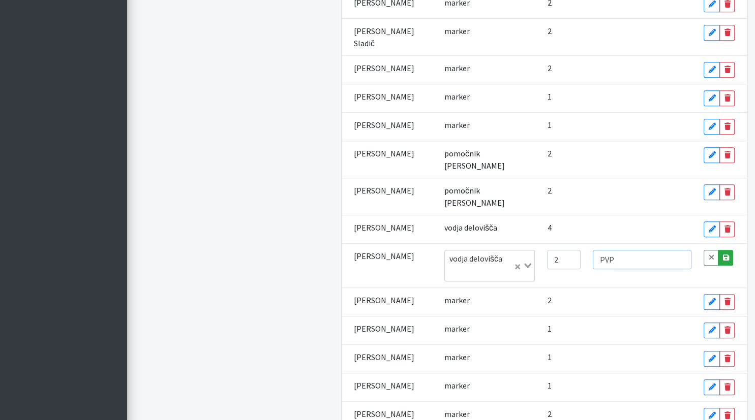
type input "PVP"
click at [727, 254] on icon at bounding box center [725, 257] width 6 height 7
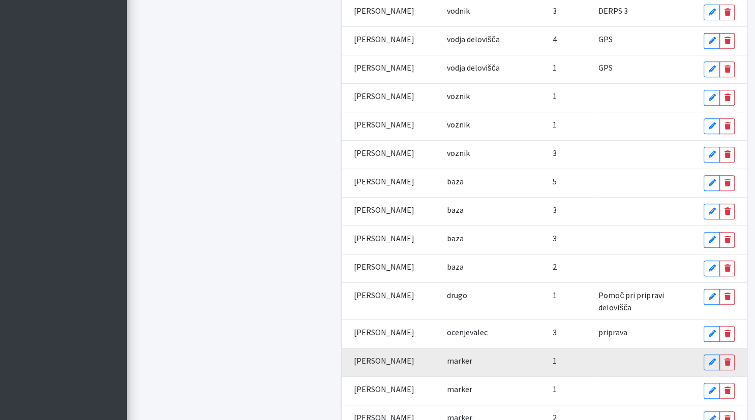
scroll to position [438, 0]
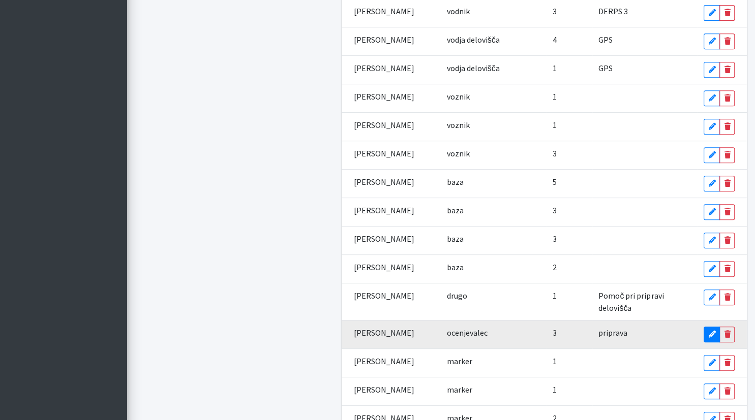
click at [710, 331] on icon at bounding box center [711, 334] width 7 height 7
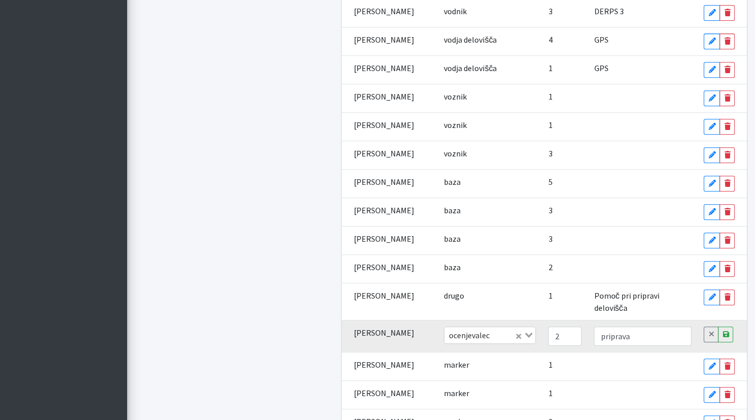
type input "2"
click at [562, 327] on input "2" at bounding box center [565, 336] width 34 height 19
drag, startPoint x: 637, startPoint y: 326, endPoint x: 569, endPoint y: 323, distance: 68.7
click at [594, 327] on input "priprava" at bounding box center [643, 336] width 98 height 19
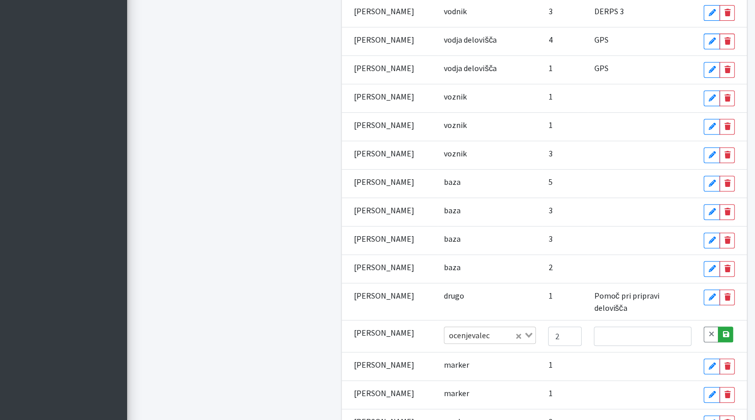
click at [728, 327] on link "Save" at bounding box center [725, 335] width 15 height 16
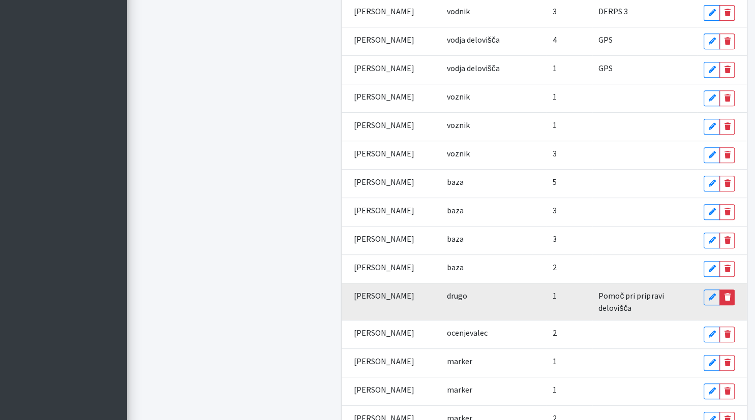
click at [720, 292] on link "Delete" at bounding box center [726, 298] width 15 height 16
click at [708, 294] on icon at bounding box center [711, 297] width 6 height 7
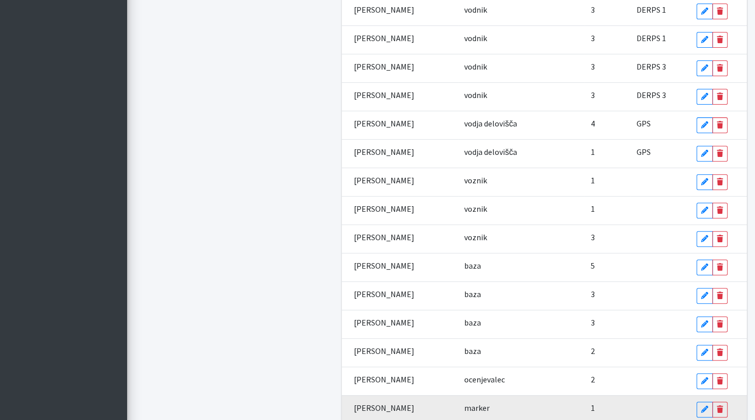
scroll to position [355, 0]
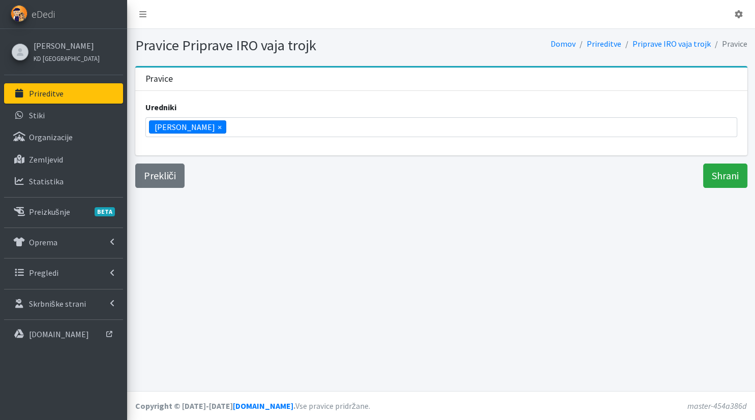
scroll to position [2217, 0]
click at [331, 127] on ul "× [PERSON_NAME]" at bounding box center [441, 127] width 591 height 19
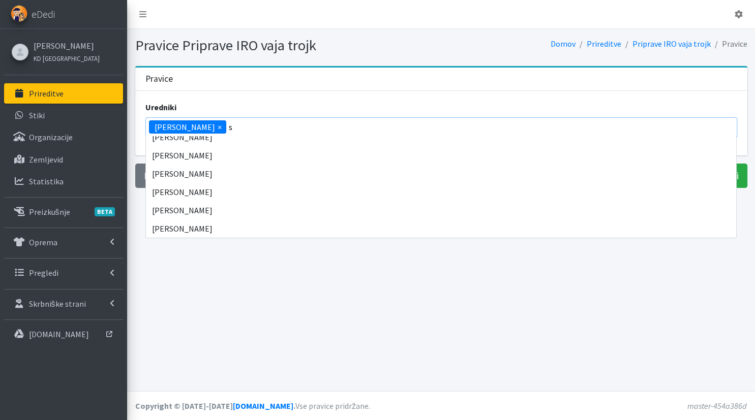
scroll to position [0, 0]
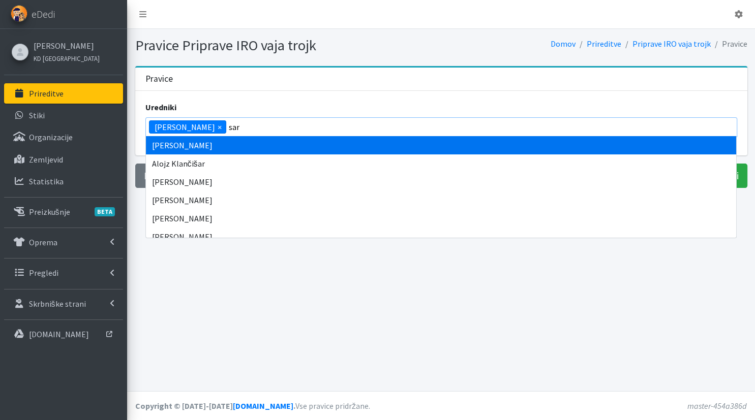
type input "[PERSON_NAME]"
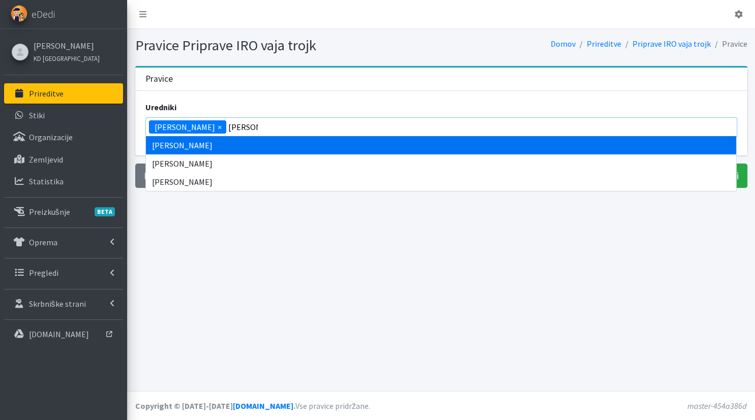
select select "1173"
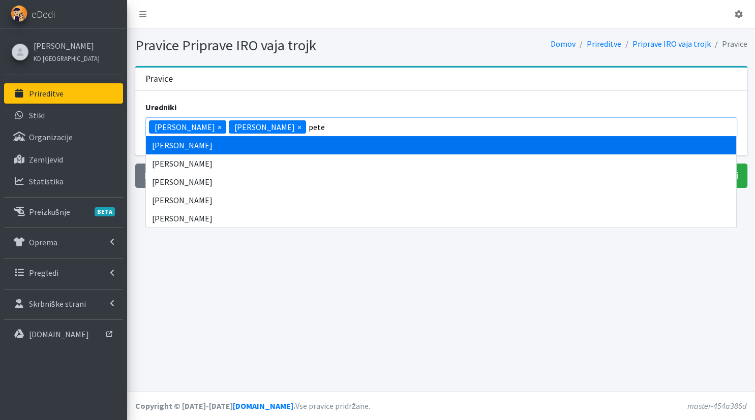
type input "[PERSON_NAME]"
select select "1002"
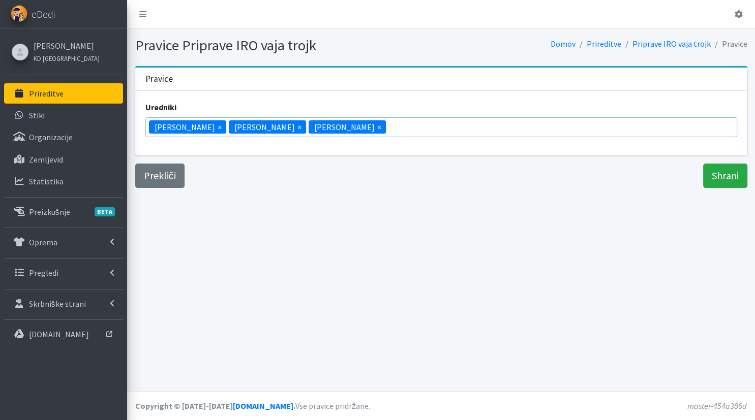
scroll to position [268, 0]
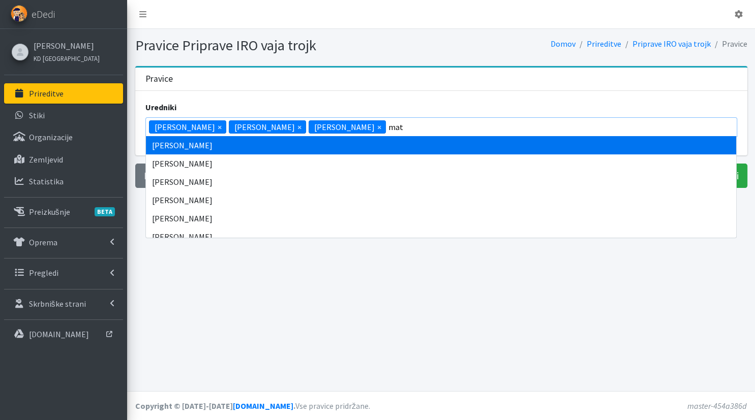
type input "mate"
select select "1000"
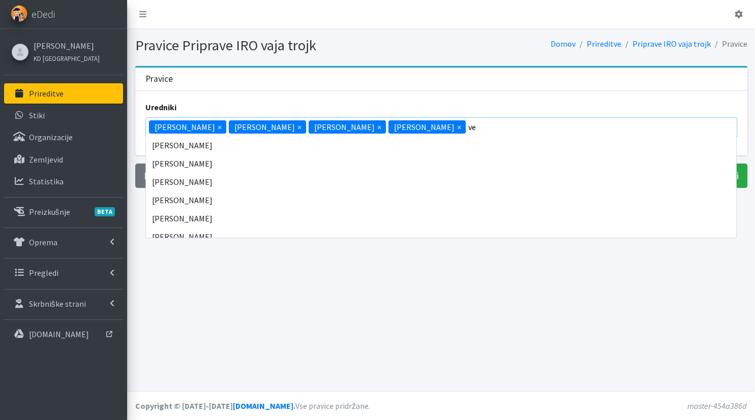
scroll to position [0, 0]
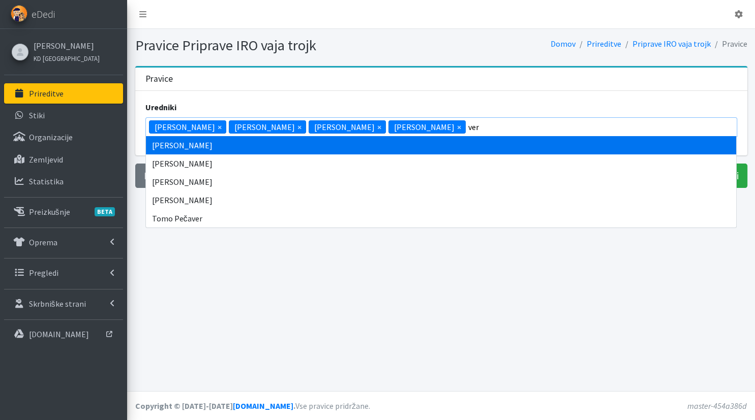
type input "vera"
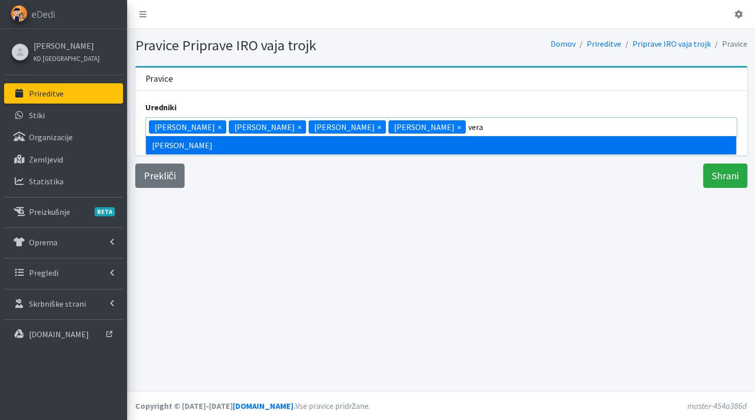
select select "1013"
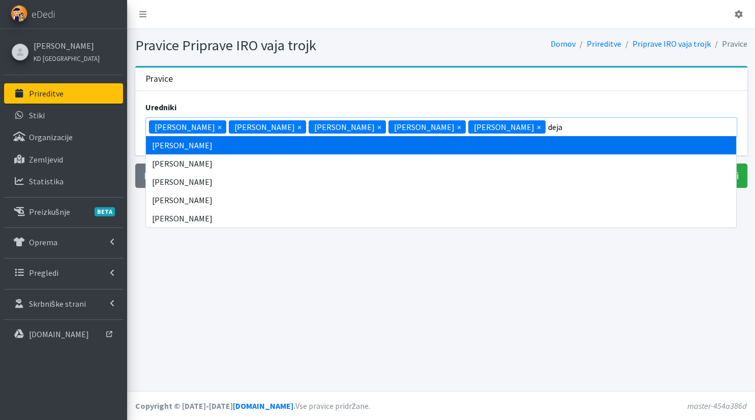
type input "dejan"
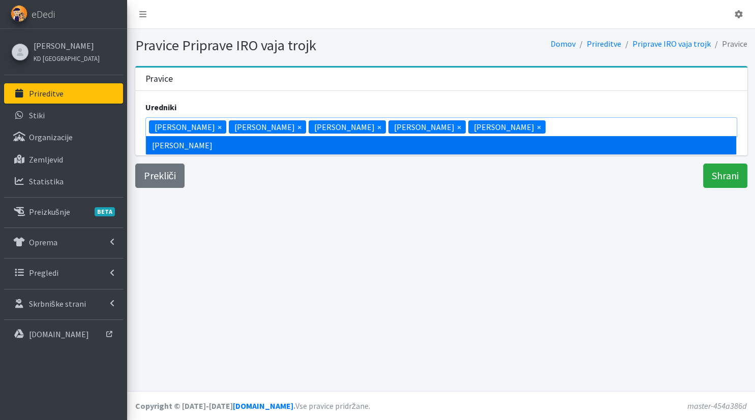
scroll to position [695, 0]
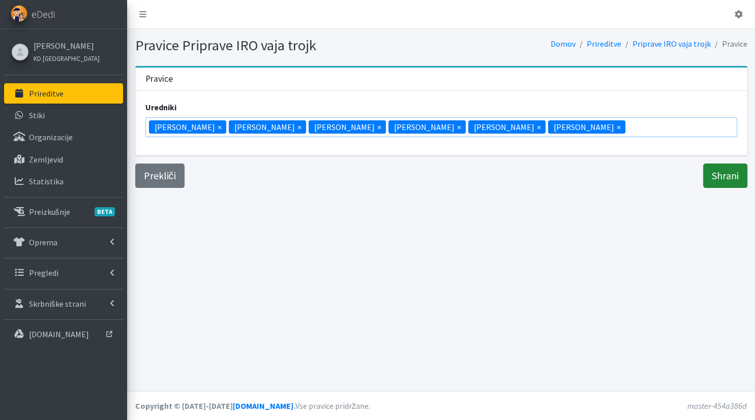
click at [710, 167] on input "Shrani" at bounding box center [725, 176] width 44 height 24
